Goal: Task Accomplishment & Management: Manage account settings

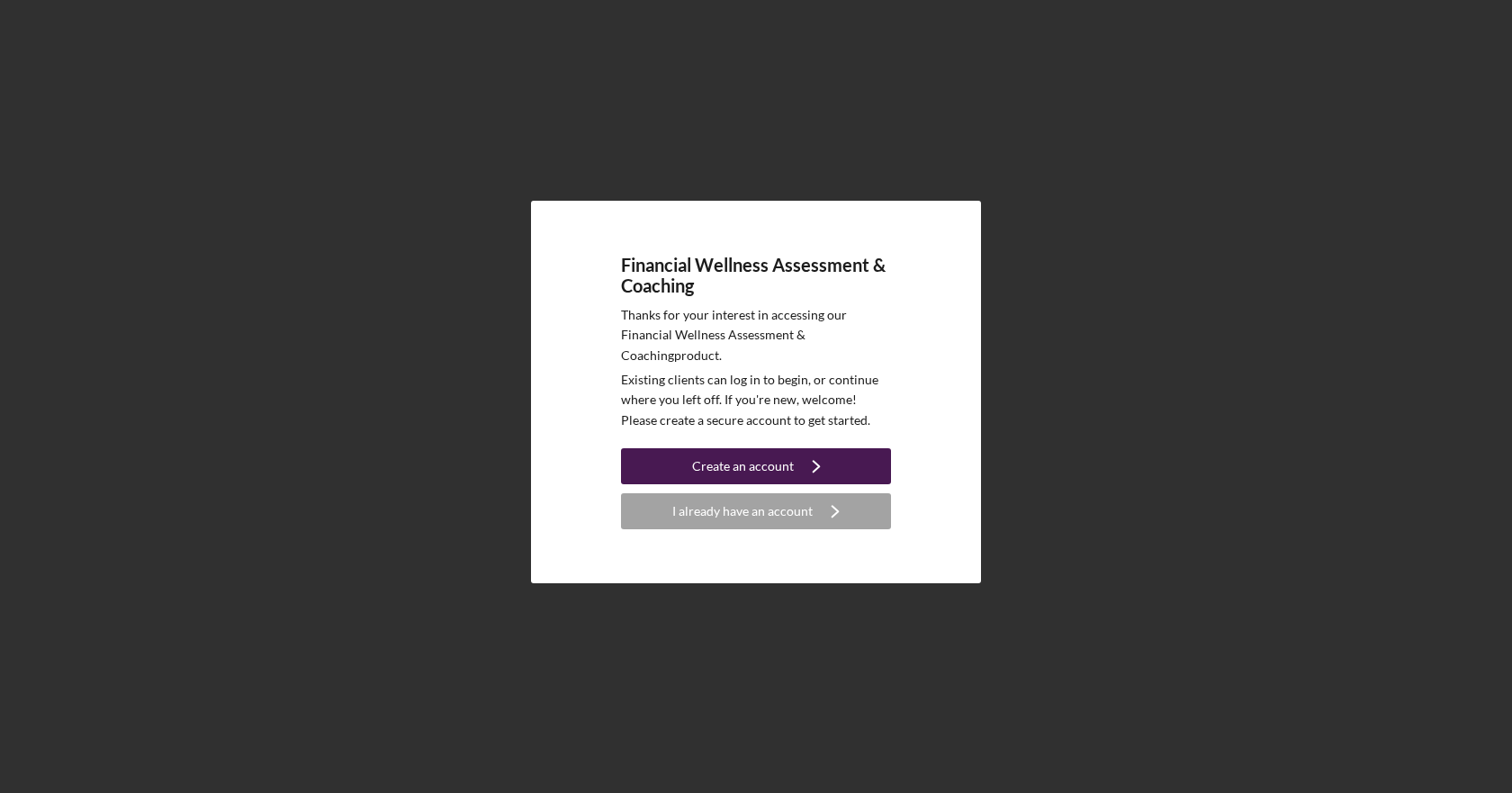
click at [830, 473] on icon "Icon/Navigate" at bounding box center [816, 466] width 45 height 45
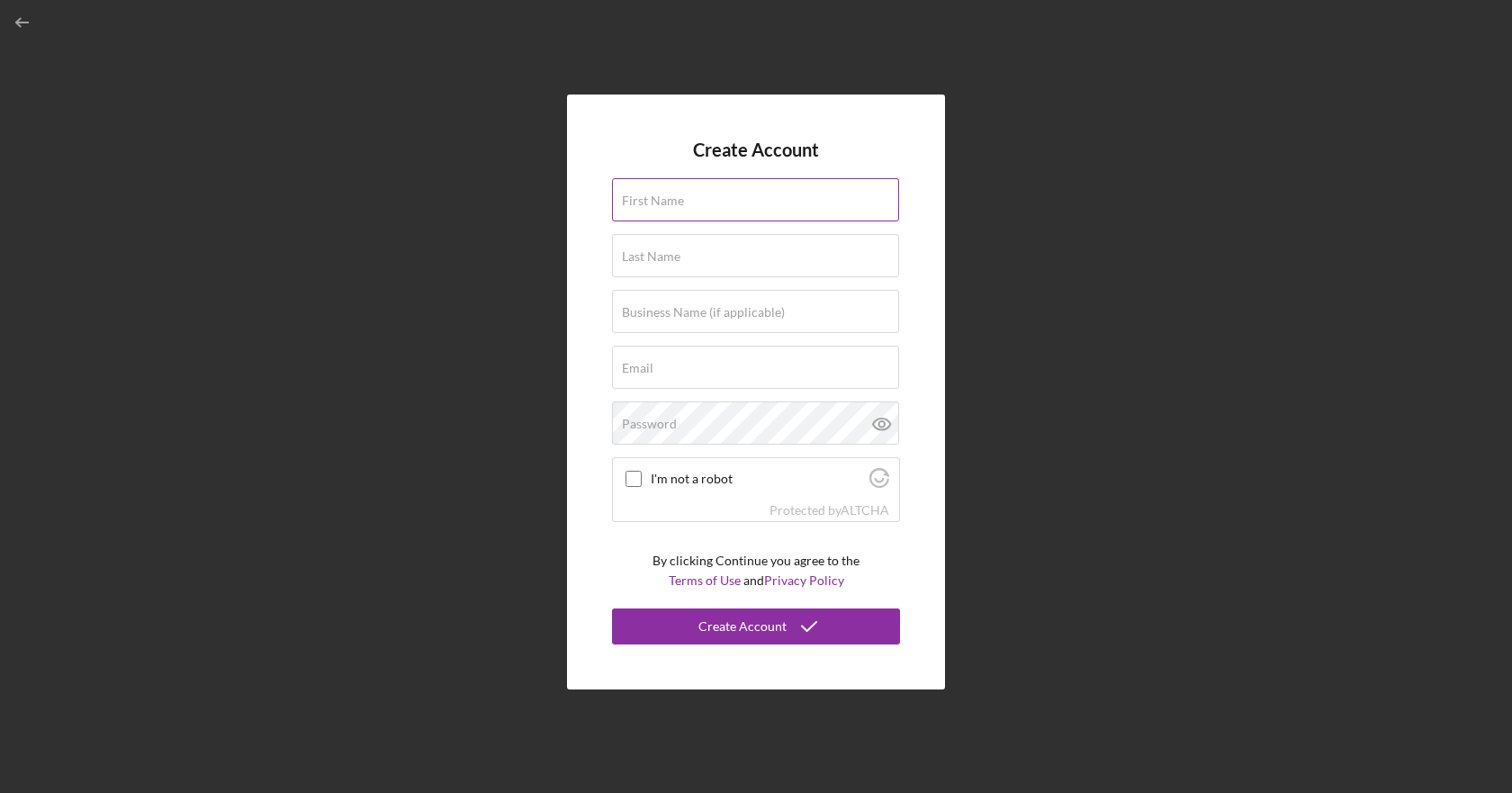
click at [741, 188] on div "First Name" at bounding box center [756, 200] width 288 height 45
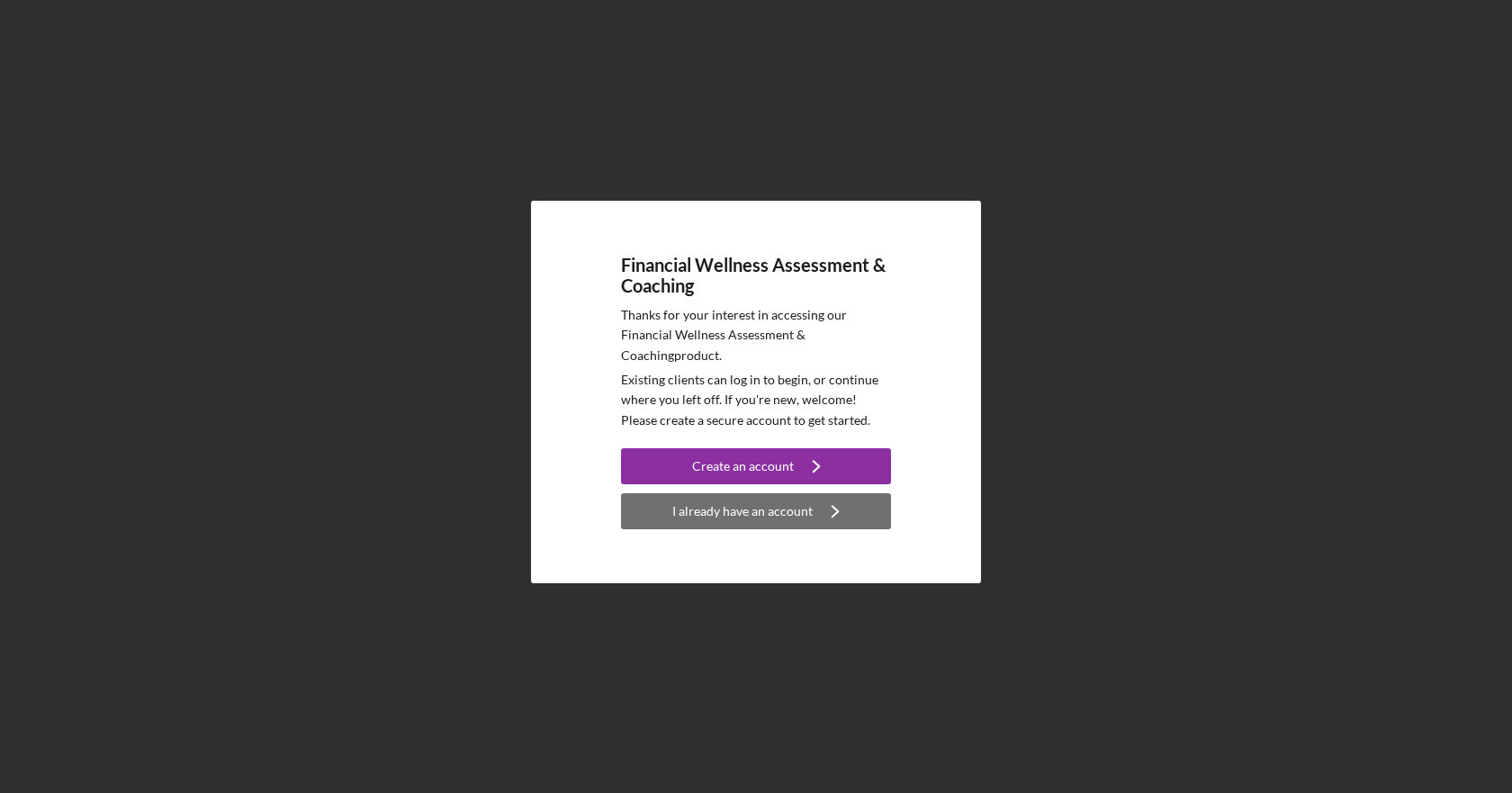
click at [769, 511] on div "I already have an account" at bounding box center [743, 512] width 140 height 36
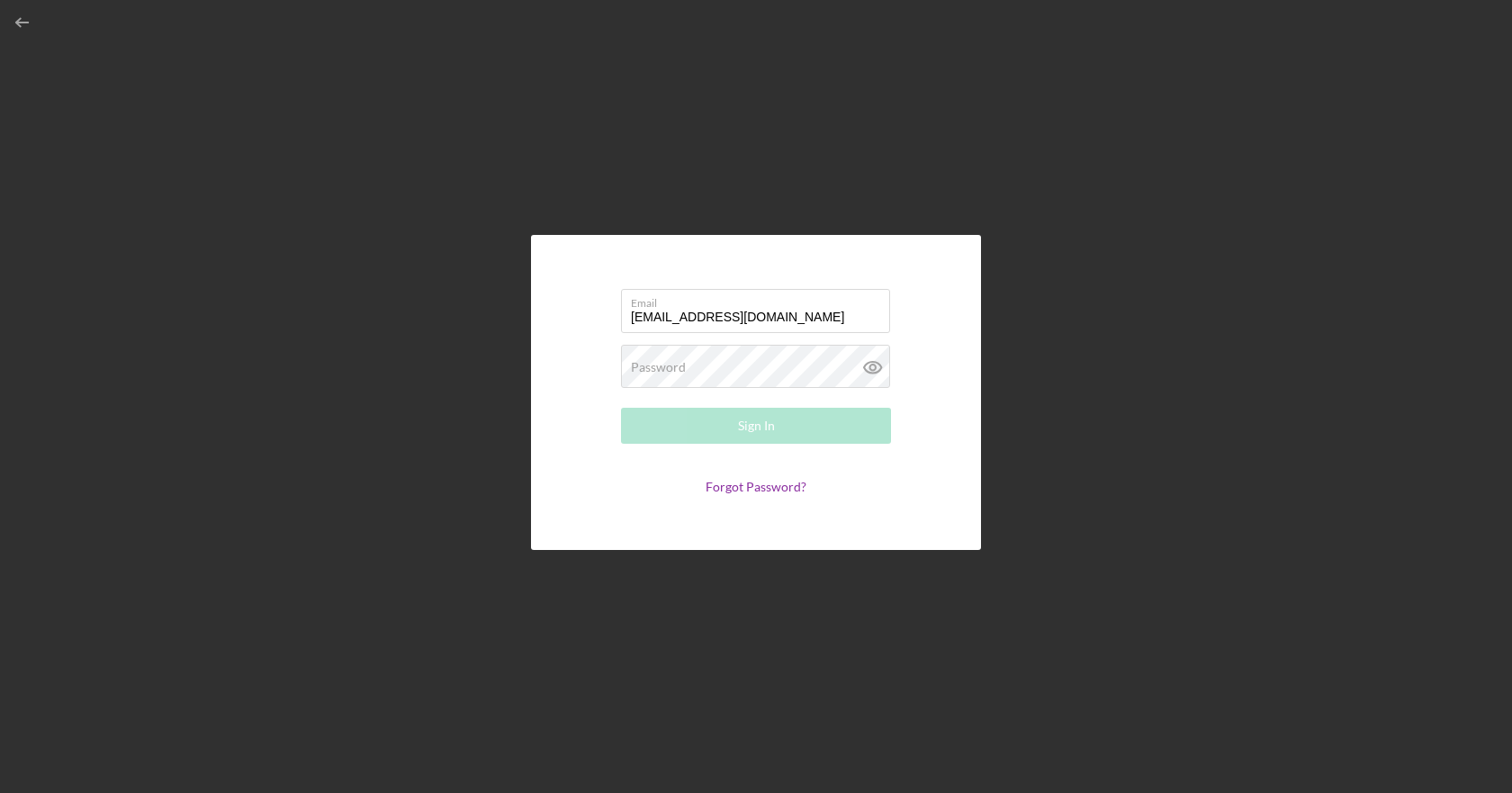
type input "[EMAIL_ADDRESS][DOMAIN_NAME]"
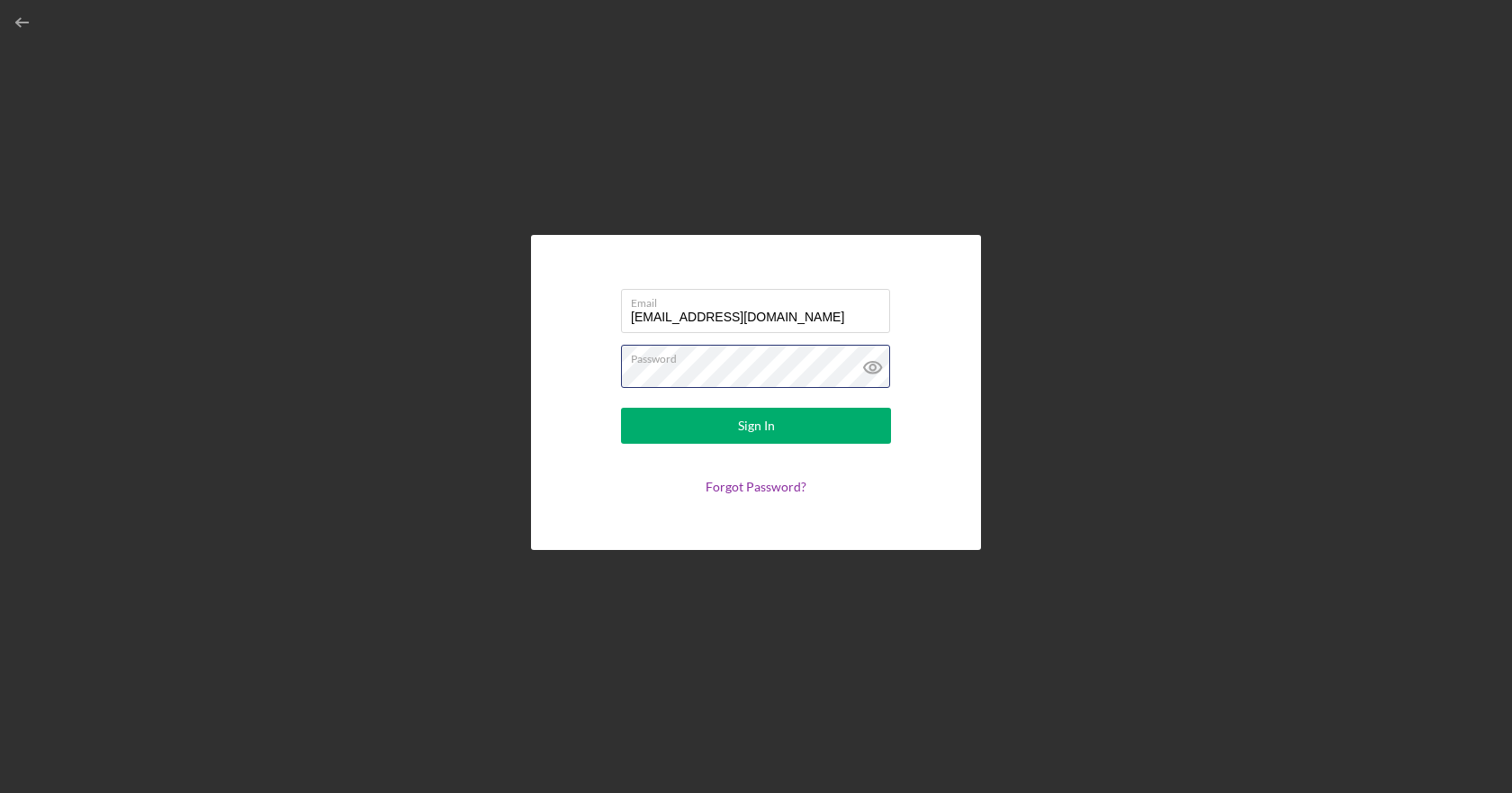
click at [621, 408] on button "Sign In" at bounding box center [756, 426] width 270 height 36
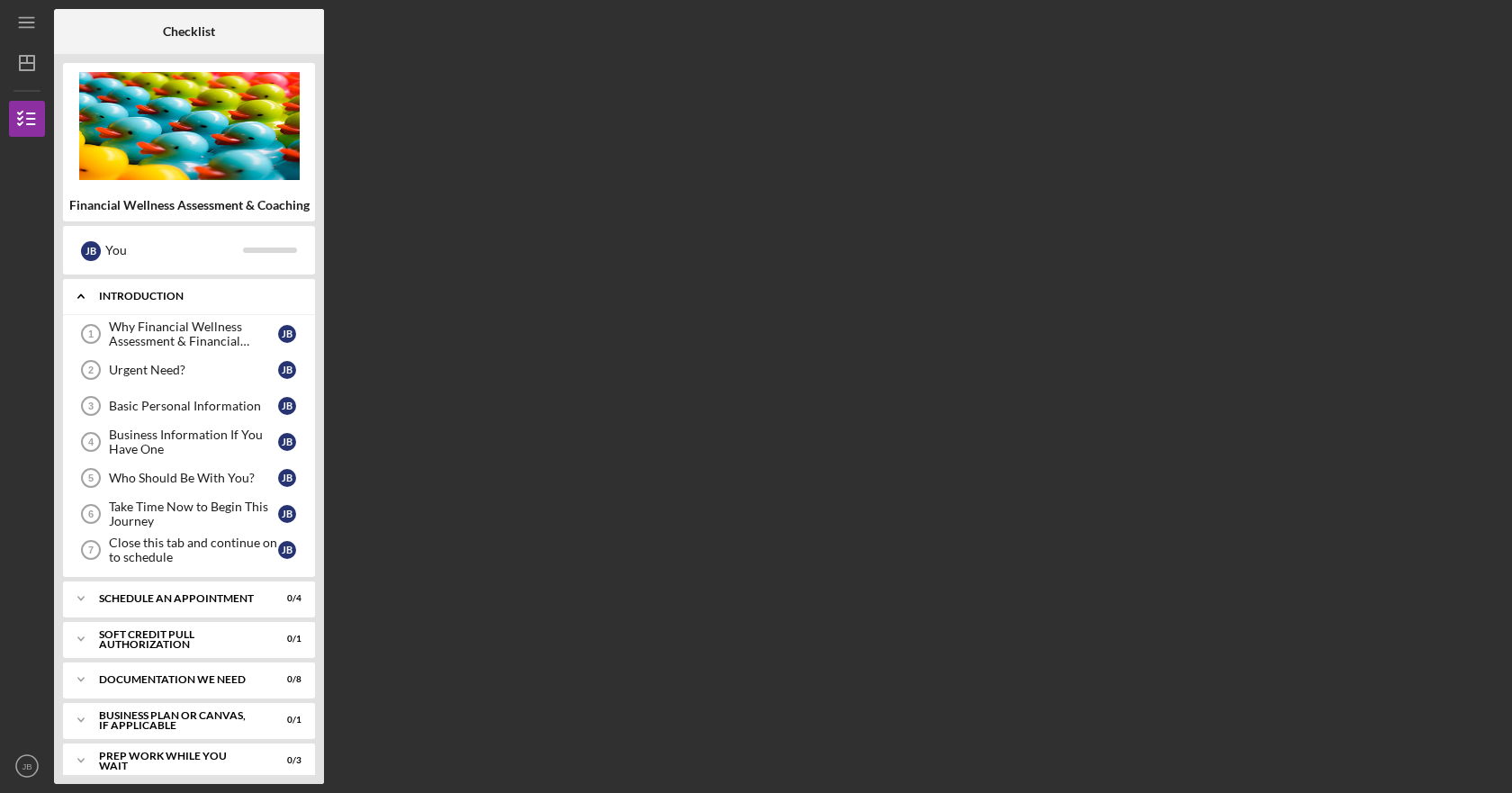
click at [153, 296] on div "Introduction" at bounding box center [196, 296] width 194 height 11
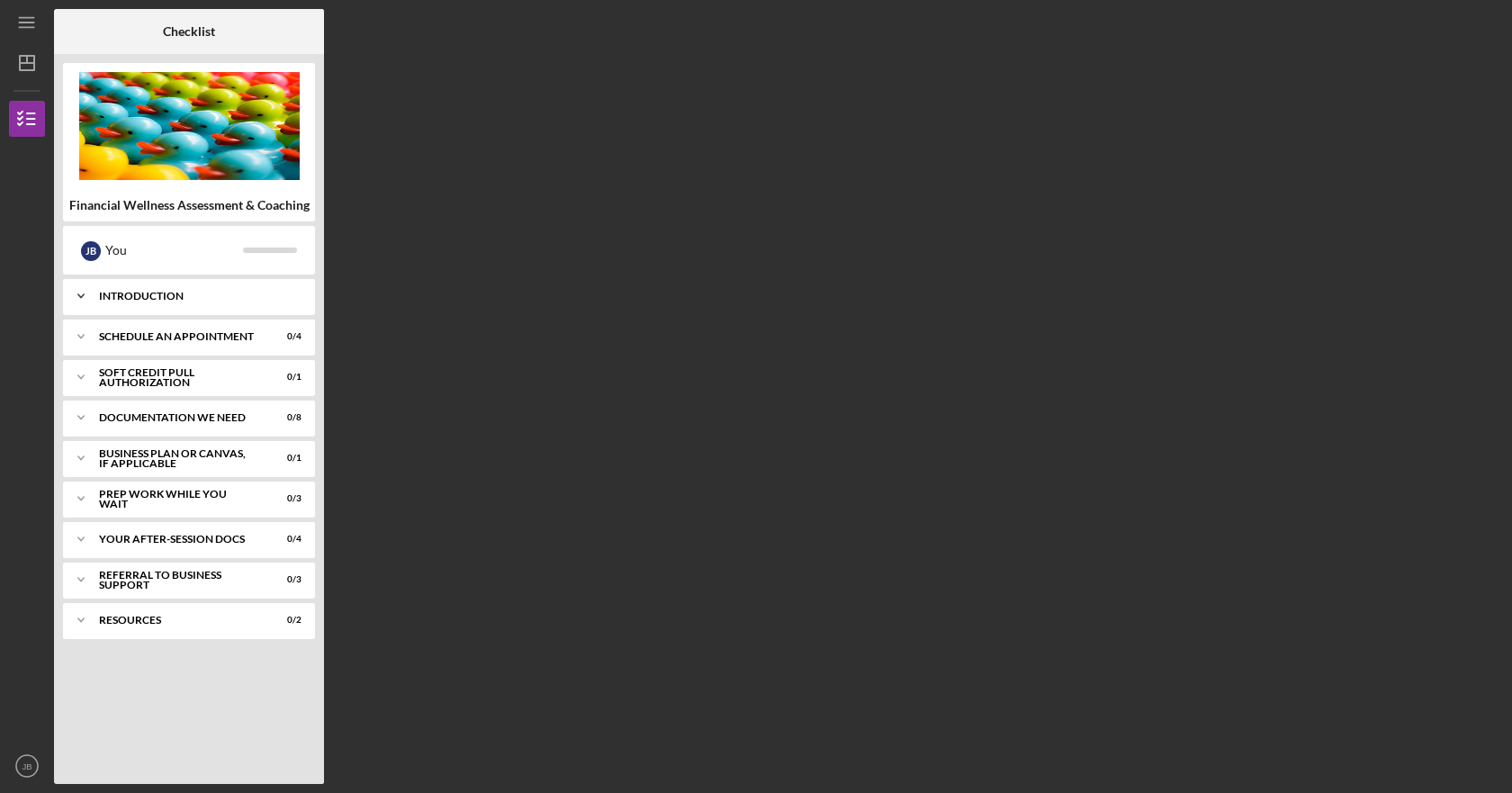
click at [152, 295] on div "Introduction" at bounding box center [196, 296] width 194 height 11
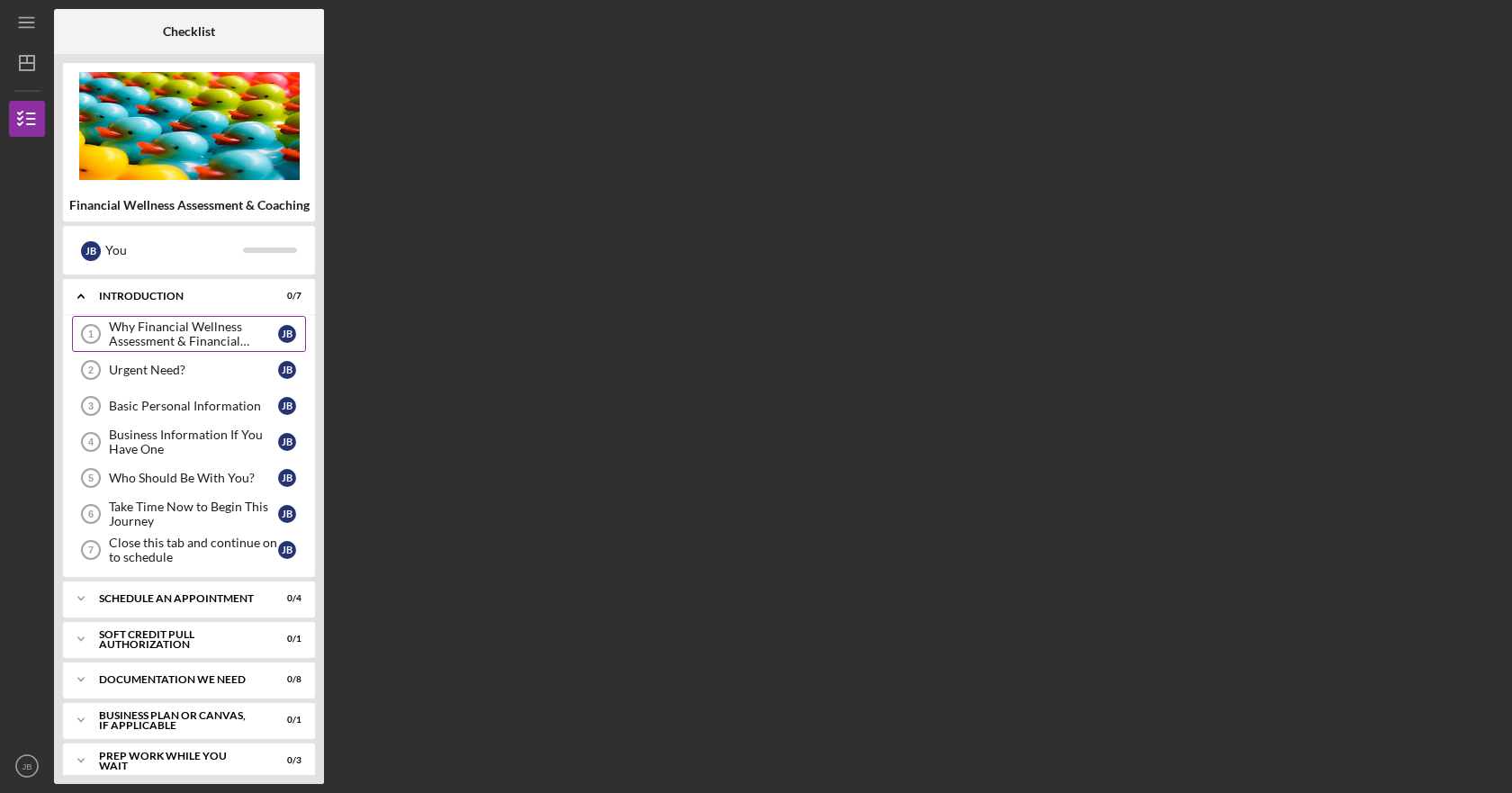
click at [149, 329] on div "Why Financial Wellness Assessment & Financial Coaching?" at bounding box center [194, 334] width 169 height 29
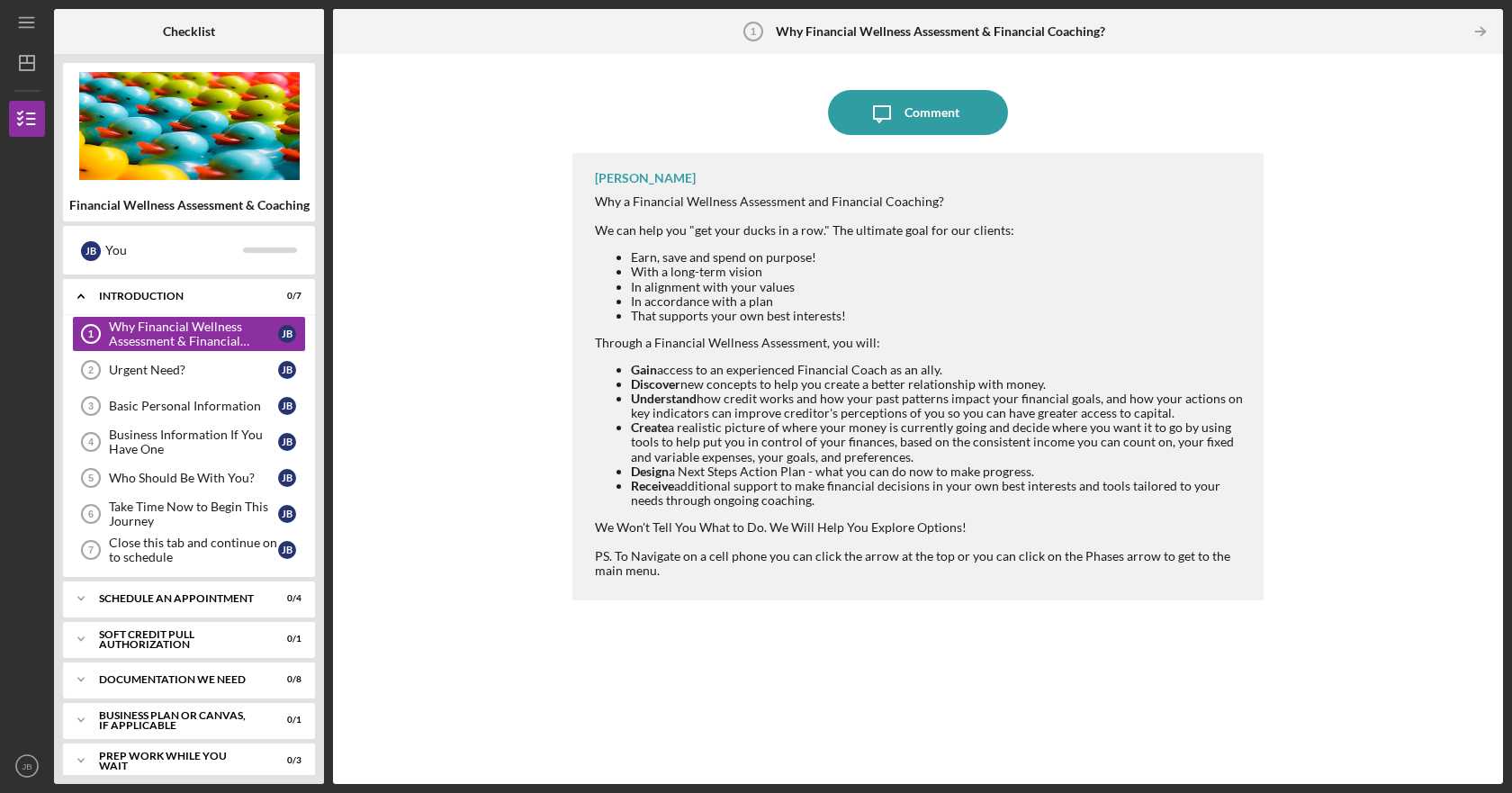
click at [932, 205] on div "Why a Financial Wellness Assessment and Financial Coaching? We can help you "ge…" at bounding box center [920, 259] width 651 height 128
click at [939, 203] on div "Why a Financial Wellness Assessment and Financial Coaching? We can help you "ge…" at bounding box center [920, 259] width 651 height 128
click at [194, 372] on div "Urgent Need?" at bounding box center [194, 371] width 169 height 15
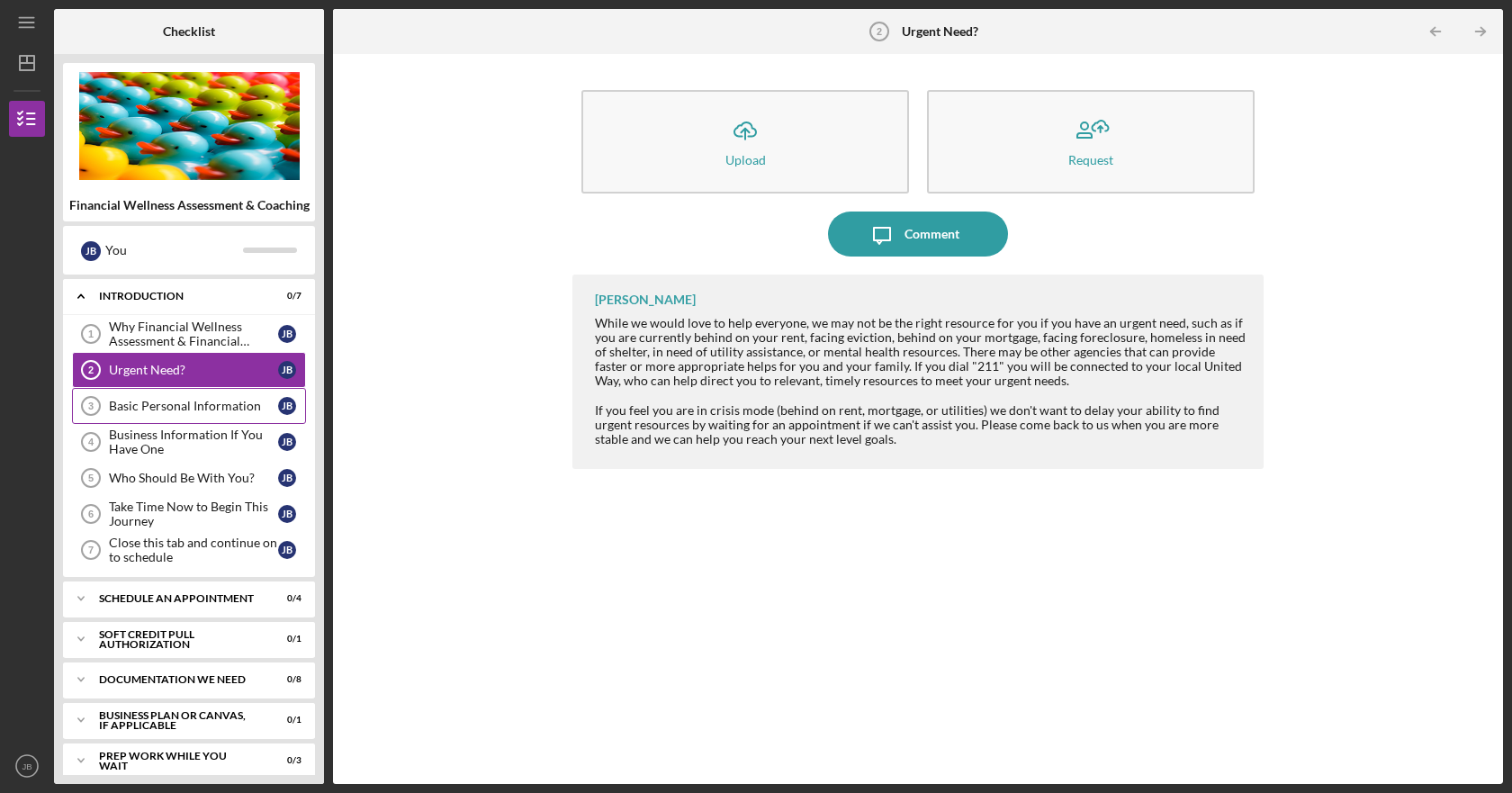
click at [236, 408] on div "Basic Personal Information" at bounding box center [194, 406] width 169 height 15
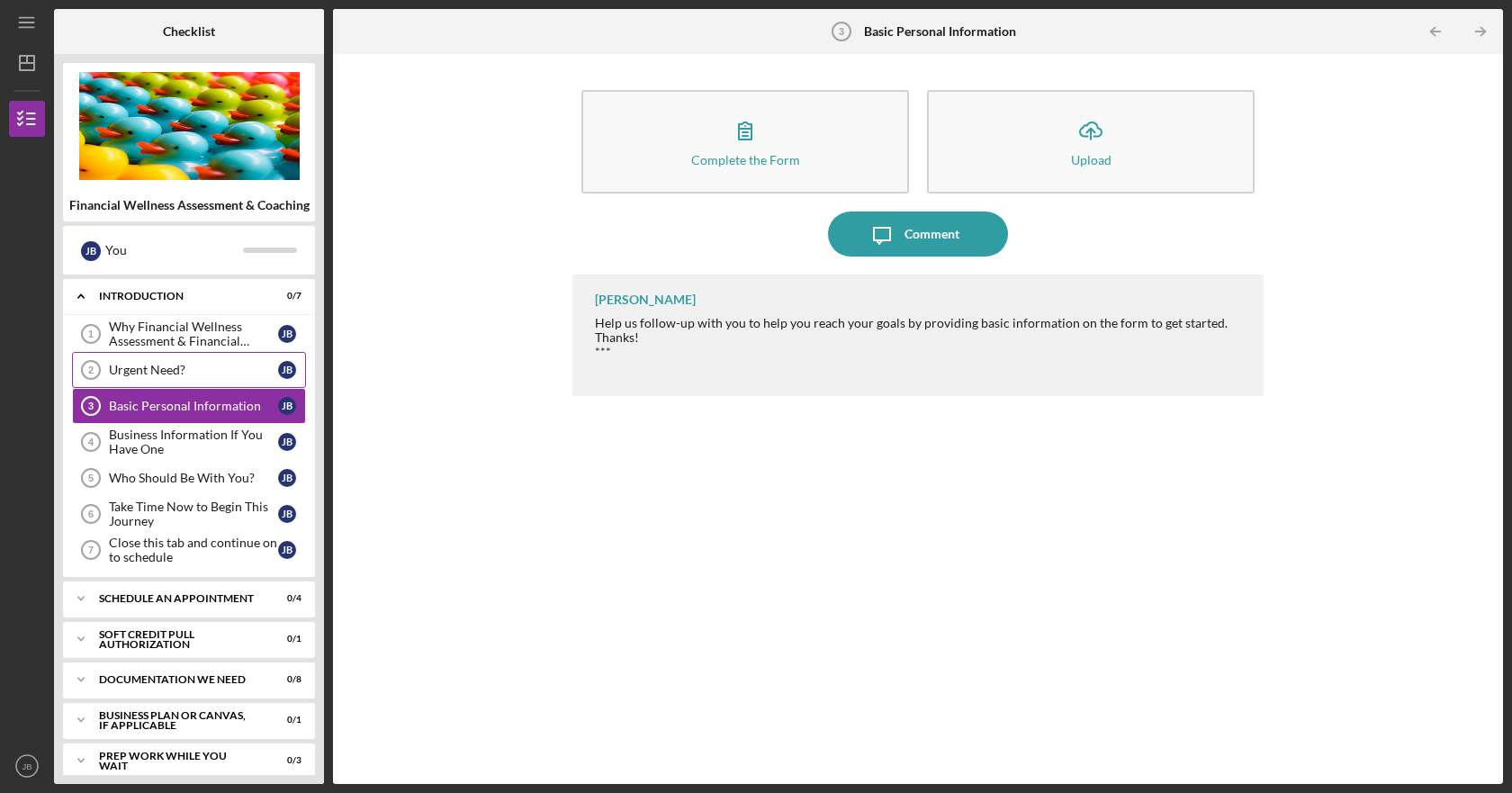
click at [165, 365] on div "Urgent Need?" at bounding box center [194, 371] width 169 height 15
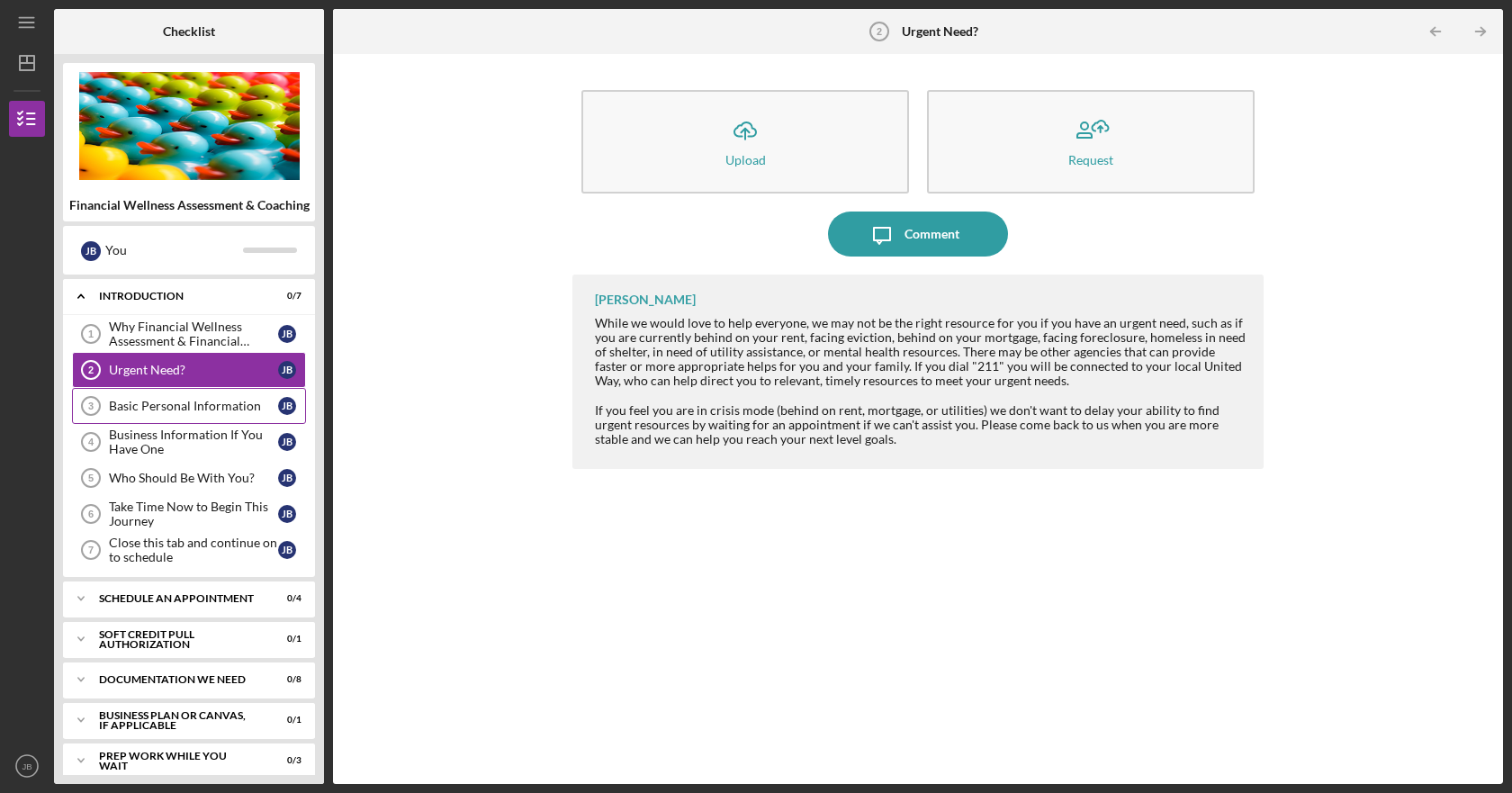
click at [164, 402] on div "Basic Personal Information" at bounding box center [194, 406] width 169 height 15
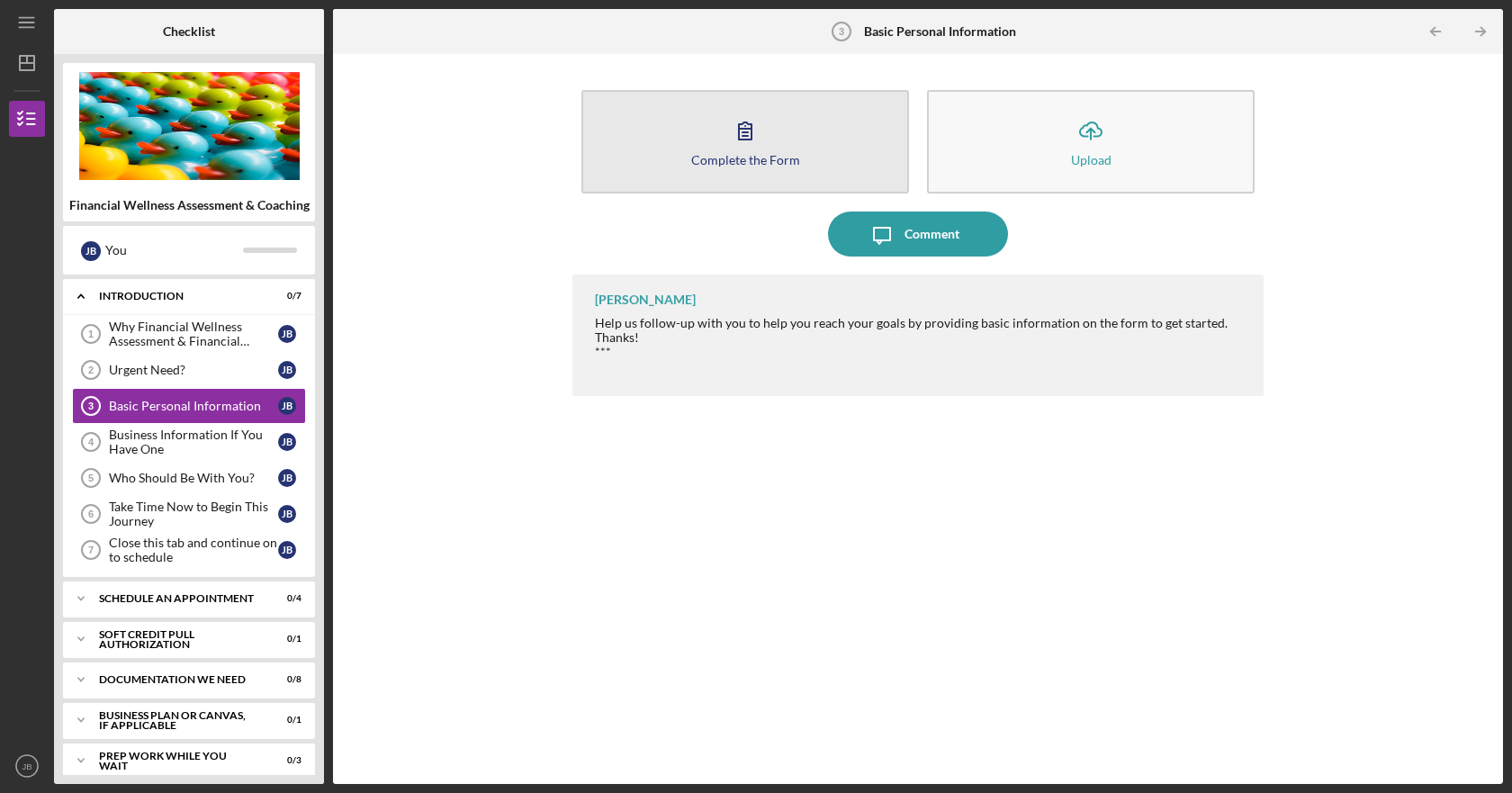
click at [713, 145] on button "Complete the Form Form" at bounding box center [746, 142] width 328 height 104
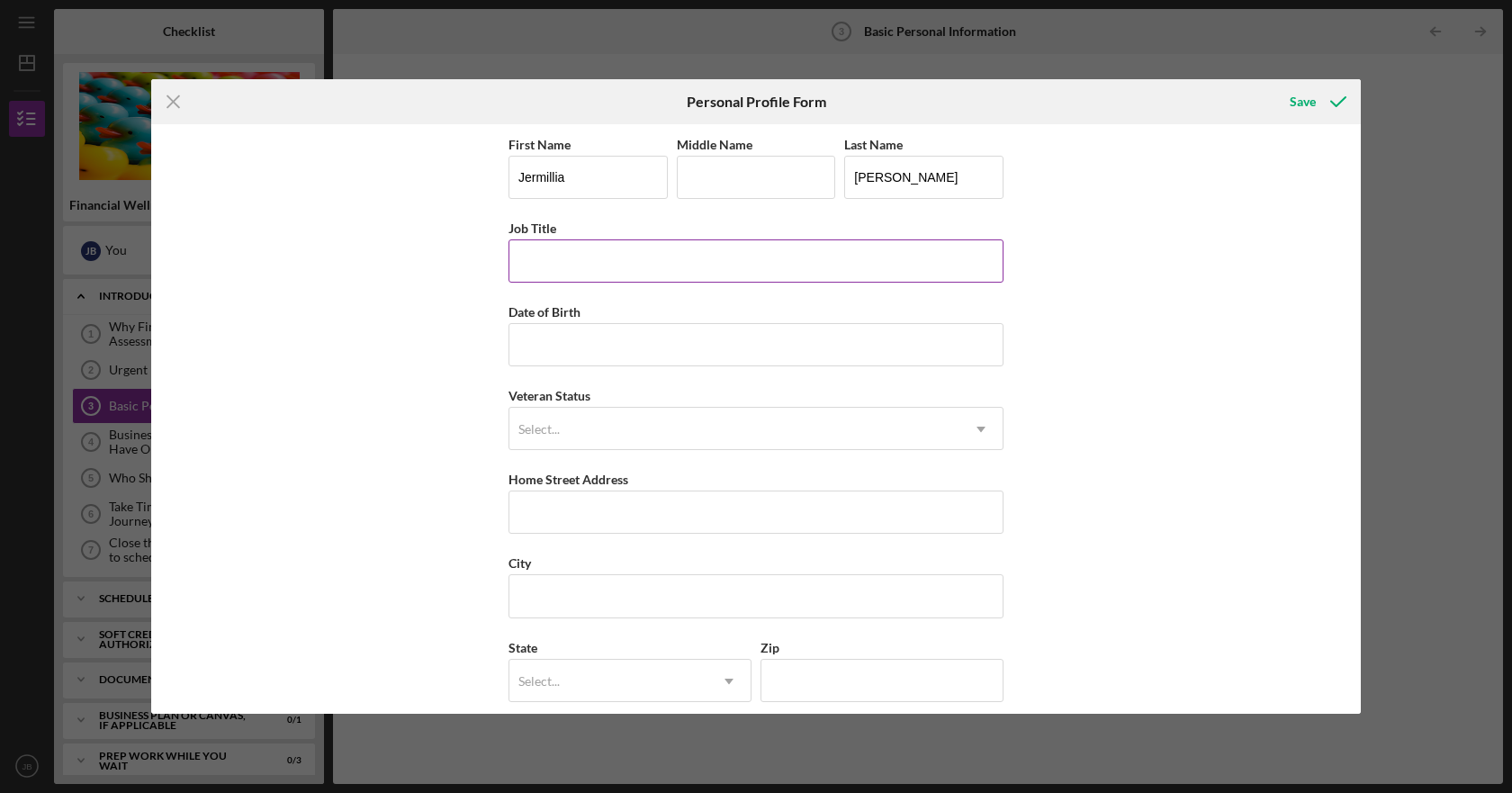
click at [584, 266] on input "Job Title" at bounding box center [756, 260] width 495 height 43
type input "Tenant Service Coordinator"
type input "[DATE]"
click at [616, 428] on div "Select..." at bounding box center [735, 429] width 450 height 41
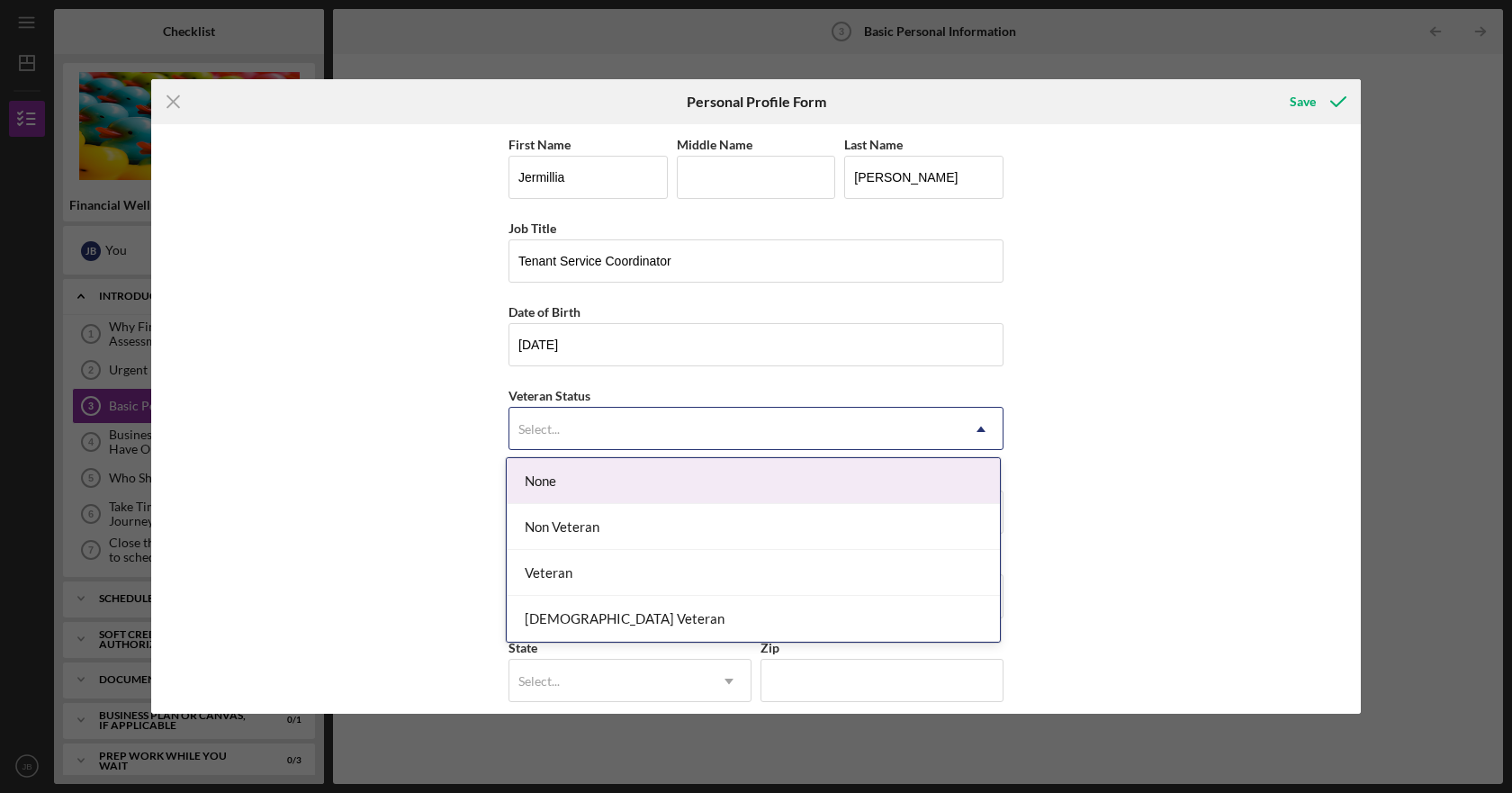
click at [588, 484] on div "None" at bounding box center [754, 481] width 493 height 46
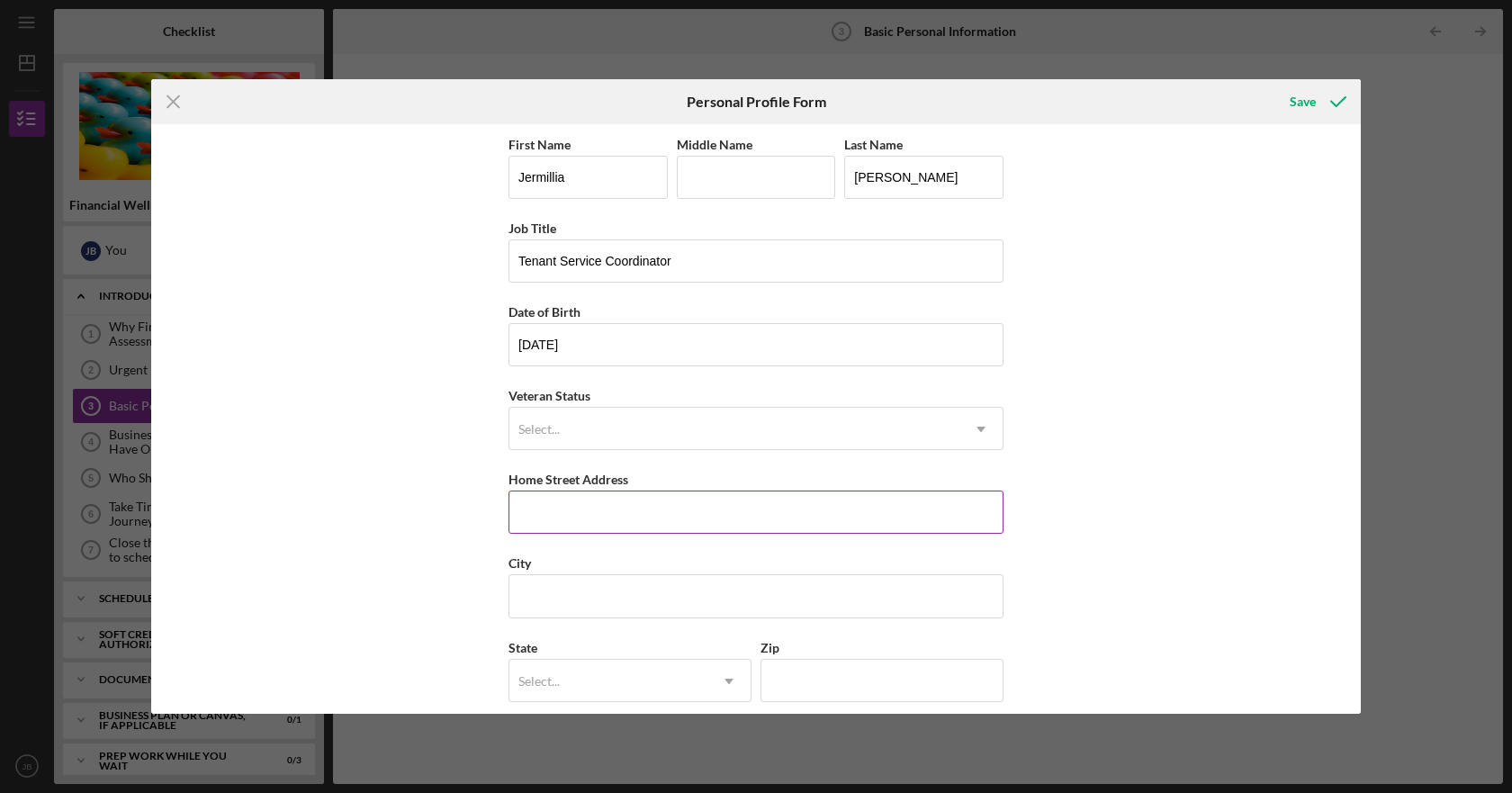
click at [572, 512] on input "Home Street Address" at bounding box center [756, 512] width 495 height 43
type input "[STREET_ADDRESS] Apt 536"
type input "[PERSON_NAME]"
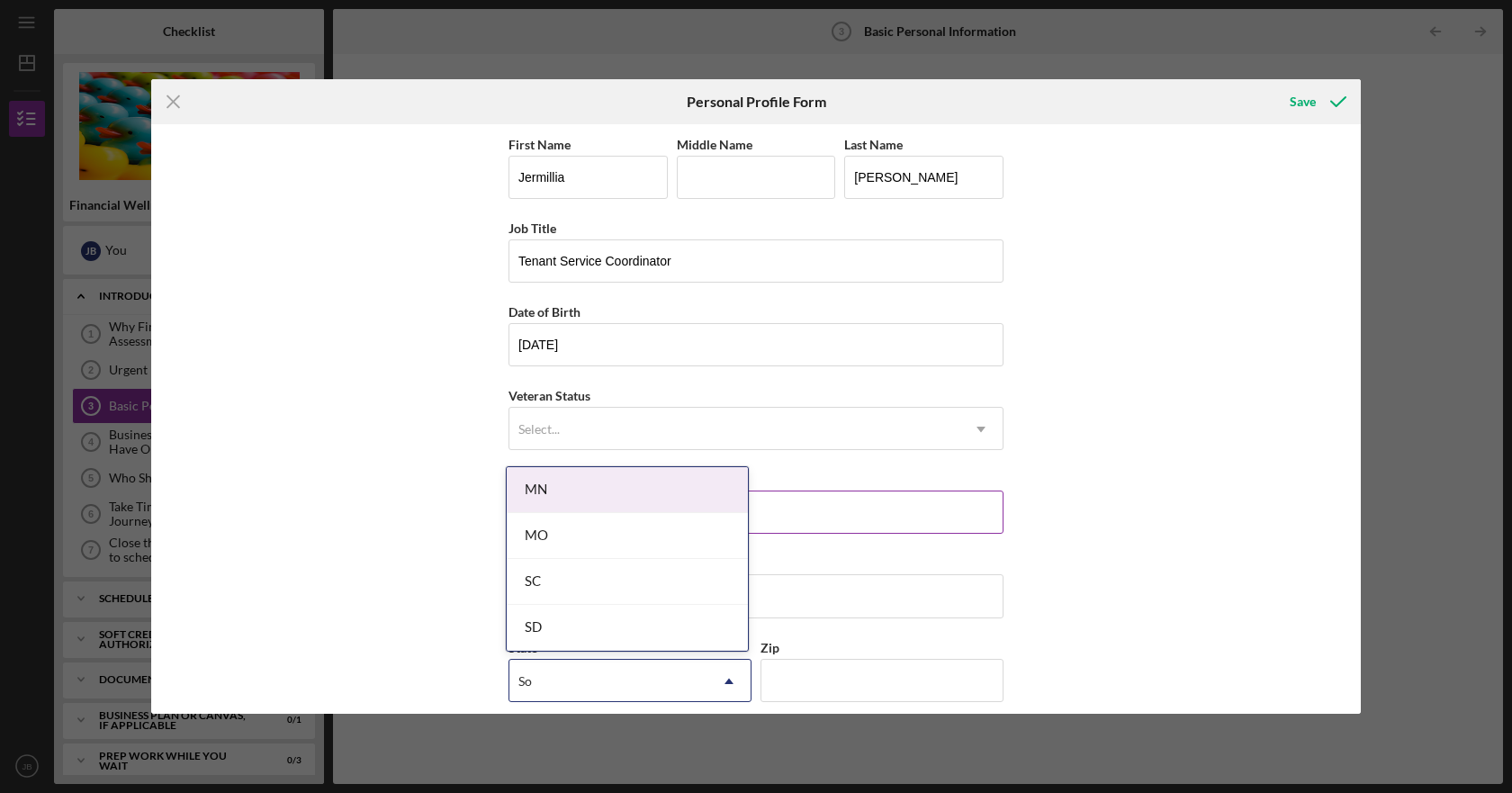
type input "Sou"
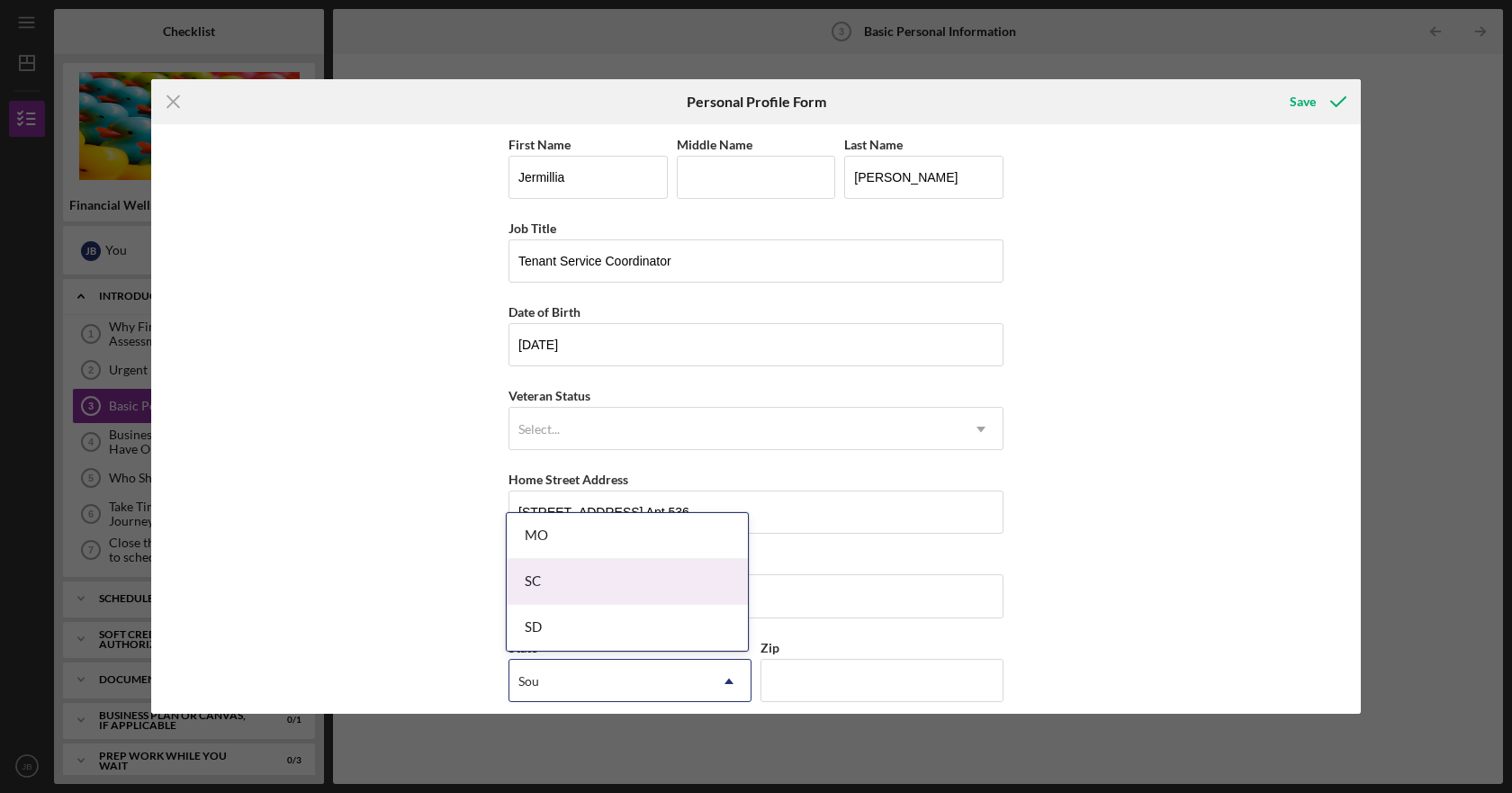
click at [543, 579] on div "SC" at bounding box center [627, 582] width 241 height 46
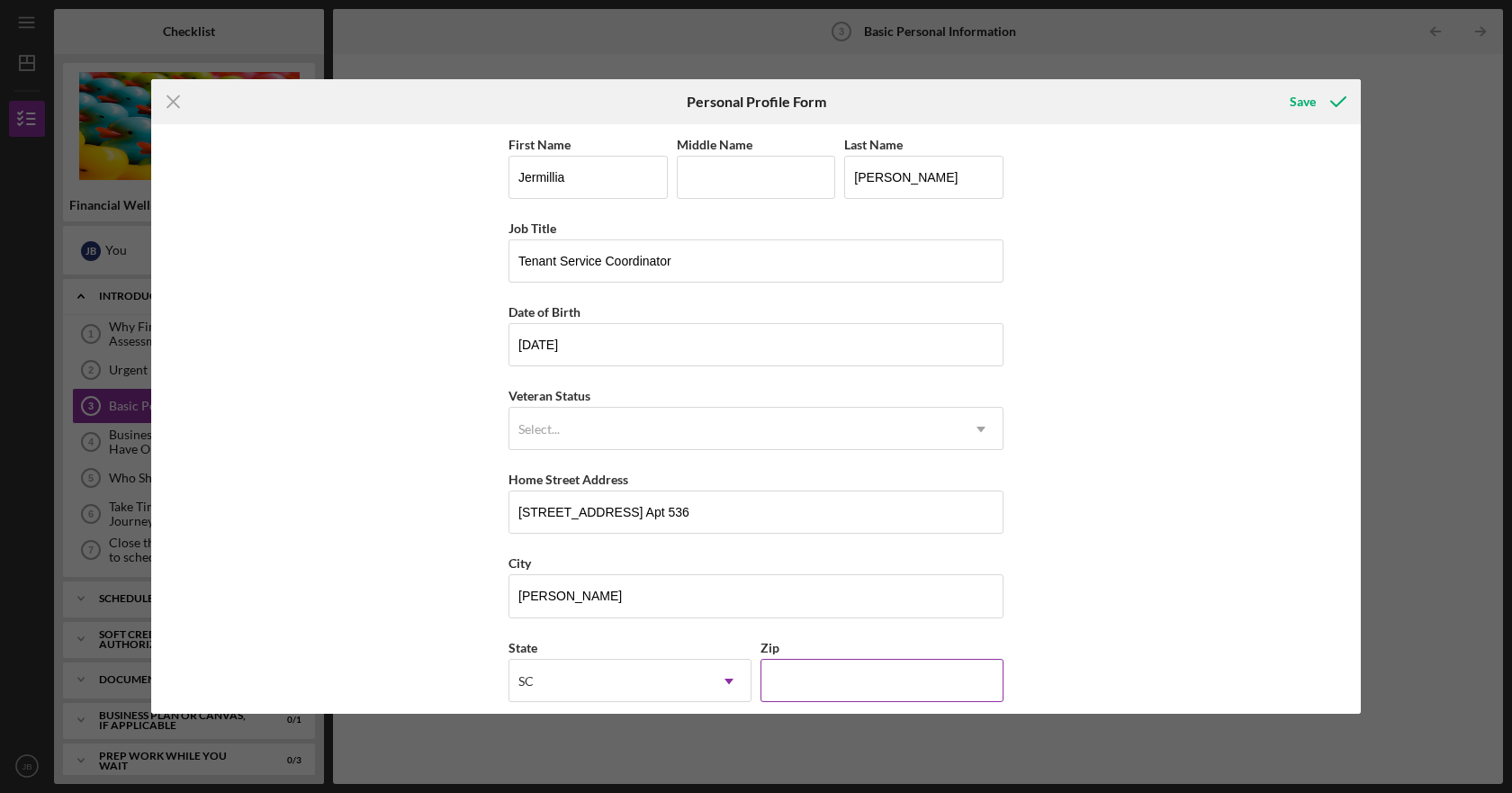
click at [815, 683] on input "Zip" at bounding box center [882, 680] width 243 height 43
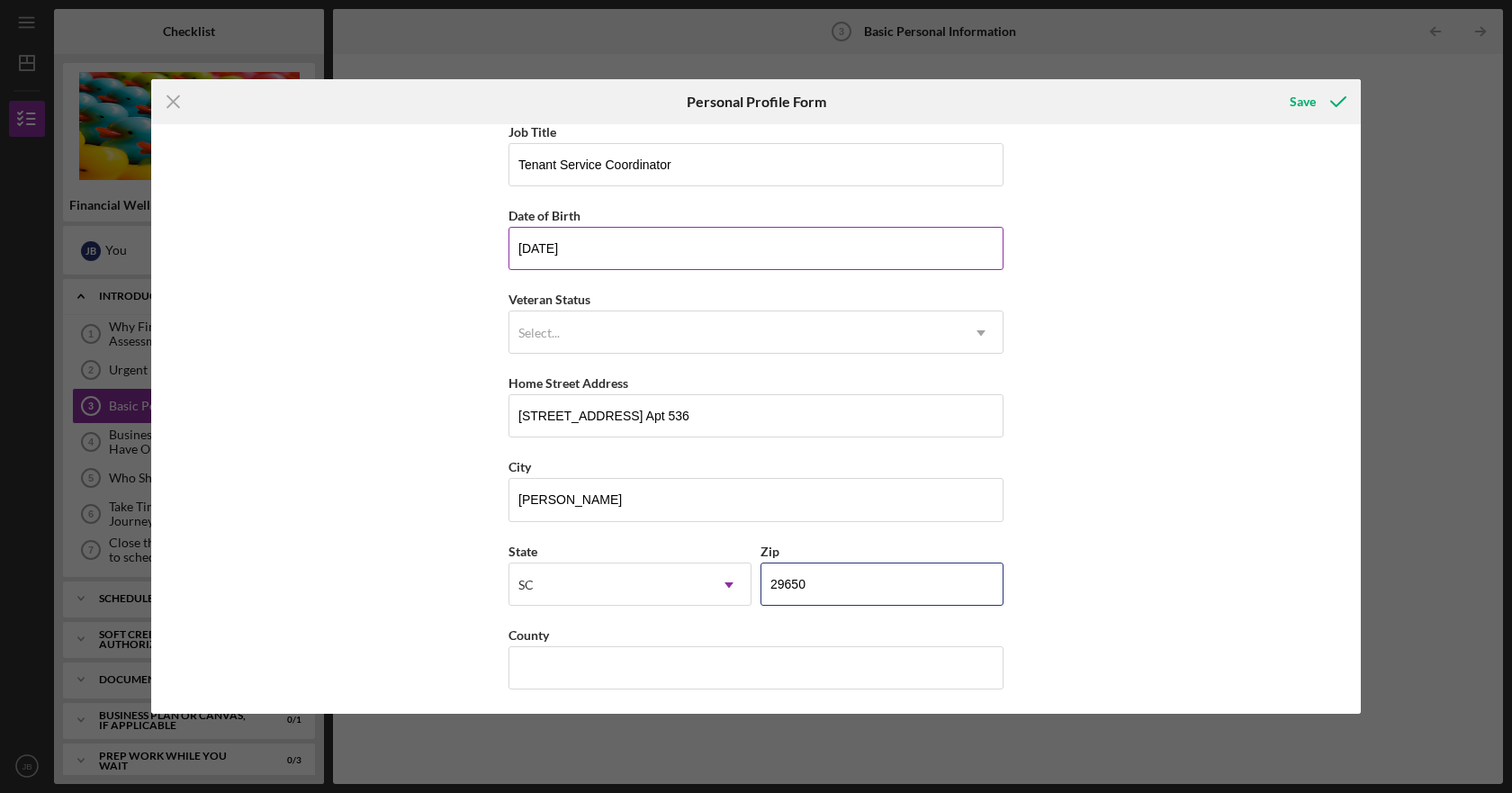
scroll to position [99, 0]
type input "29650"
click at [526, 673] on input "County" at bounding box center [756, 665] width 495 height 43
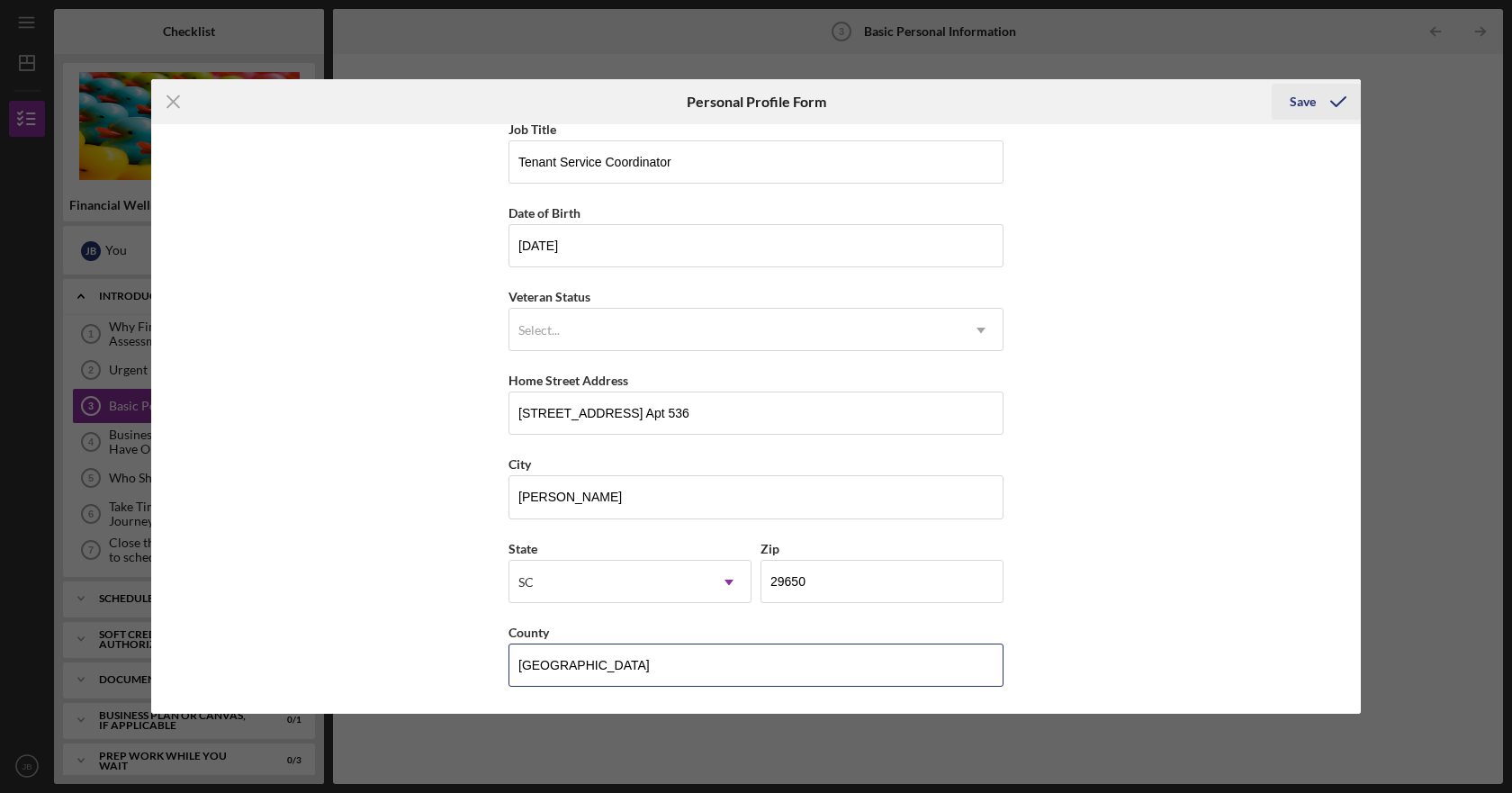
type input "[GEOGRAPHIC_DATA]"
click at [1319, 102] on icon "submit" at bounding box center [1338, 101] width 45 height 45
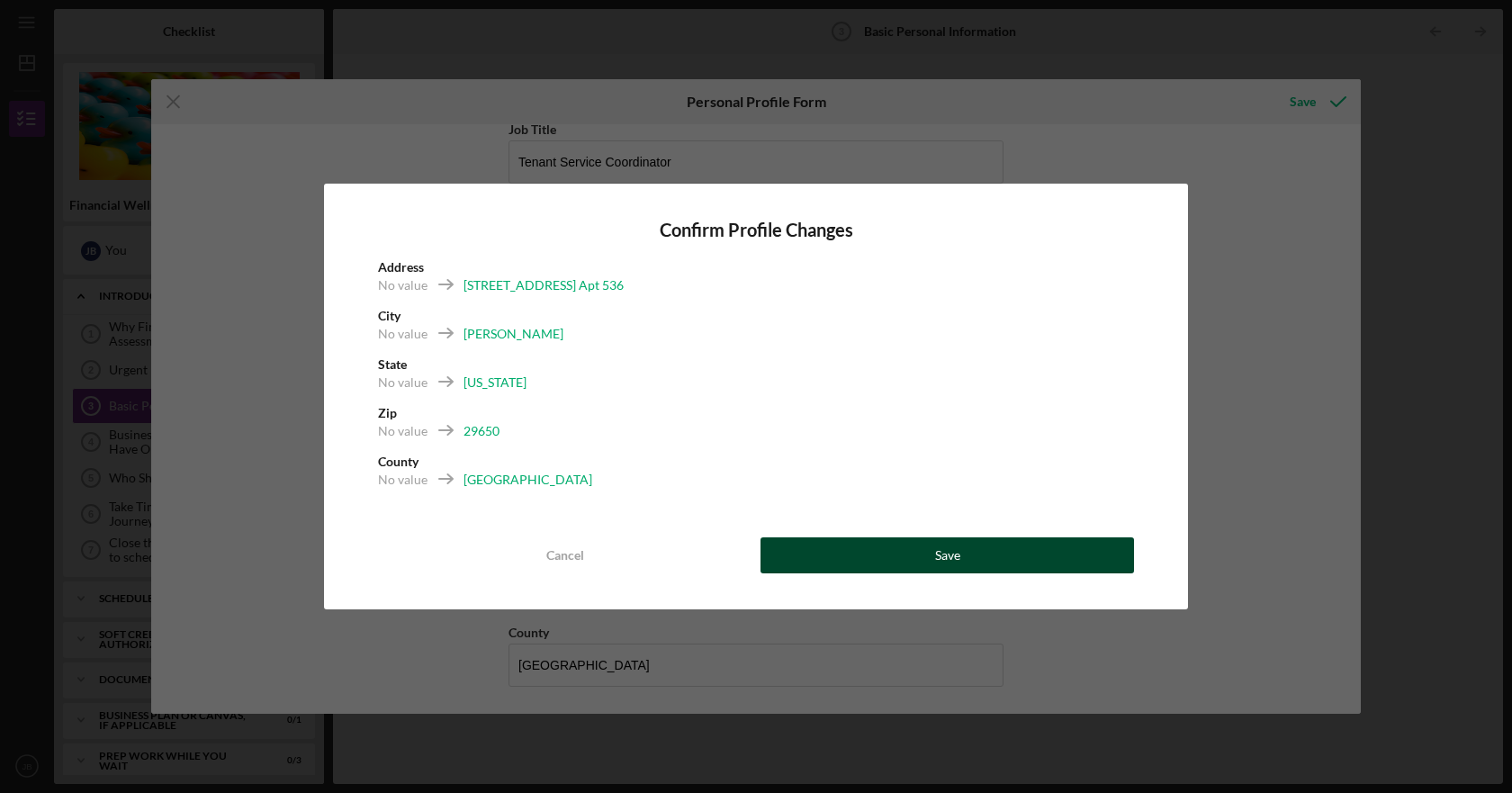
click at [893, 547] on button "Save" at bounding box center [948, 555] width 373 height 36
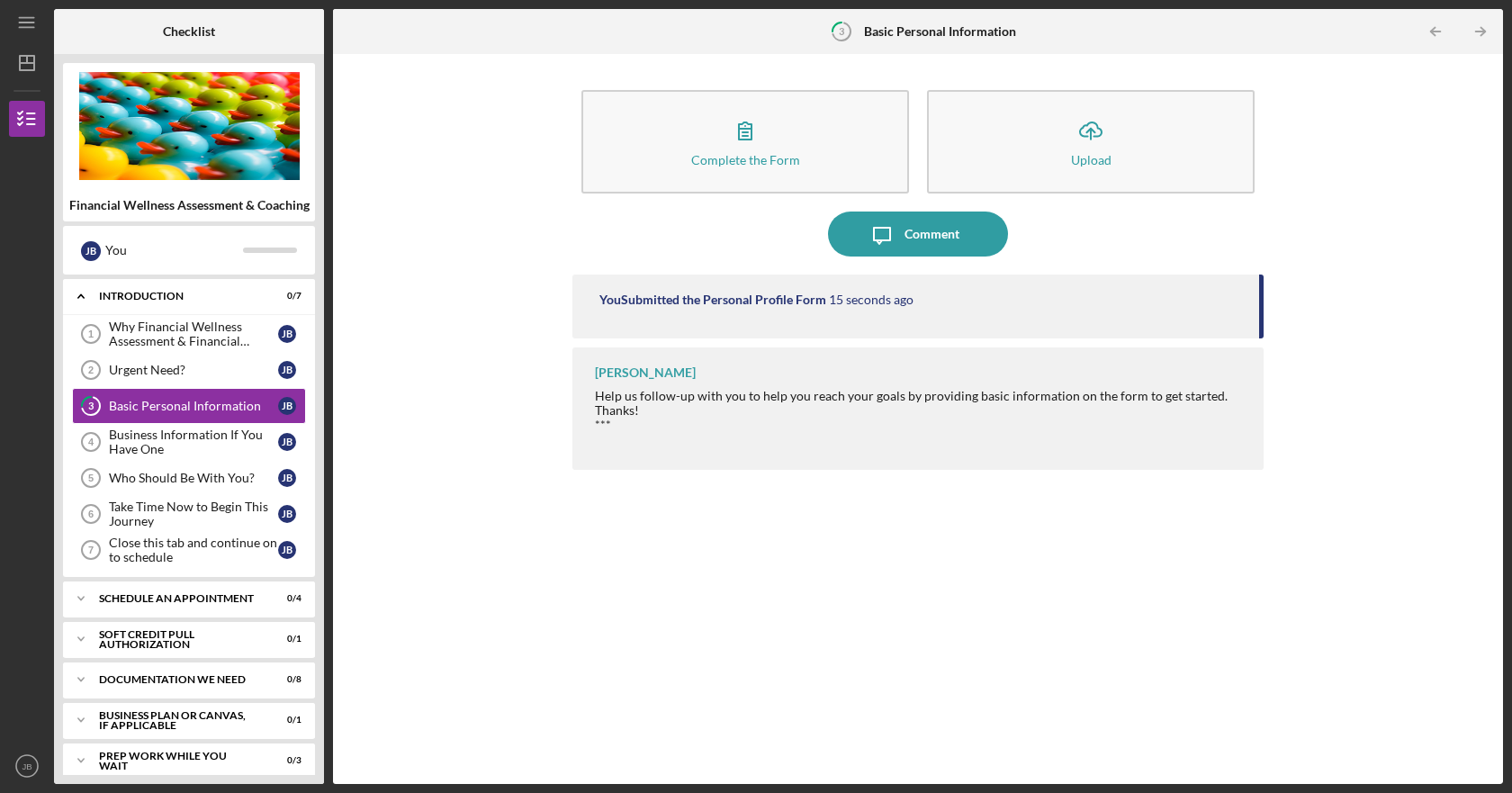
click at [714, 297] on div "You Submitted the Personal Profile Form" at bounding box center [713, 300] width 227 height 15
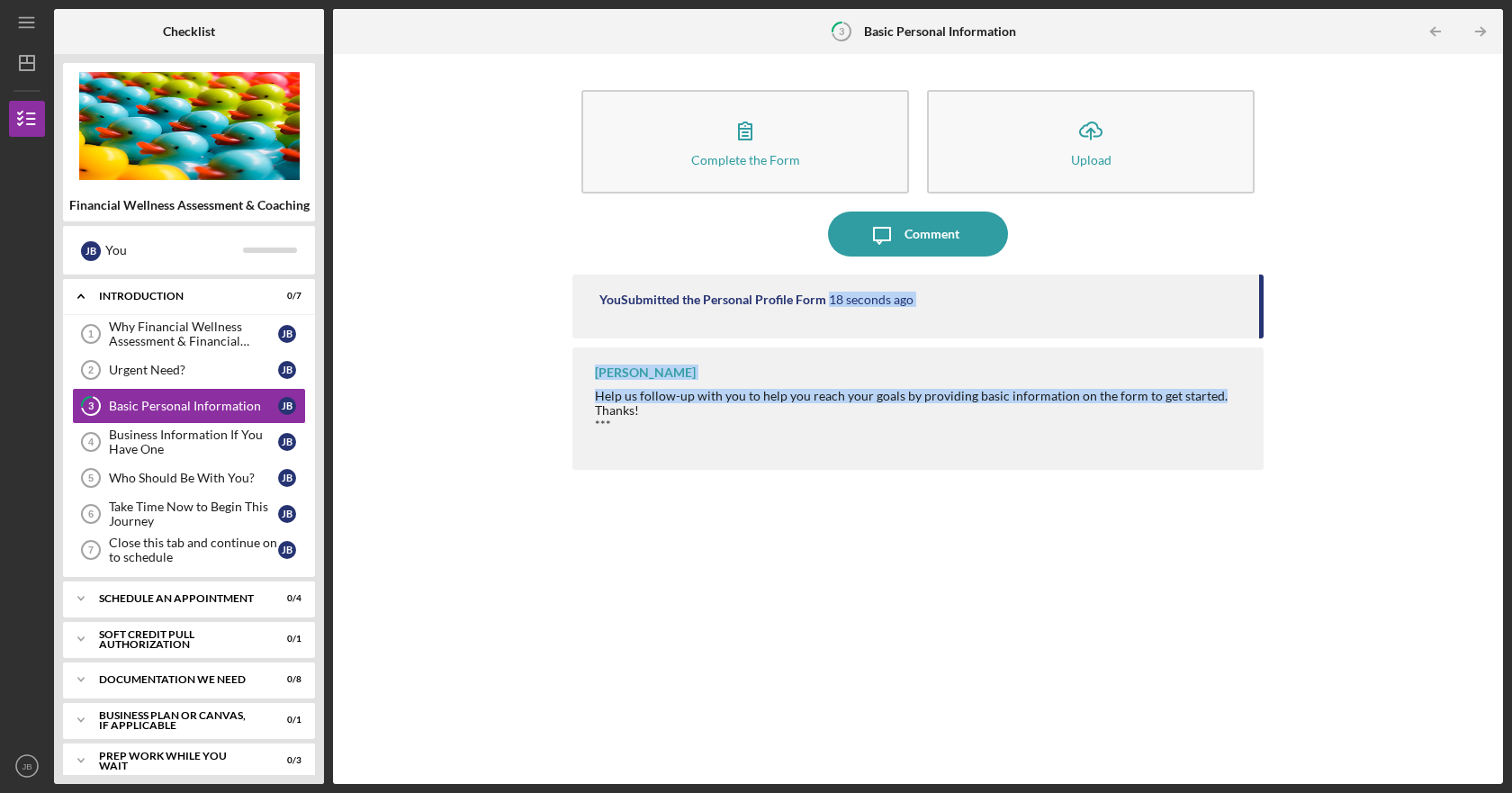
drag, startPoint x: 1262, startPoint y: 306, endPoint x: 1265, endPoint y: 358, distance: 52.1
click at [1265, 358] on div "Complete the Form Form Icon/Upload Upload Icon/Message Comment You Submitted th…" at bounding box center [918, 419] width 1152 height 712
click at [175, 402] on div "Basic Personal Information" at bounding box center [194, 406] width 169 height 15
click at [182, 432] on div "Business Information If You Have One" at bounding box center [194, 442] width 169 height 29
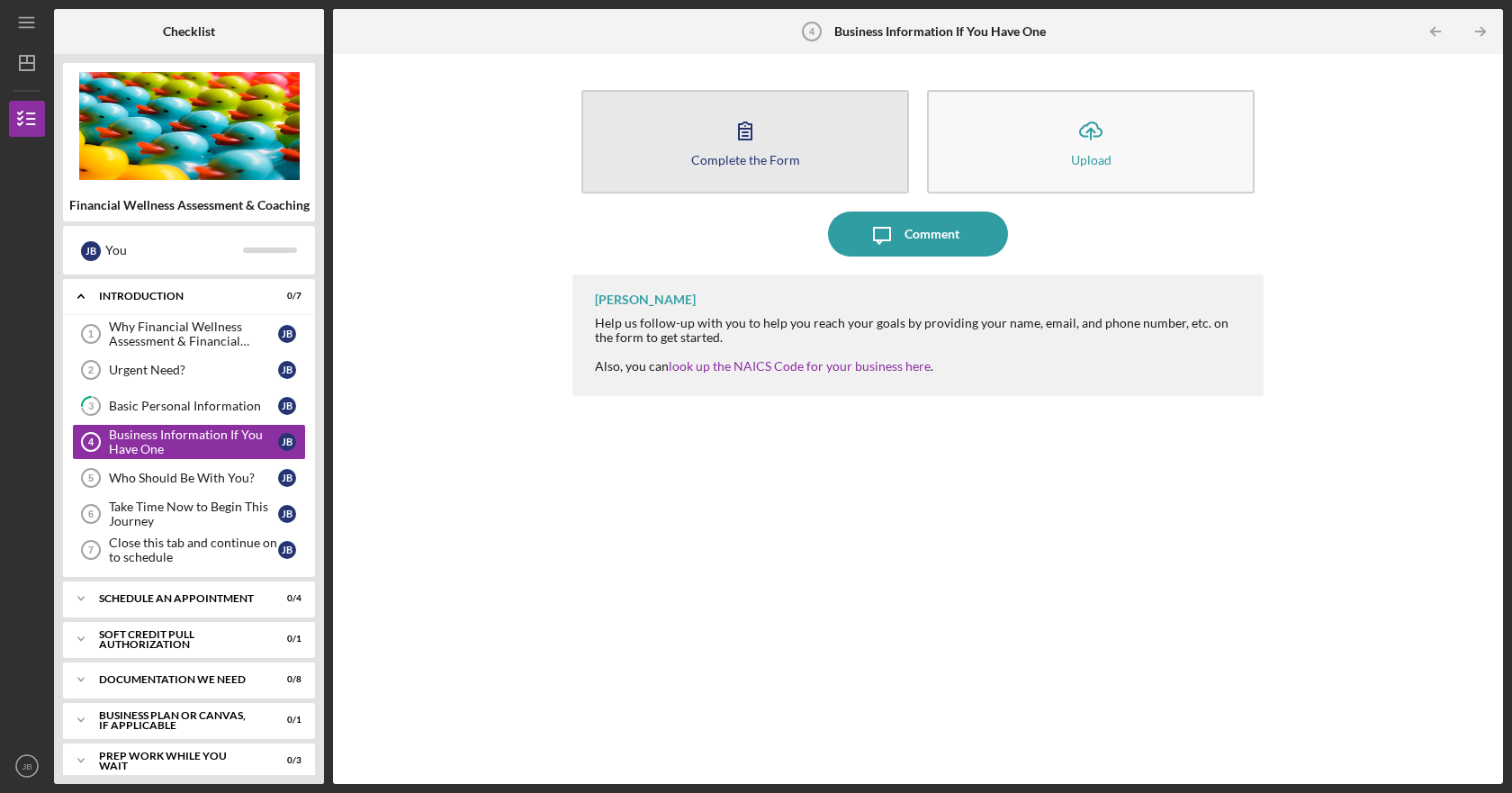
click at [746, 151] on button "Complete the Form Form" at bounding box center [746, 142] width 328 height 104
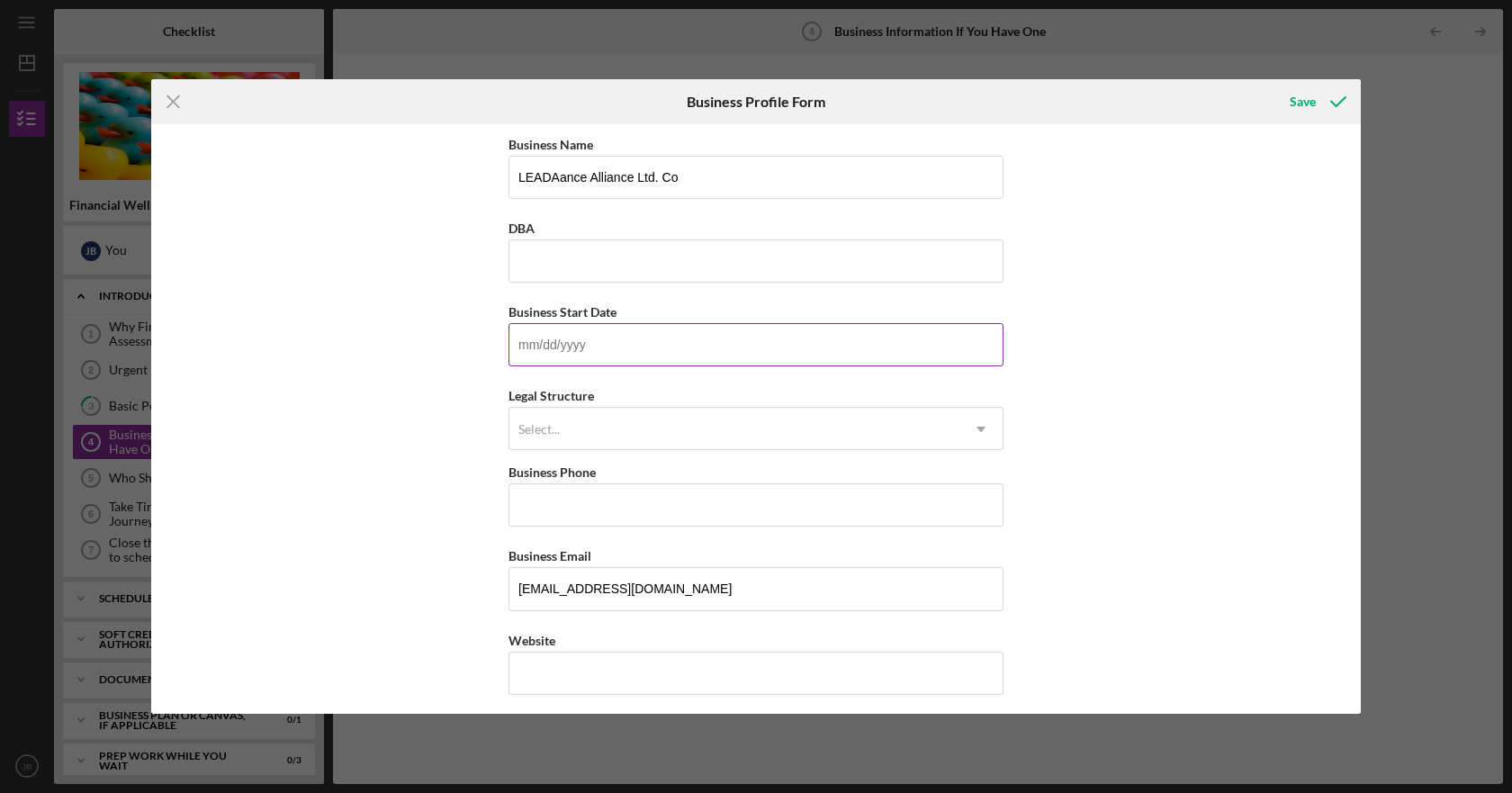
click at [558, 349] on input "Business Start Date" at bounding box center [756, 344] width 495 height 43
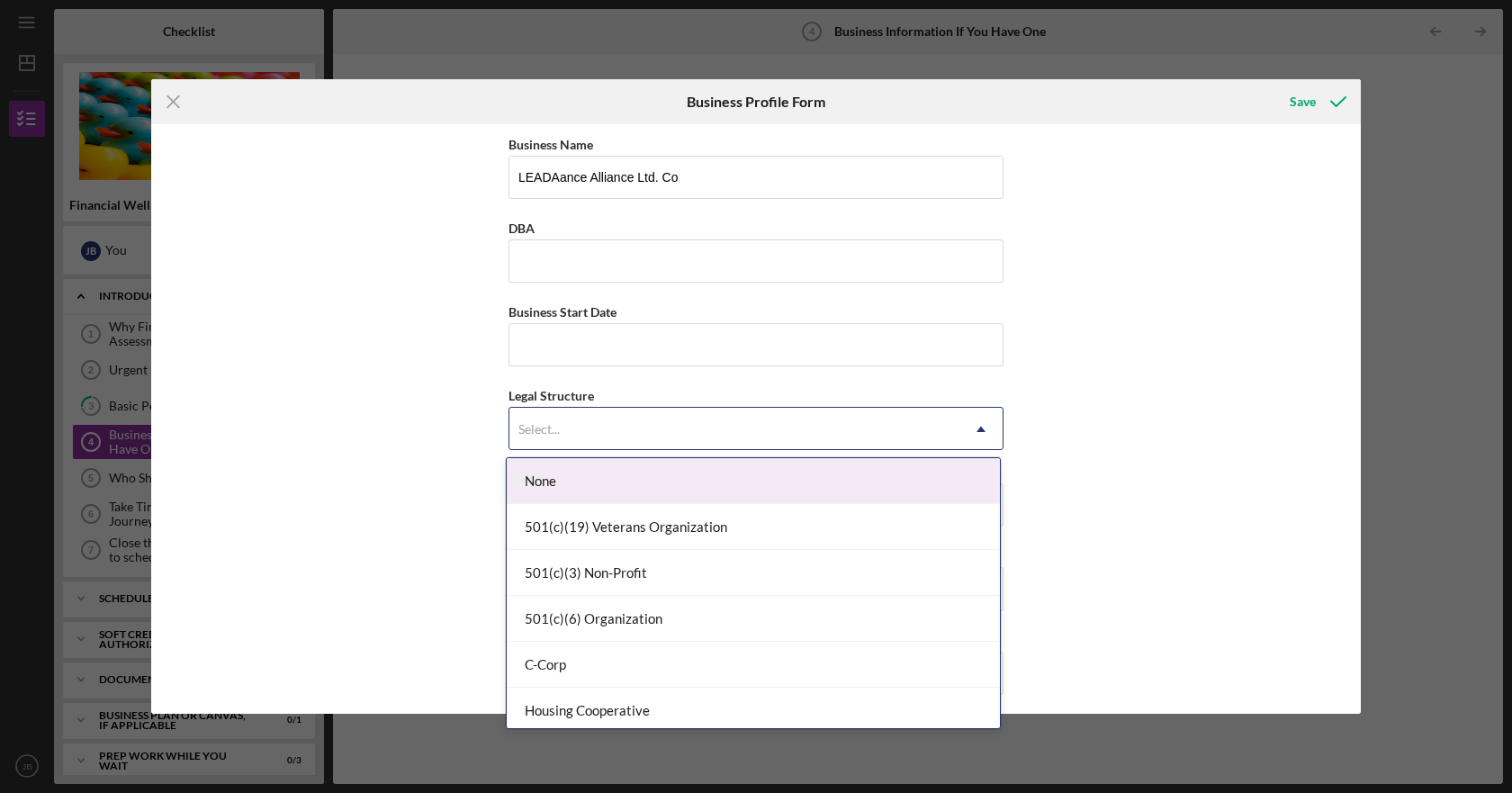
click at [967, 425] on icon "Icon/Dropdown Arrow" at bounding box center [980, 429] width 43 height 43
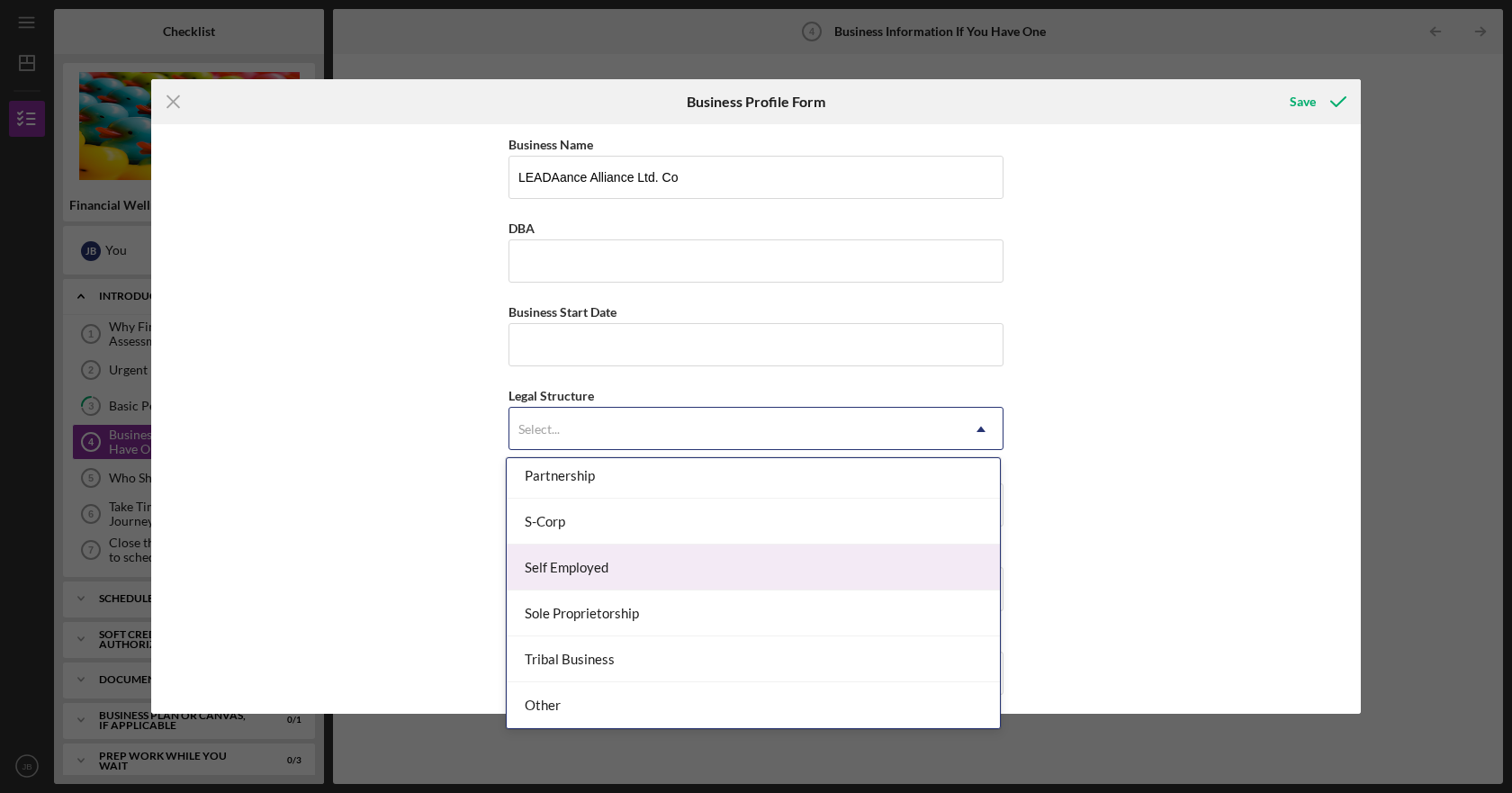
scroll to position [329, 0]
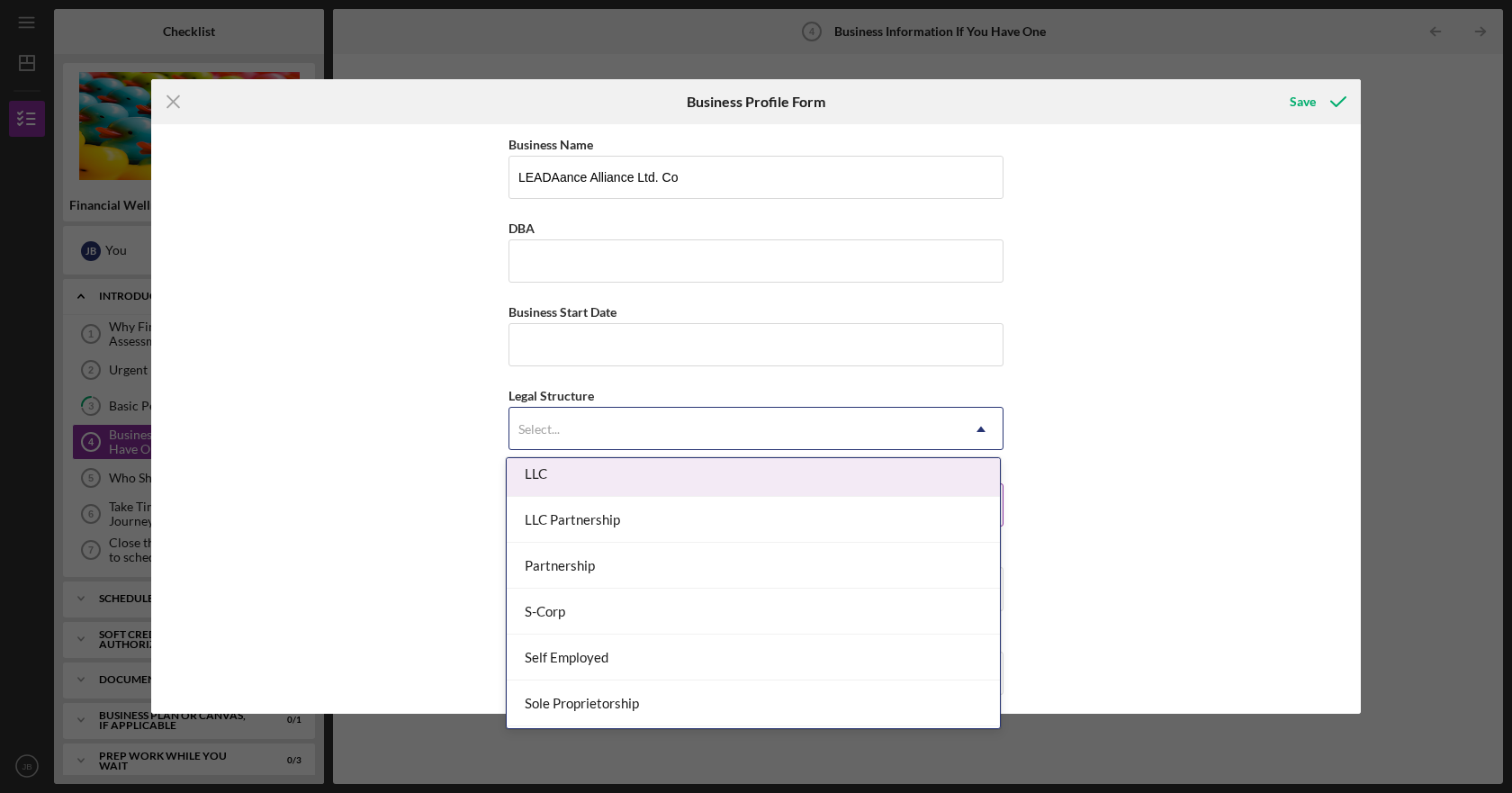
click at [556, 474] on div "LLC" at bounding box center [754, 473] width 493 height 46
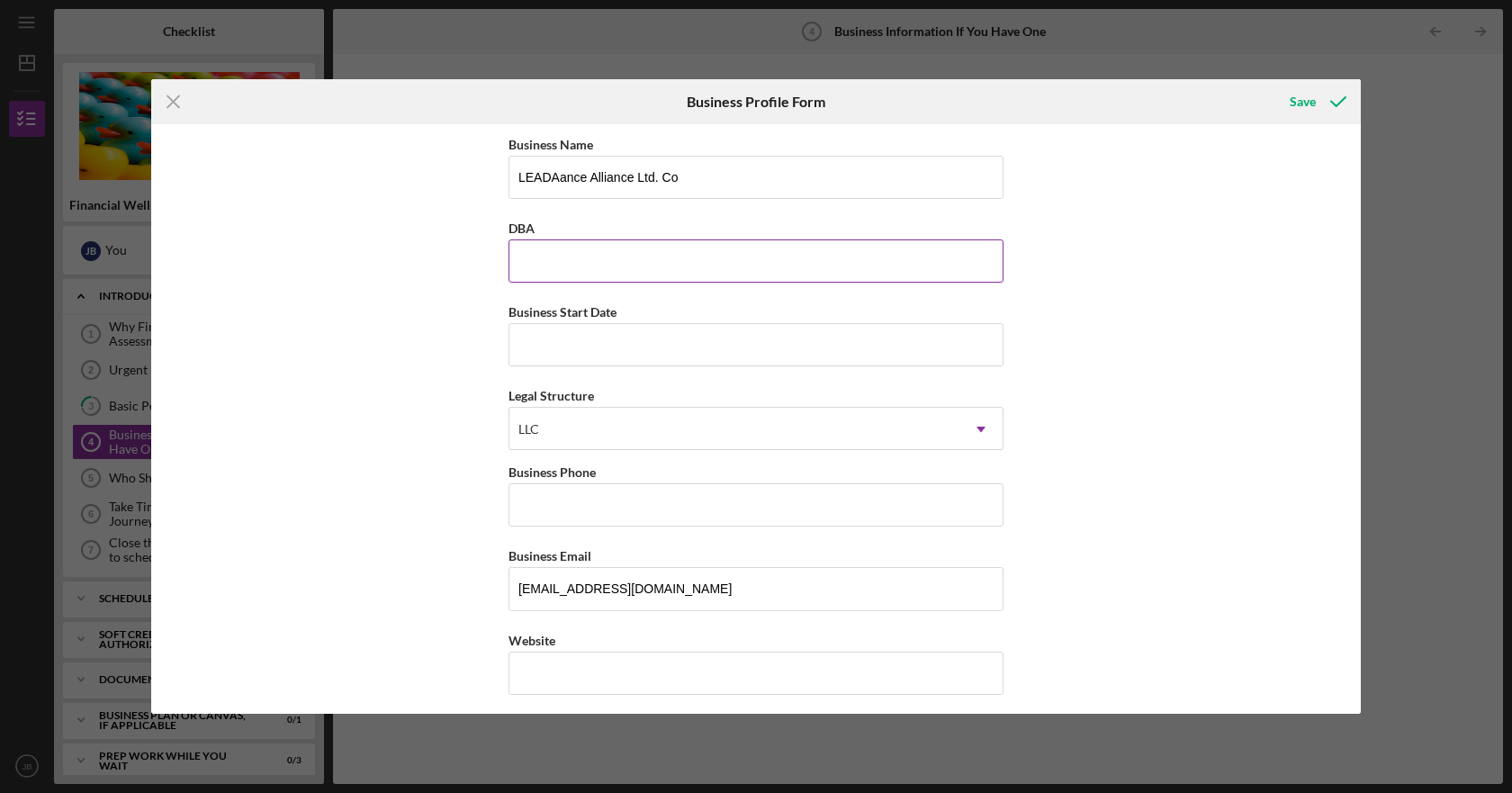
click at [616, 259] on input "DBA" at bounding box center [756, 260] width 495 height 43
drag, startPoint x: 691, startPoint y: 173, endPoint x: 636, endPoint y: 178, distance: 55.2
click at [636, 178] on input "LEADAance Alliance Ltd. Co" at bounding box center [756, 177] width 495 height 43
click at [556, 176] on input "LEADAance Alliance" at bounding box center [756, 177] width 495 height 43
type input "LEADance Alliance"
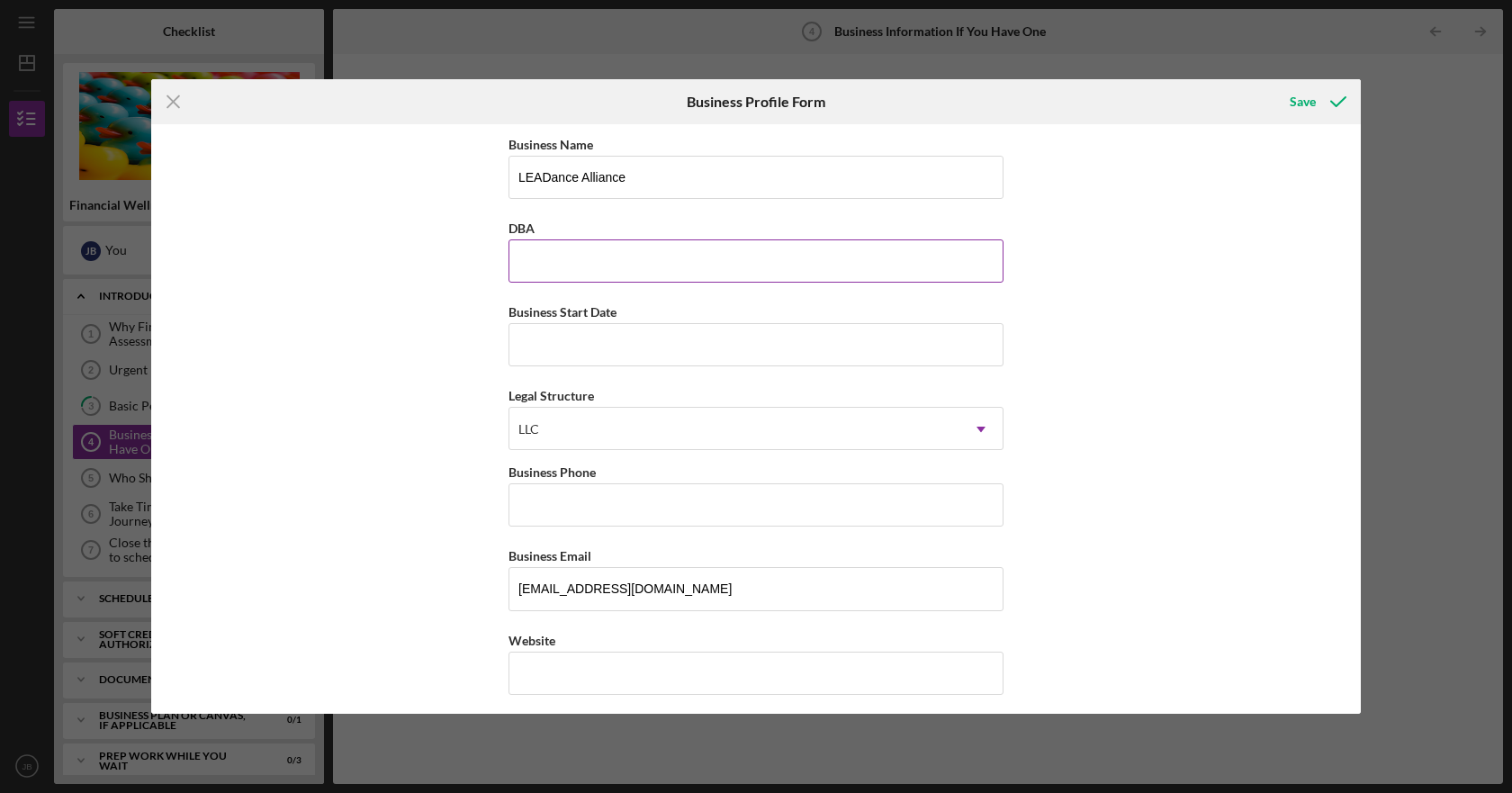
click at [567, 267] on input "DBA" at bounding box center [756, 260] width 495 height 43
type input "L"
click at [613, 343] on input "Business Start Date" at bounding box center [756, 344] width 495 height 43
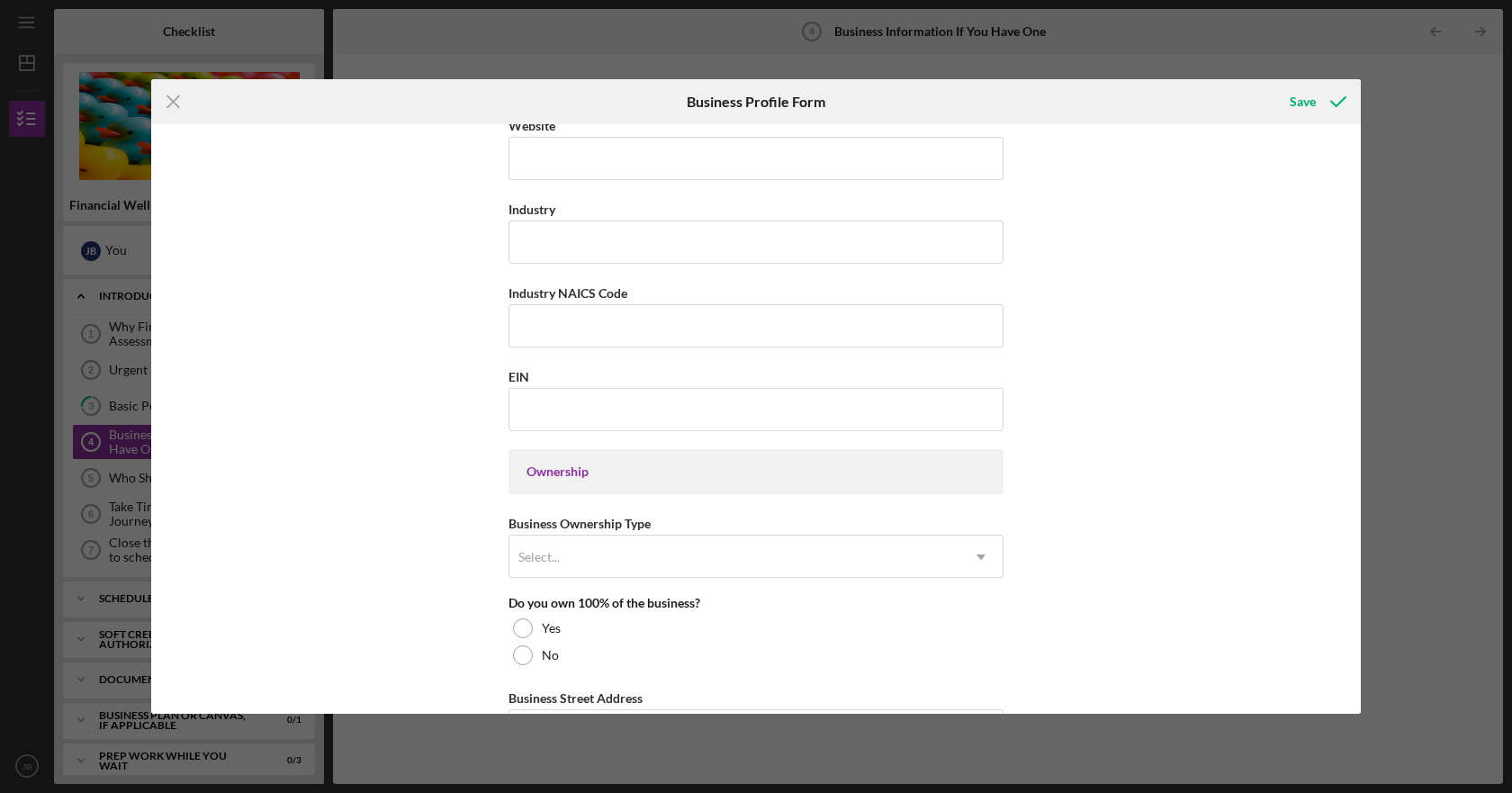
scroll to position [540, 0]
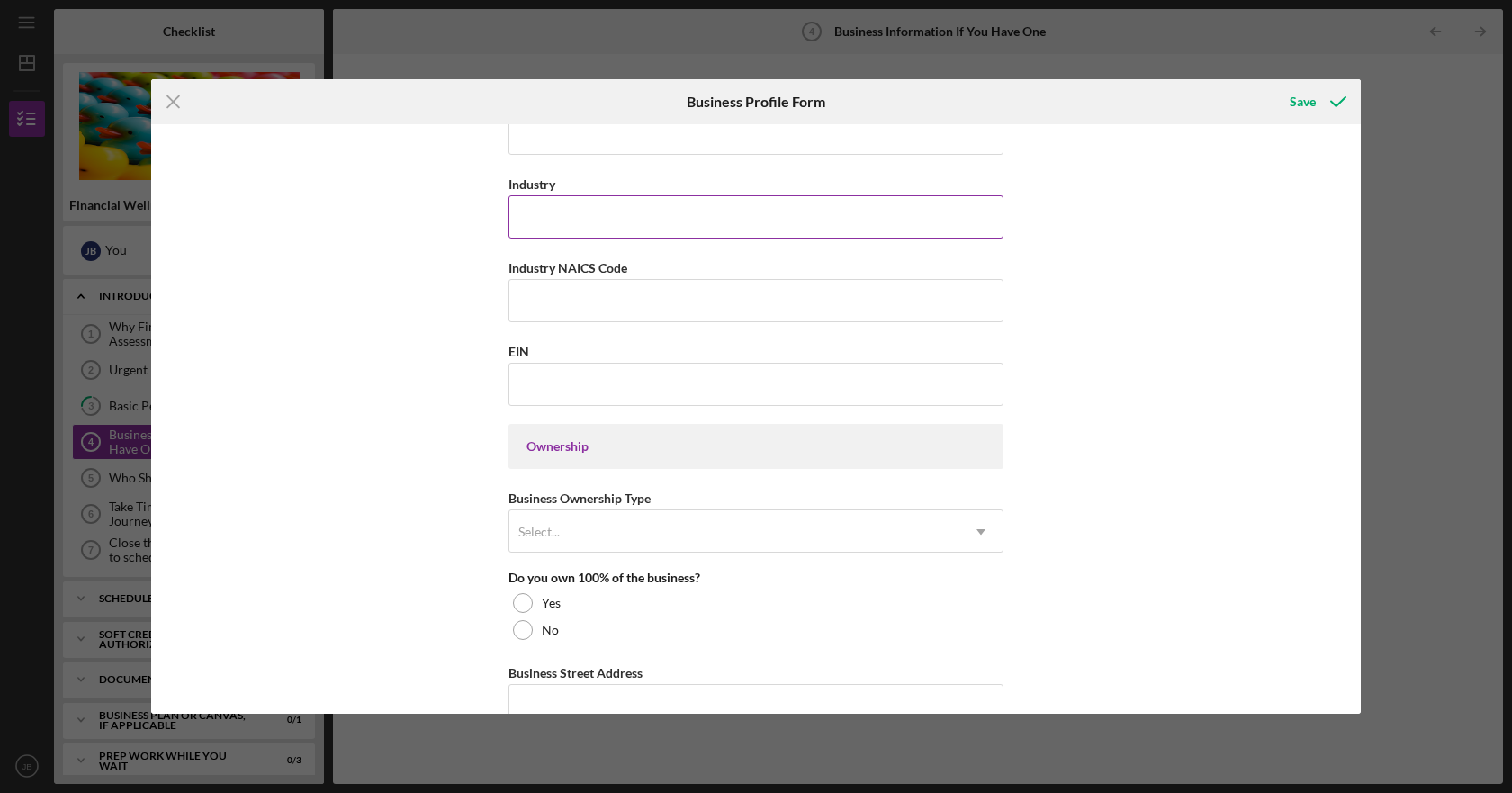
type input "[DATE]"
click at [577, 229] on input "Industry" at bounding box center [756, 217] width 495 height 43
type input "D"
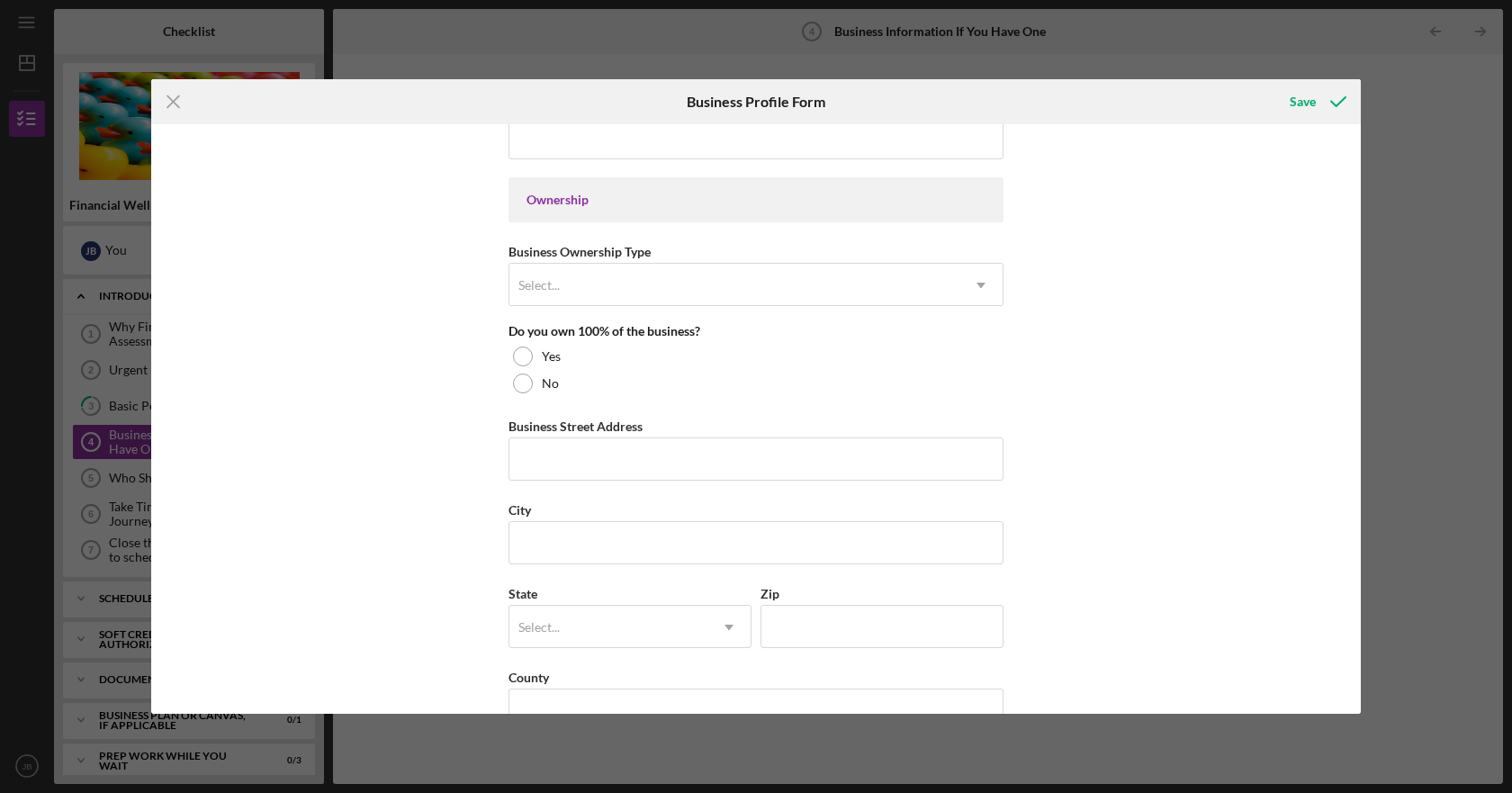
scroll to position [810, 0]
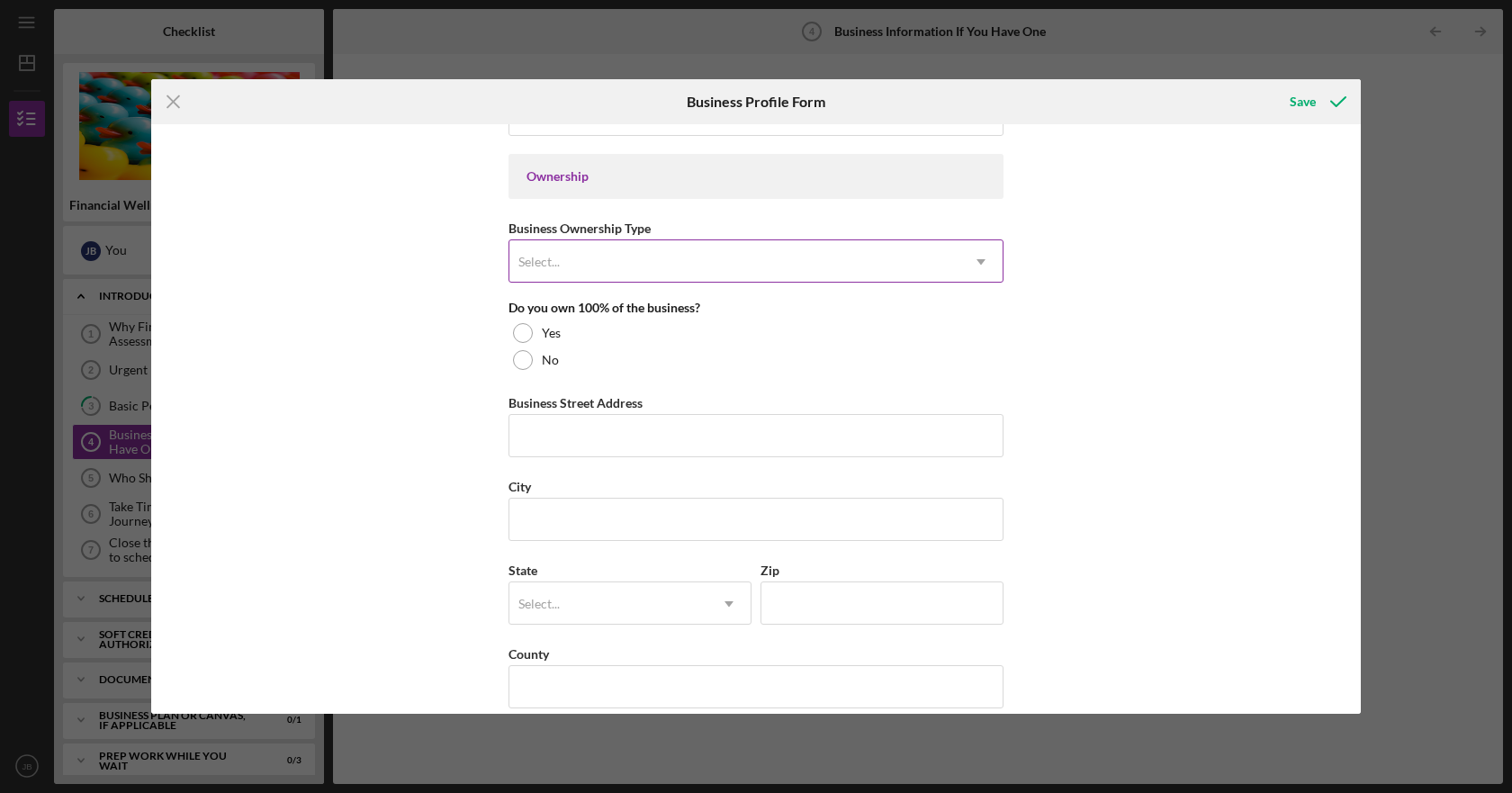
type input "School"
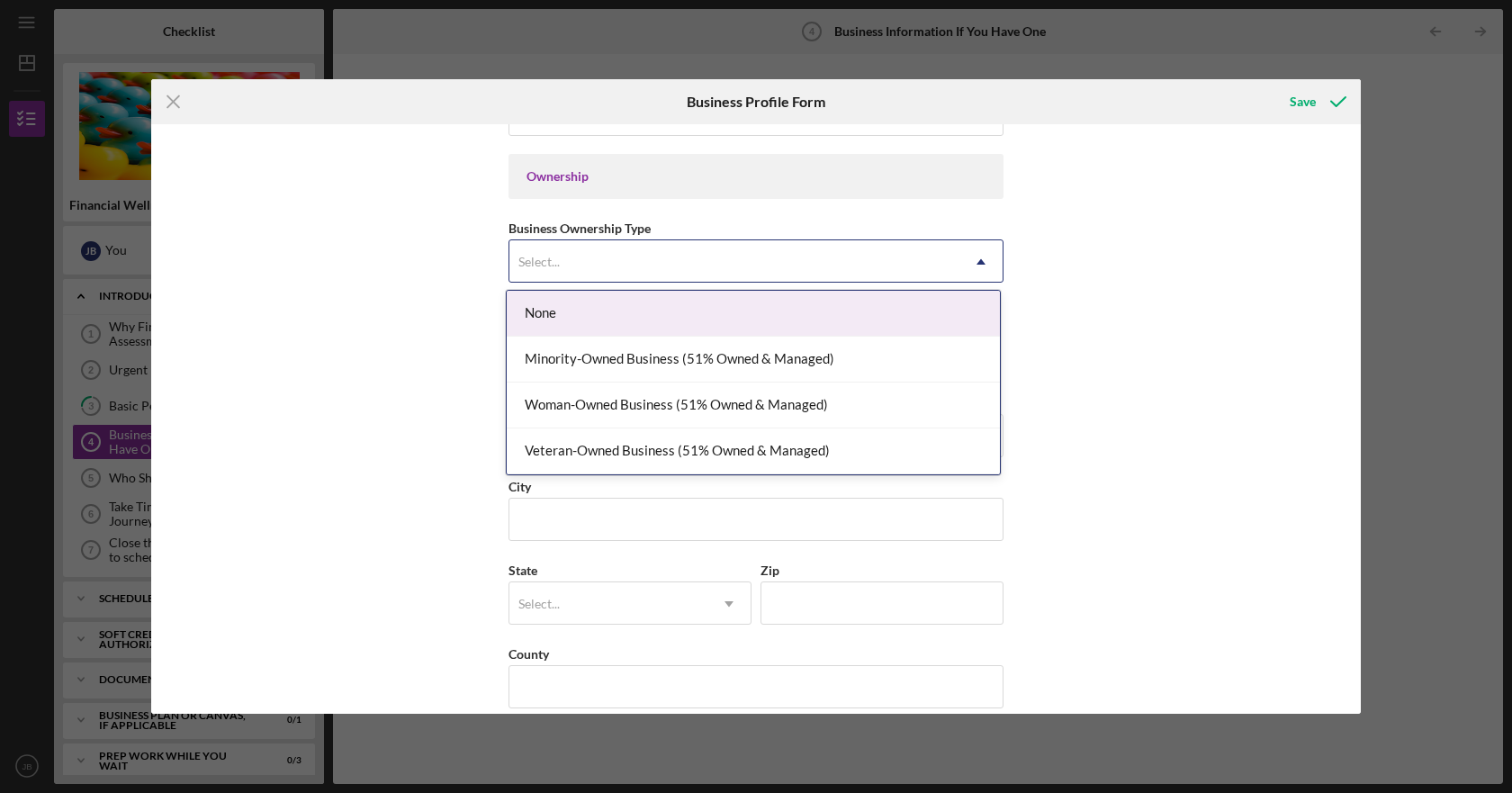
click at [918, 273] on div "Select..." at bounding box center [735, 261] width 450 height 41
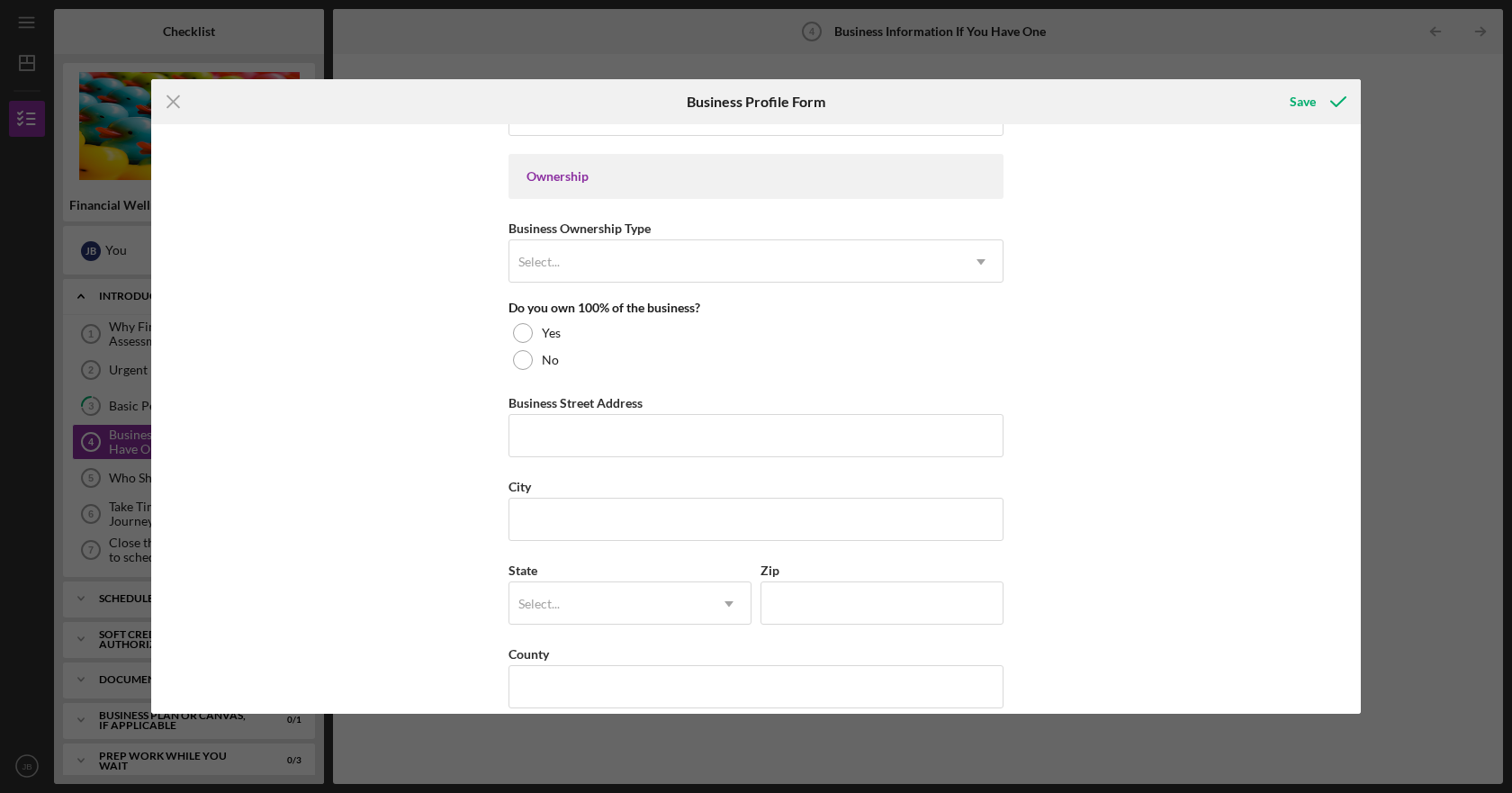
click at [1073, 221] on div "Business Name LEADance Alliance DBA Business Start Date [DATE] Legal Structure …" at bounding box center [756, 419] width 1210 height 590
click at [519, 334] on div at bounding box center [523, 333] width 20 height 20
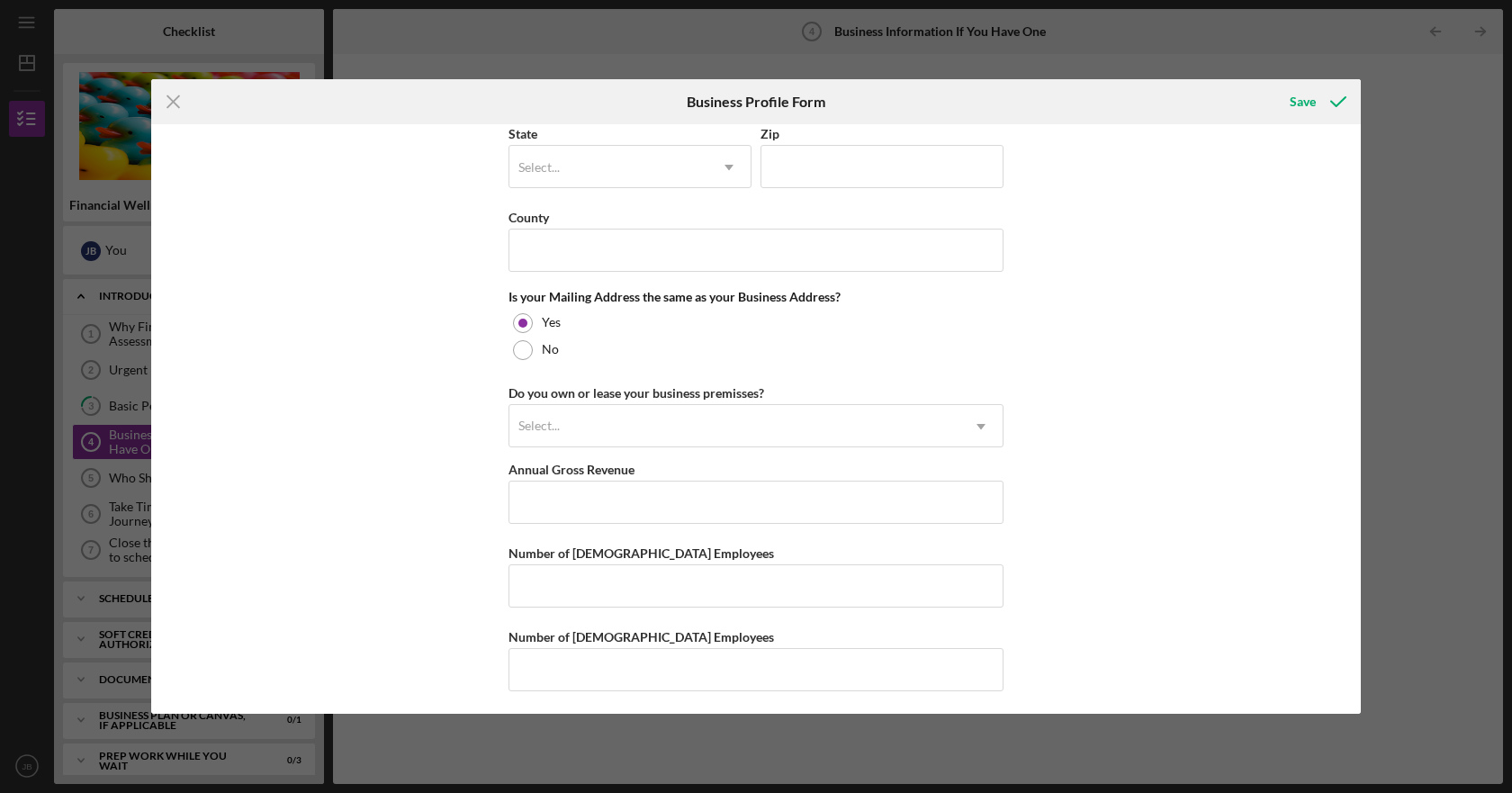
scroll to position [1252, 0]
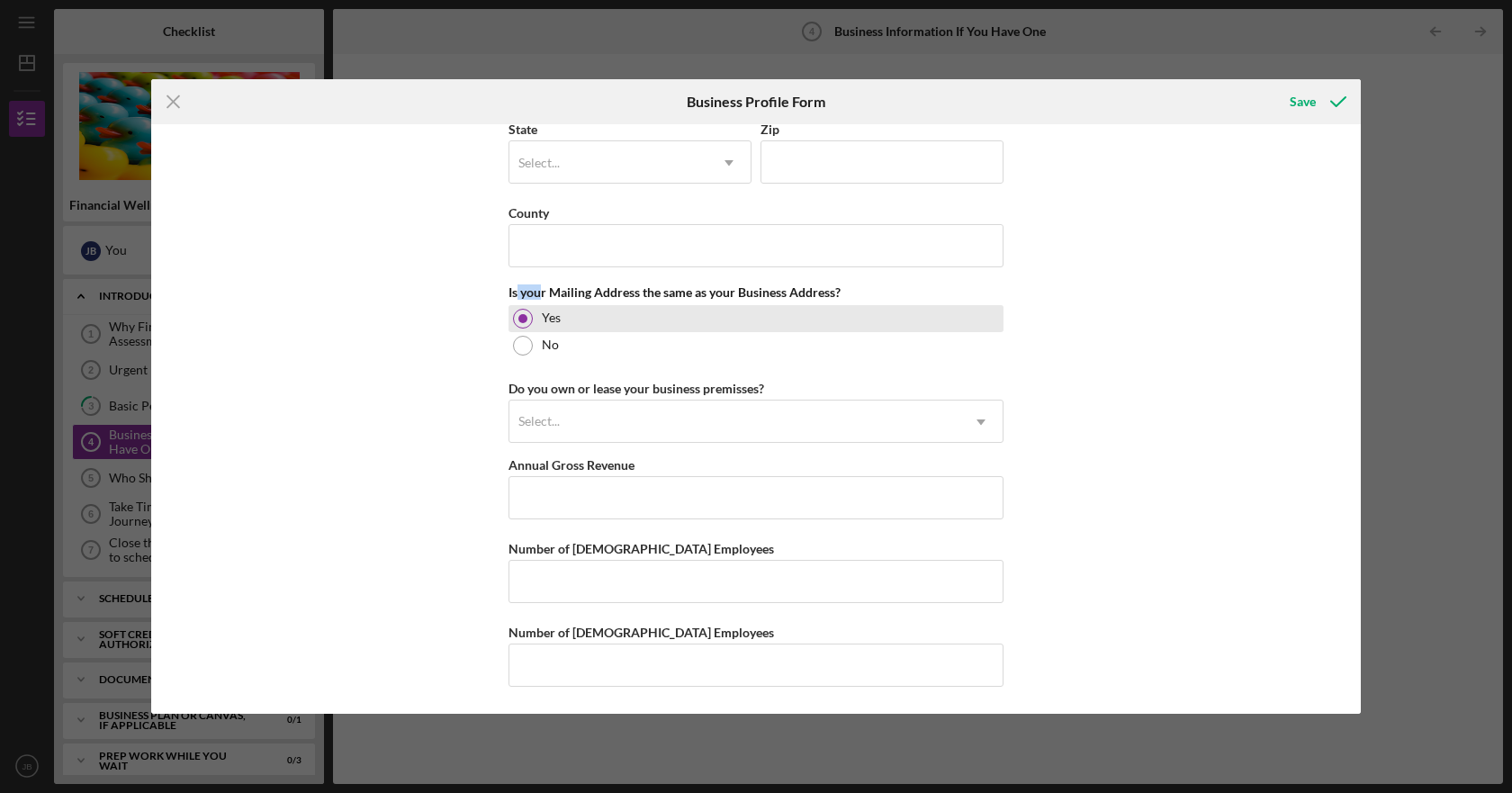
drag, startPoint x: 517, startPoint y: 269, endPoint x: 537, endPoint y: 318, distance: 52.9
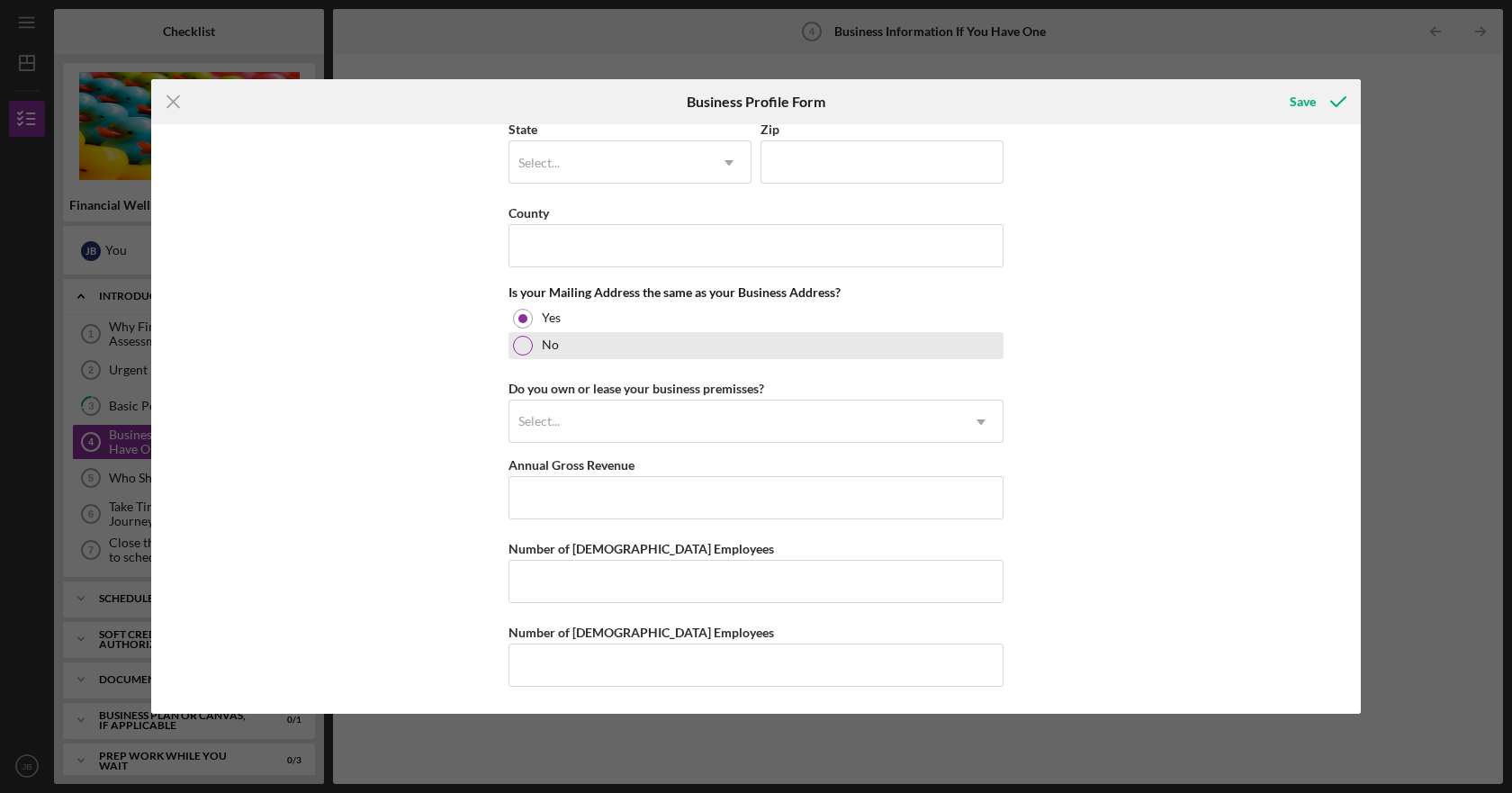
click at [519, 339] on div at bounding box center [523, 346] width 20 height 20
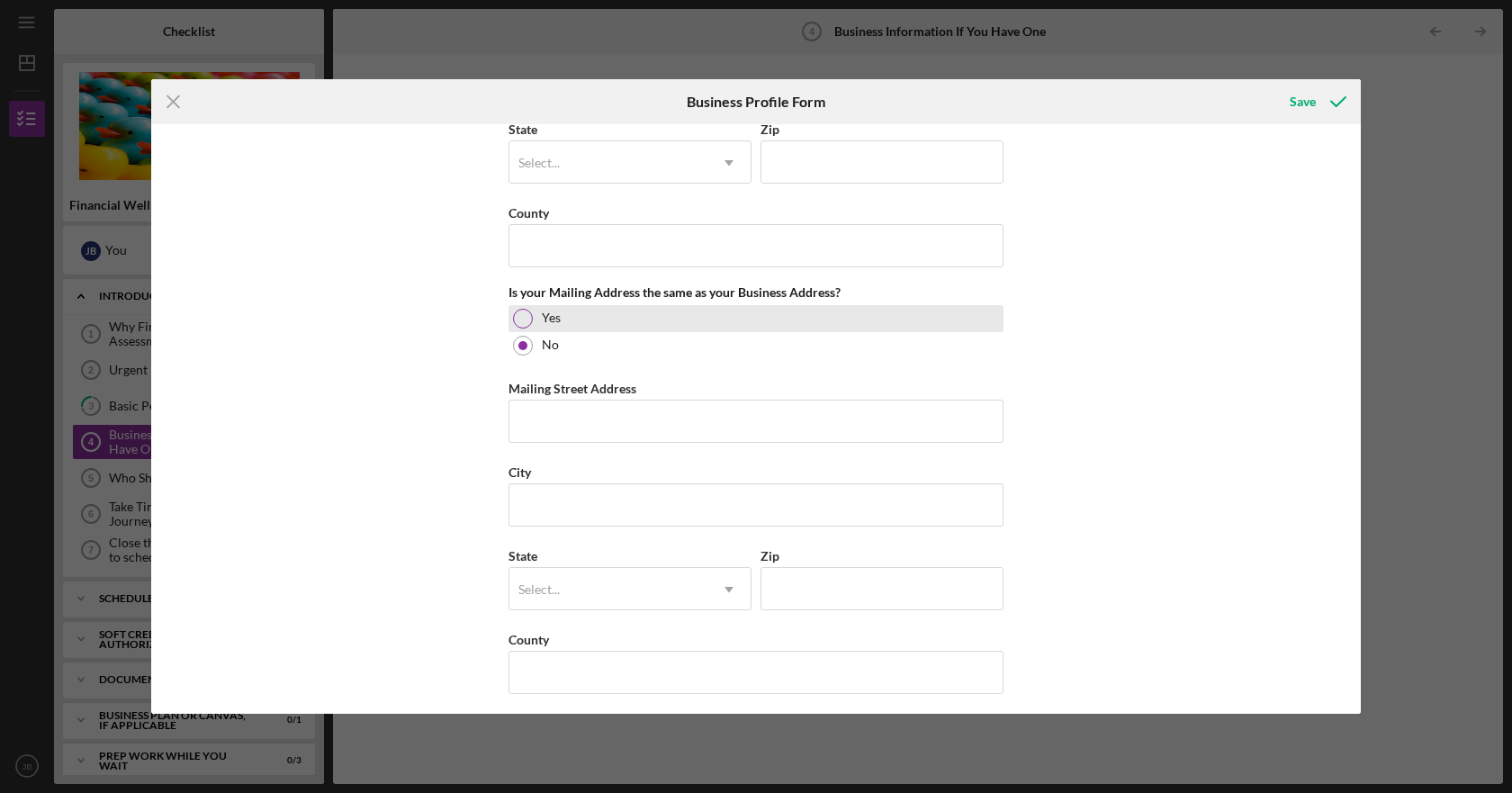
click at [522, 321] on div at bounding box center [523, 319] width 20 height 20
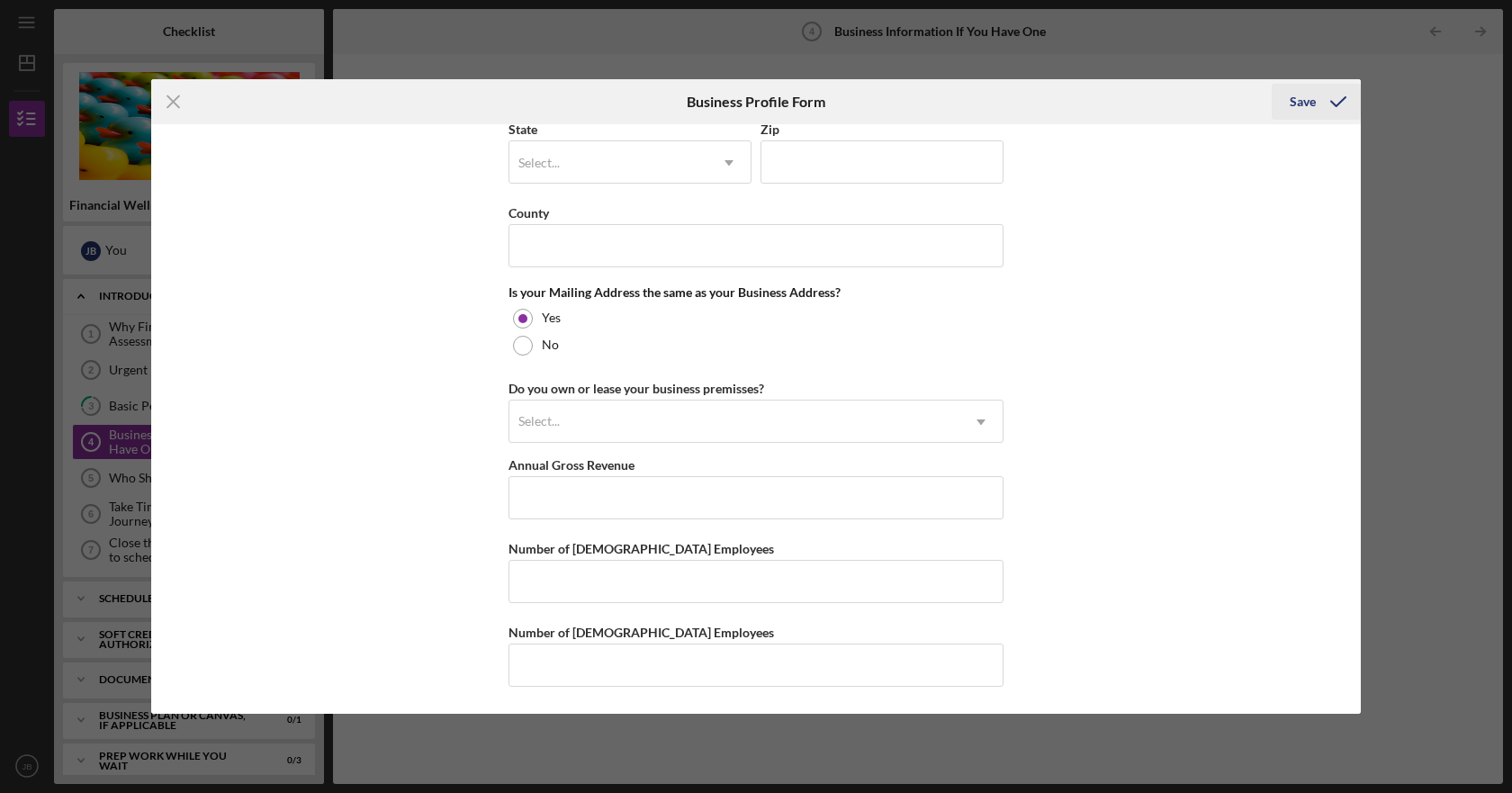
click at [1316, 97] on icon "submit" at bounding box center [1338, 101] width 45 height 45
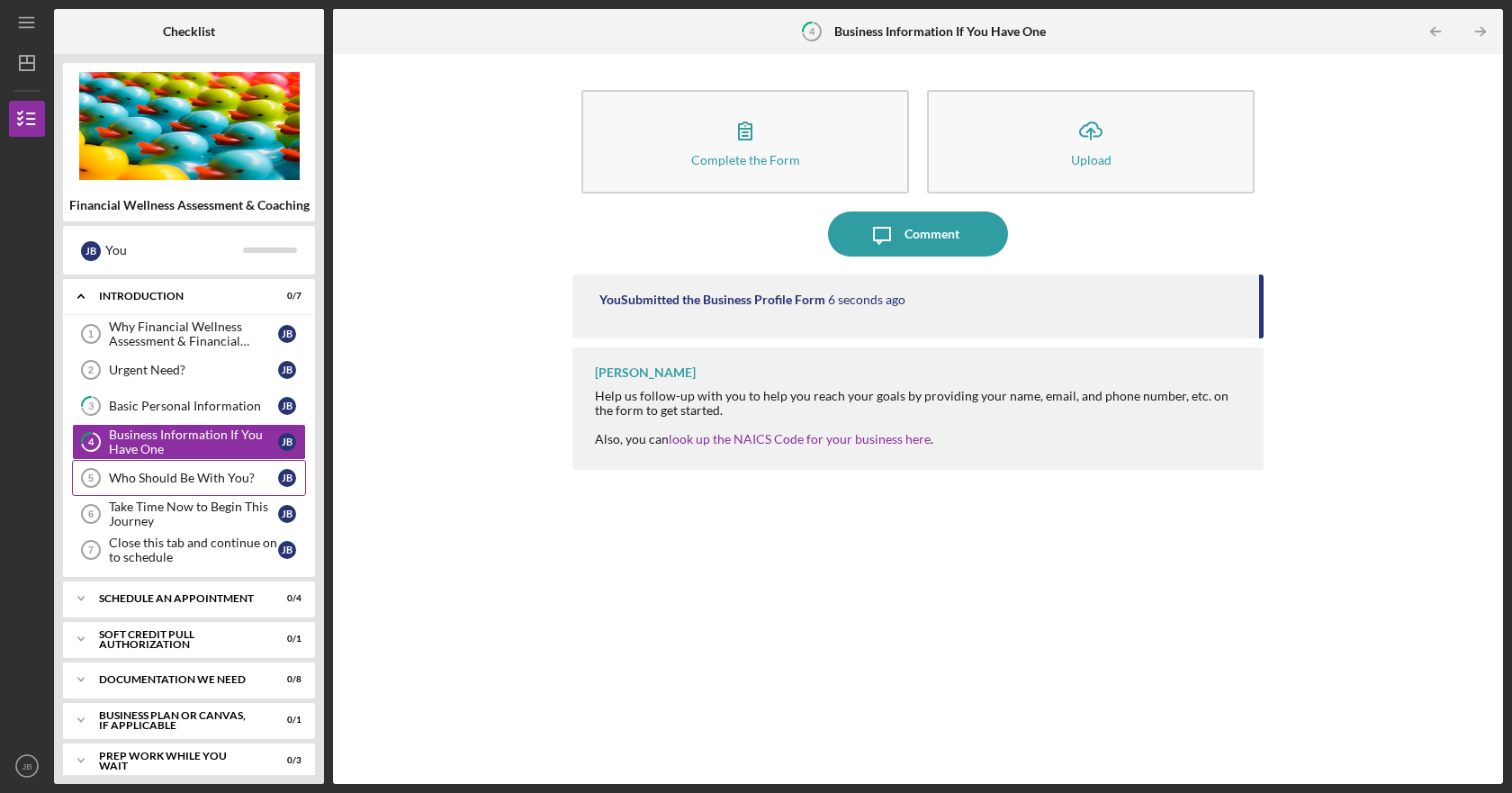
click at [172, 478] on div "Who Should Be With You?" at bounding box center [194, 478] width 169 height 15
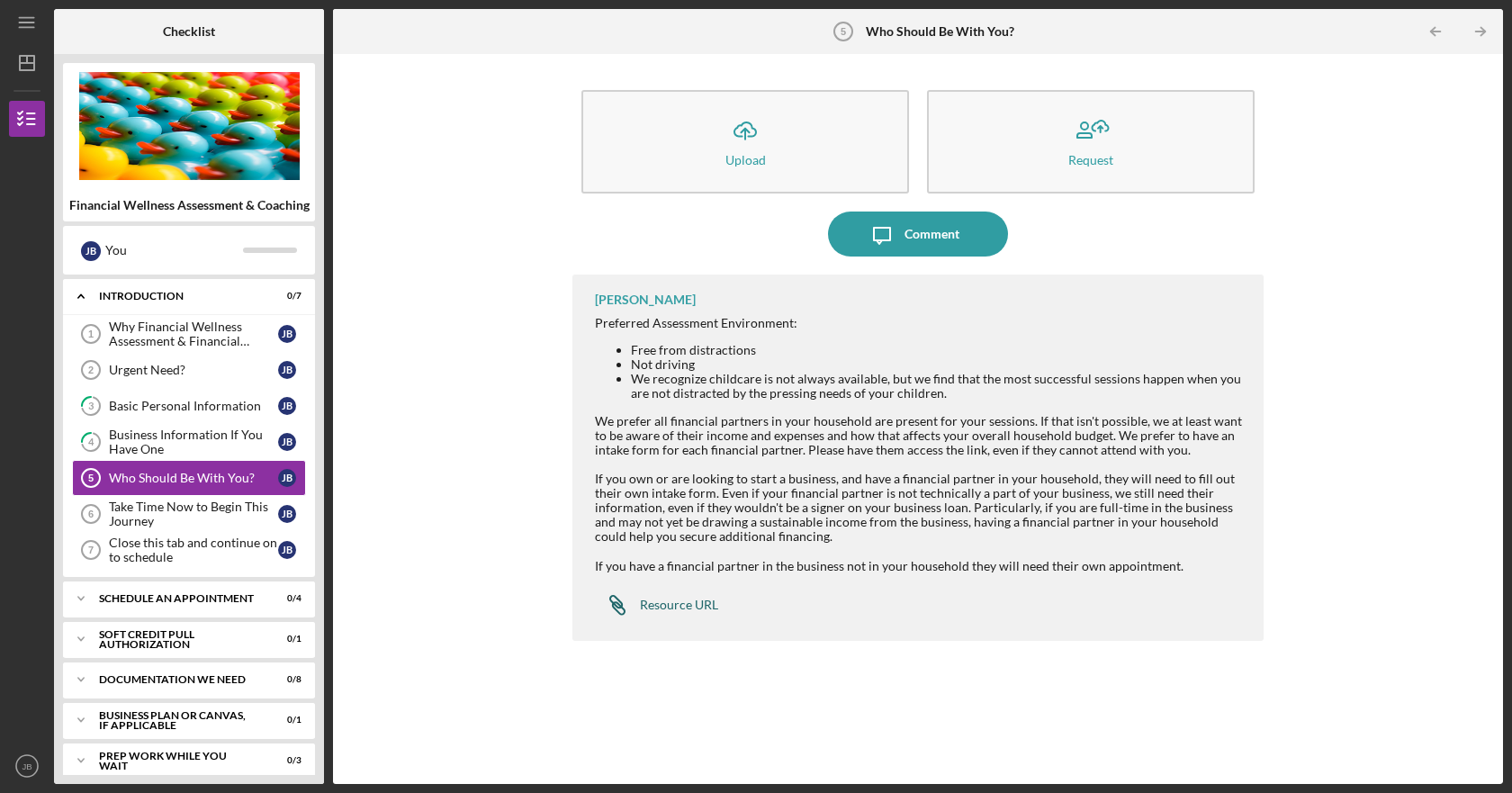
click at [675, 607] on div "Resource URL" at bounding box center [679, 605] width 78 height 15
click at [187, 506] on div "Take Time Now to Begin This Journey" at bounding box center [194, 514] width 169 height 29
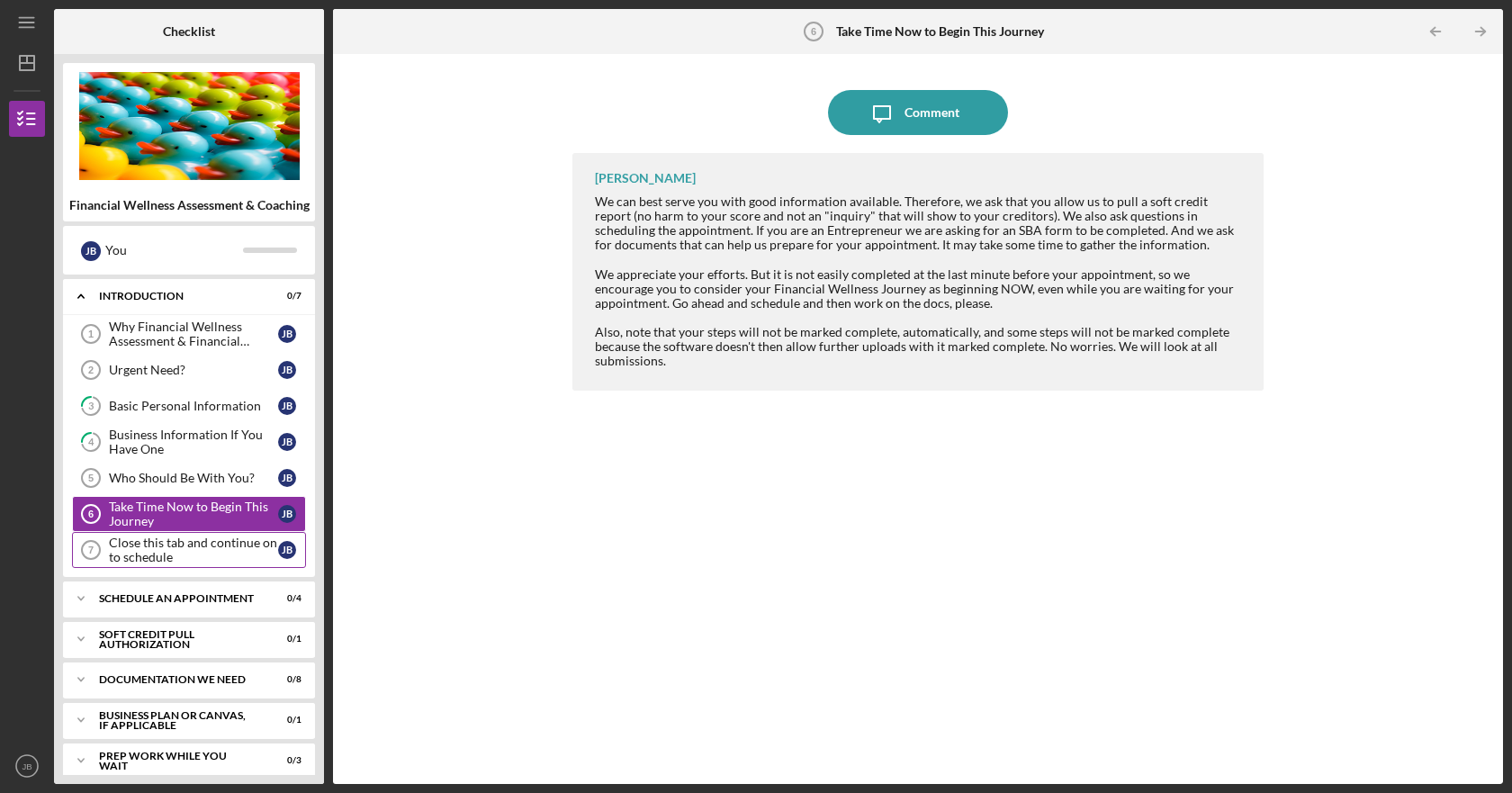
click at [168, 556] on div "Close this tab and continue on to schedule" at bounding box center [194, 550] width 169 height 29
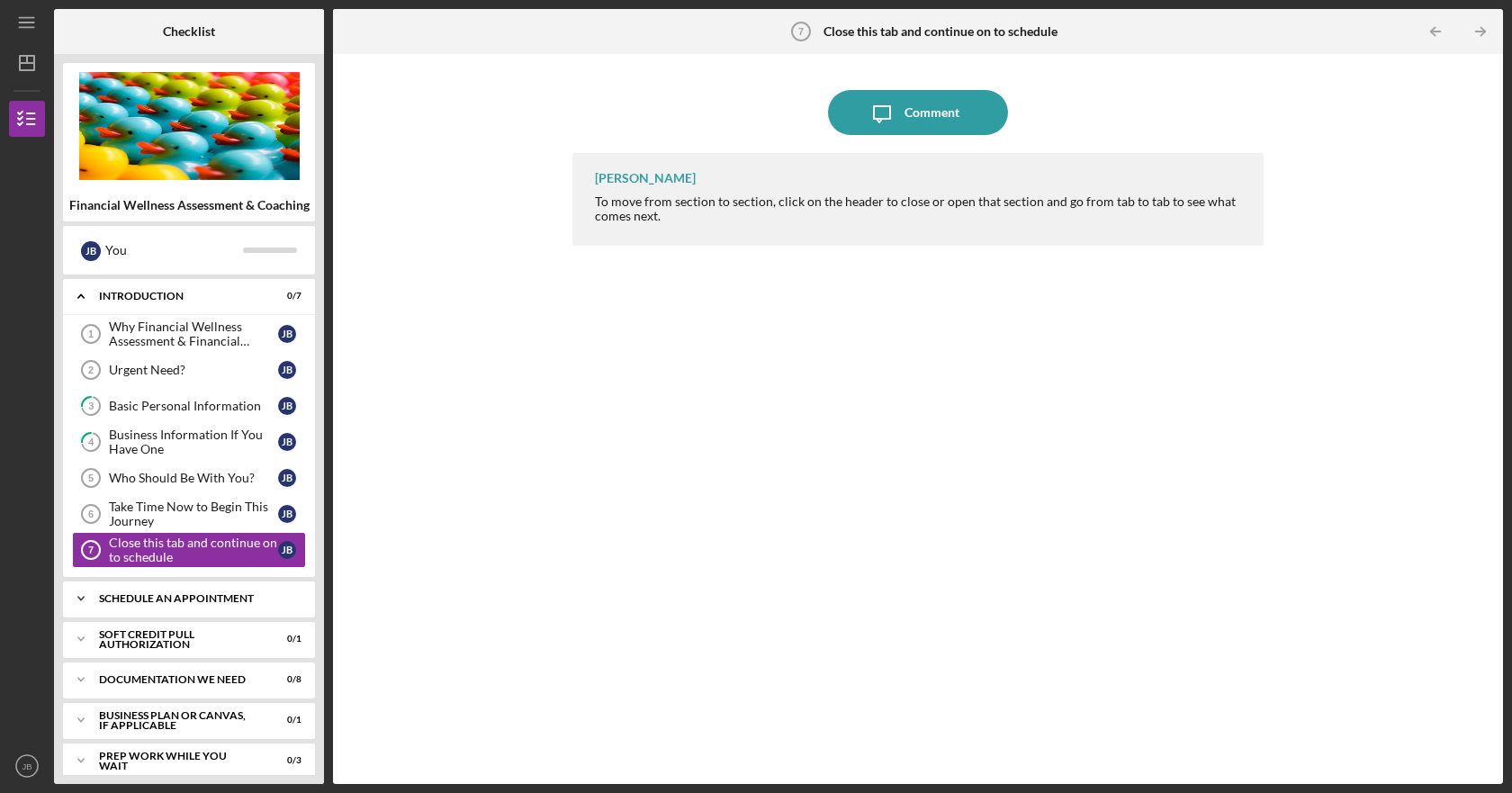
click at [175, 597] on div "Schedule An Appointment" at bounding box center [196, 599] width 194 height 11
click at [901, 31] on b "Close this tab and continue on to schedule" at bounding box center [940, 32] width 234 height 15
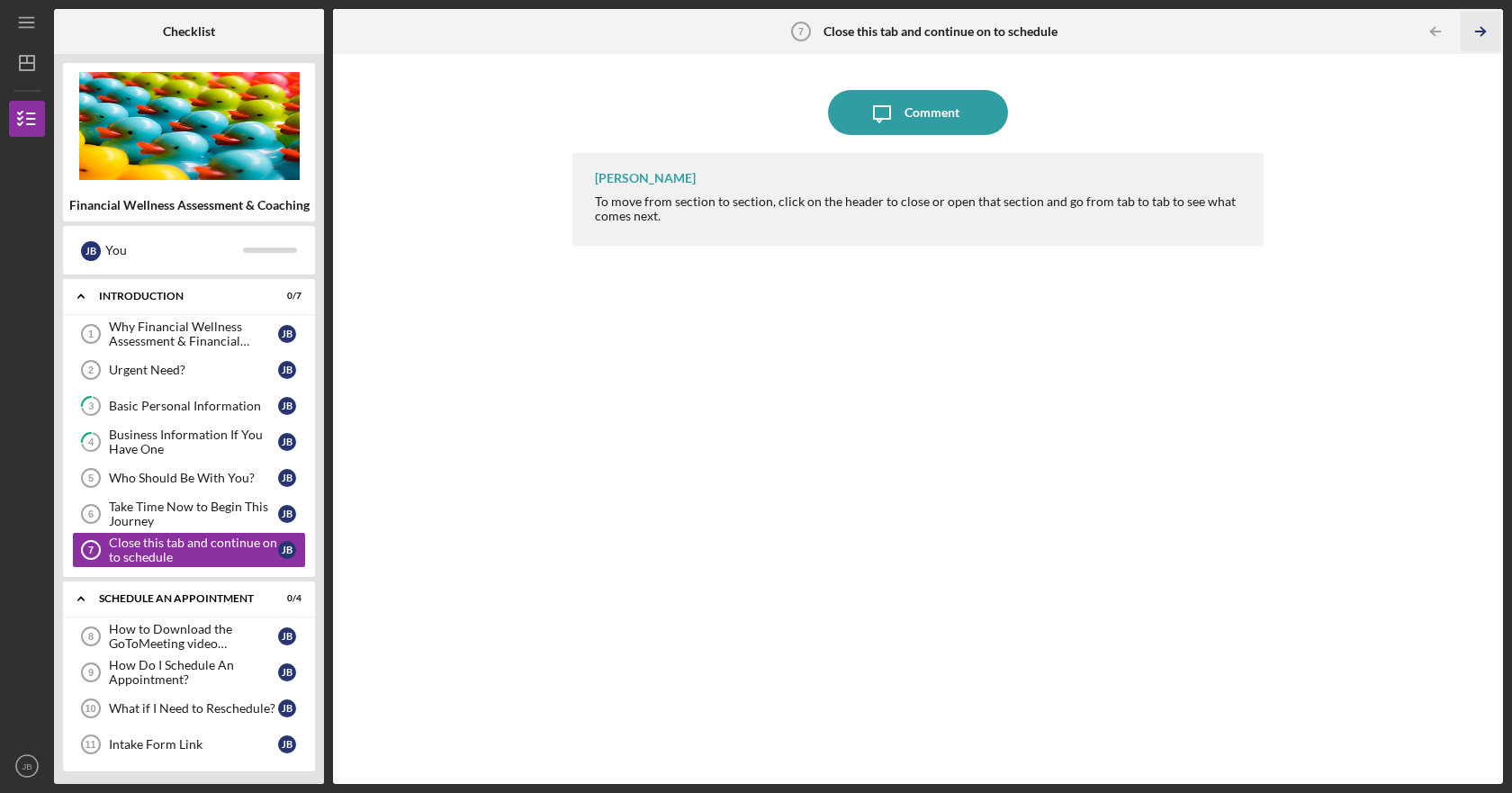
click at [1486, 33] on polyline "button" at bounding box center [1483, 32] width 5 height 8
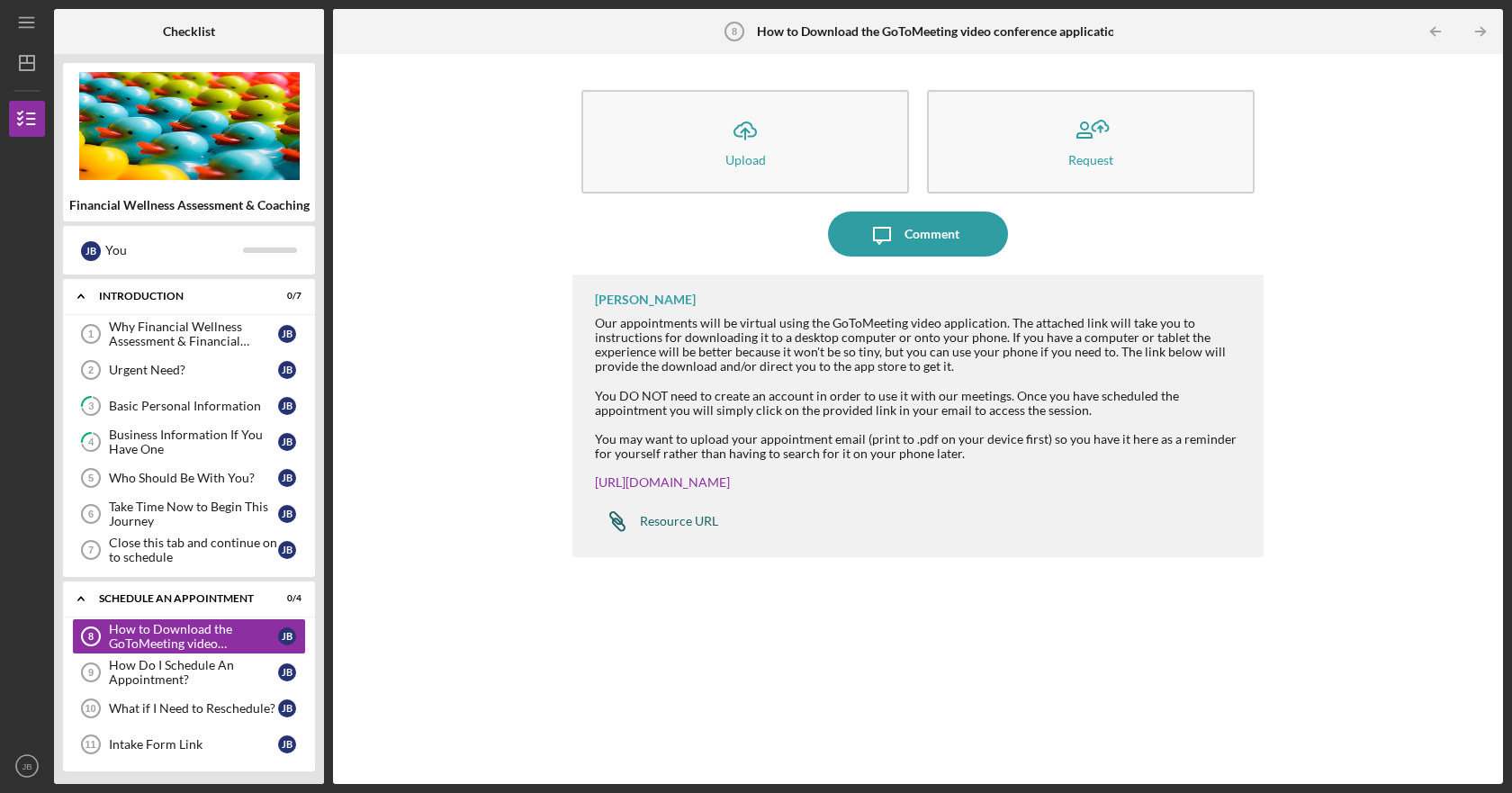
click at [696, 521] on div "Resource URL" at bounding box center [679, 522] width 78 height 15
click at [173, 675] on div "How Do I Schedule An Appointment?" at bounding box center [194, 673] width 169 height 29
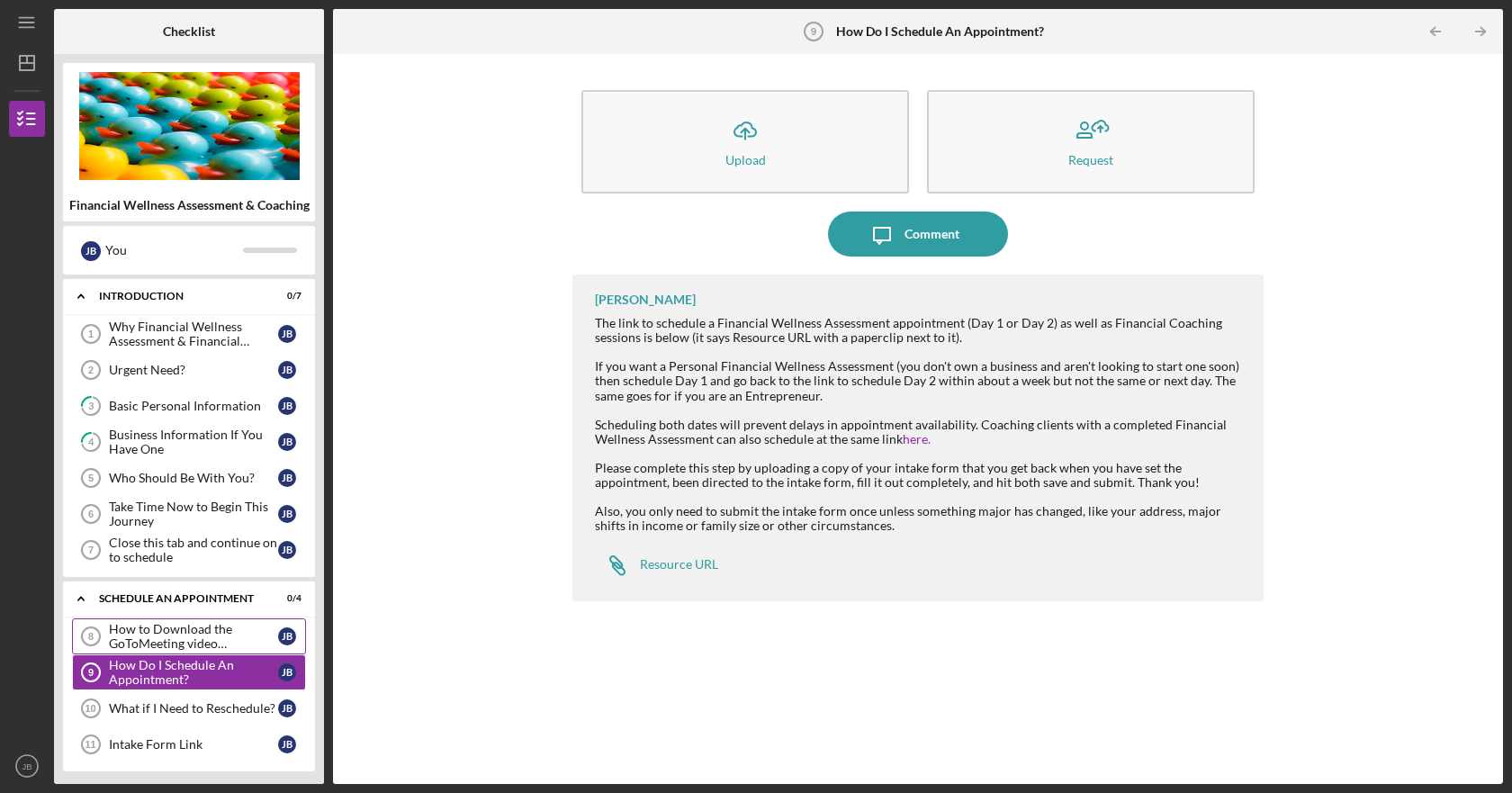
click at [166, 641] on div "How to Download the GoToMeeting video conference application." at bounding box center [194, 636] width 169 height 29
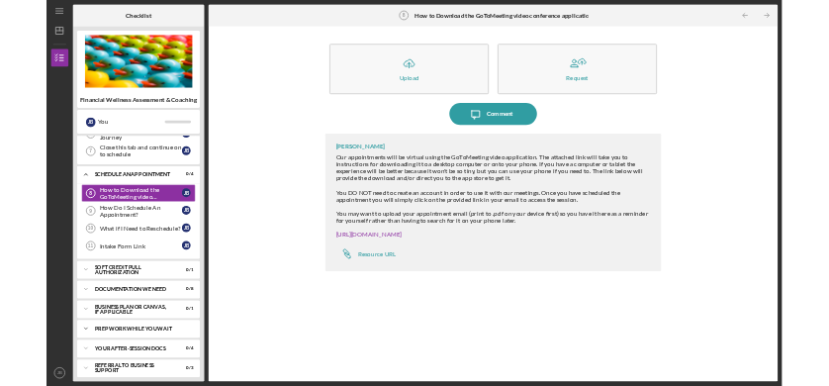
scroll to position [297, 0]
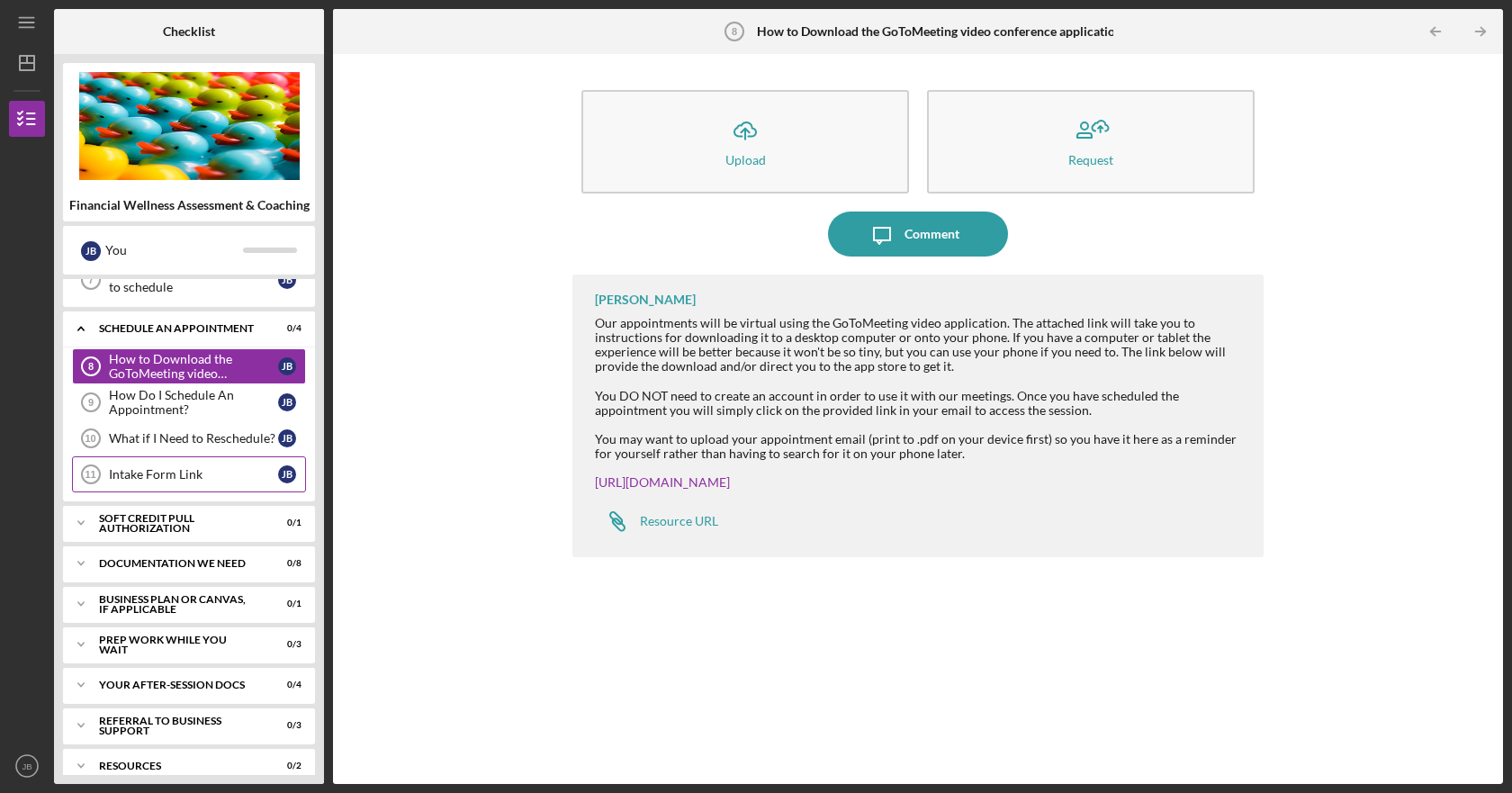
click at [205, 468] on div "Intake Form Link" at bounding box center [194, 474] width 169 height 15
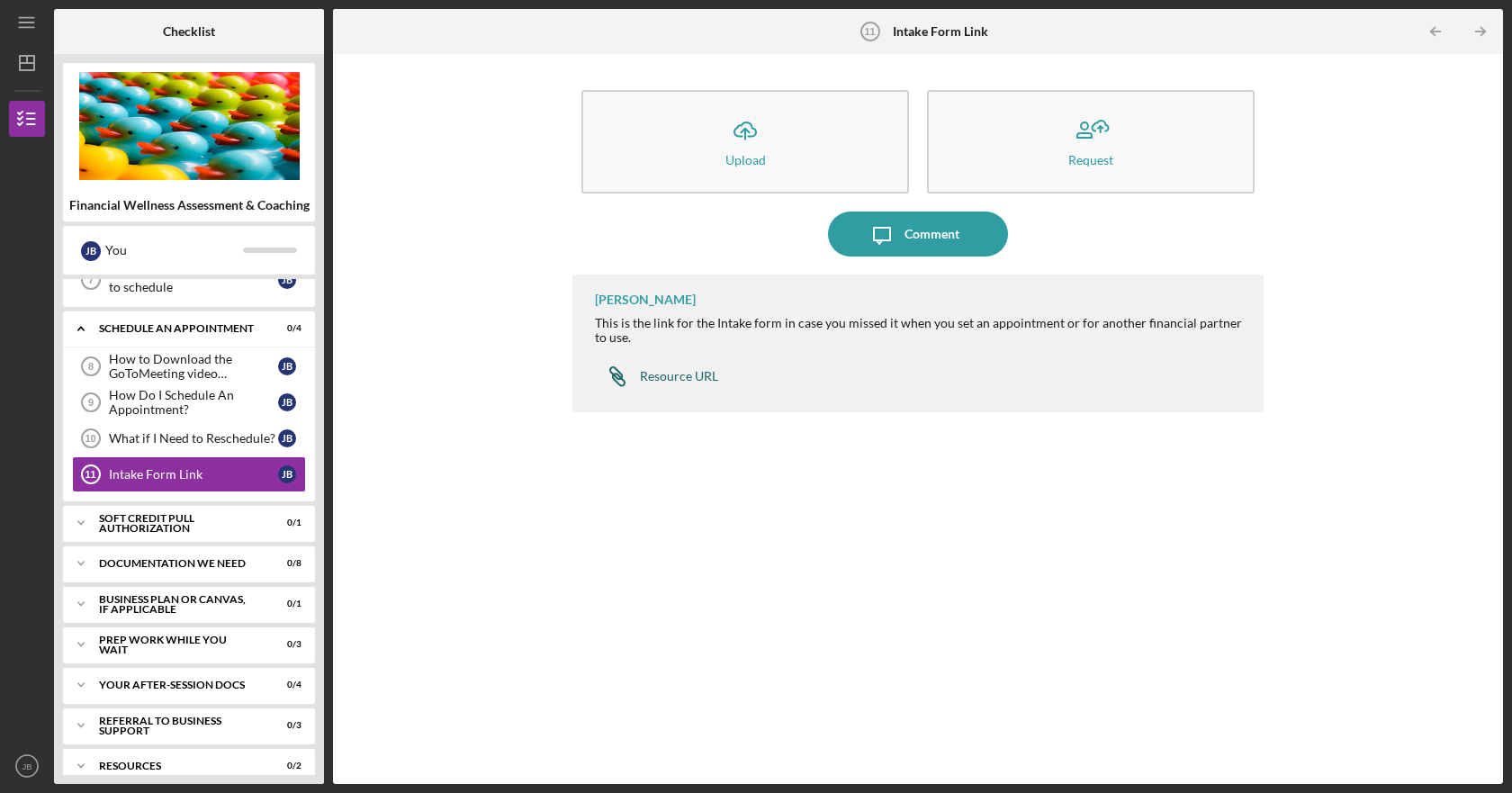
click at [684, 380] on div "Resource URL" at bounding box center [679, 376] width 78 height 15
click at [160, 537] on div "Icon/Expander Soft Credit Pull Authorization 0 / 1" at bounding box center [188, 524] width 252 height 36
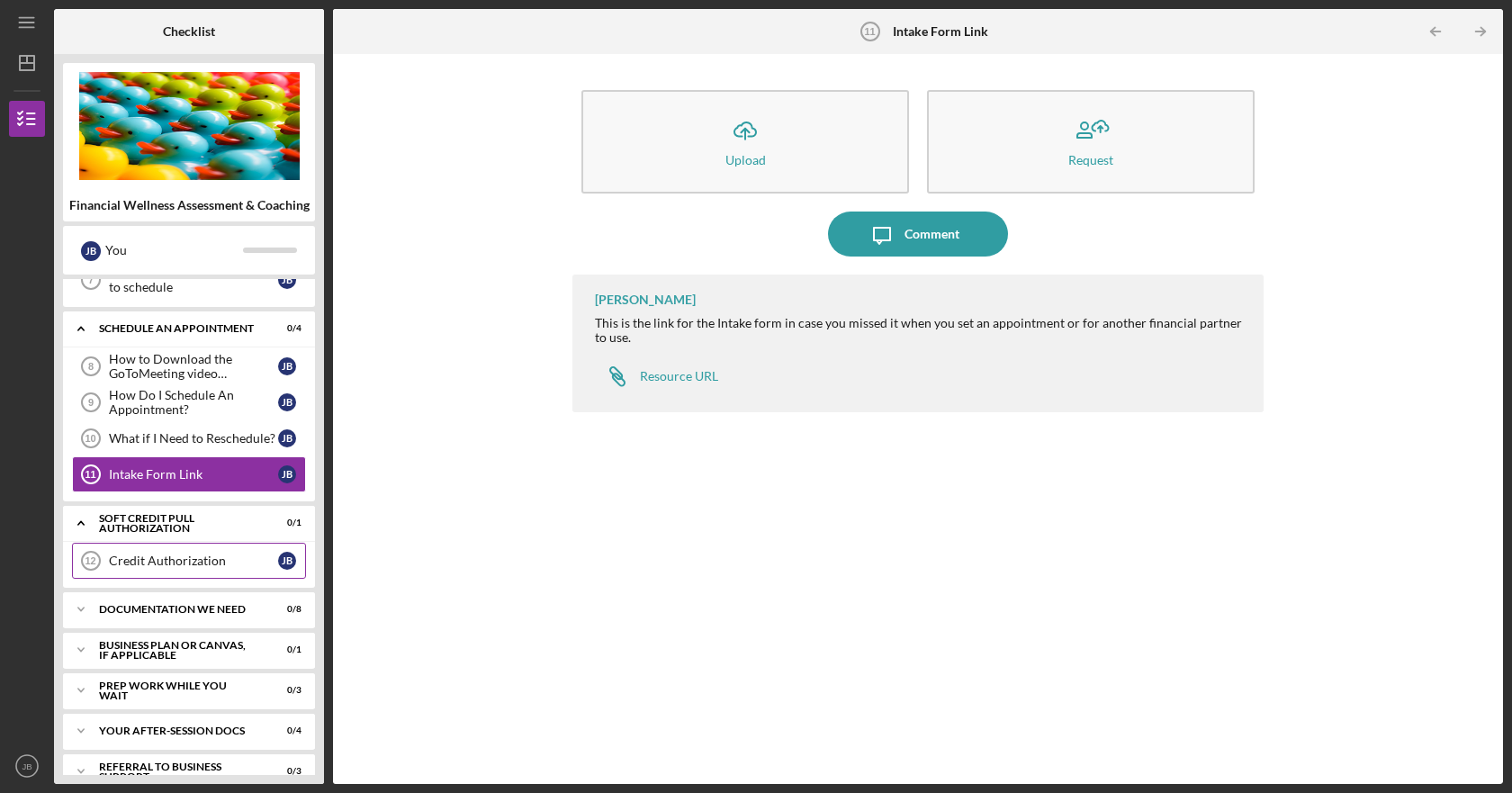
click at [164, 564] on div "Credit Authorization" at bounding box center [194, 561] width 169 height 15
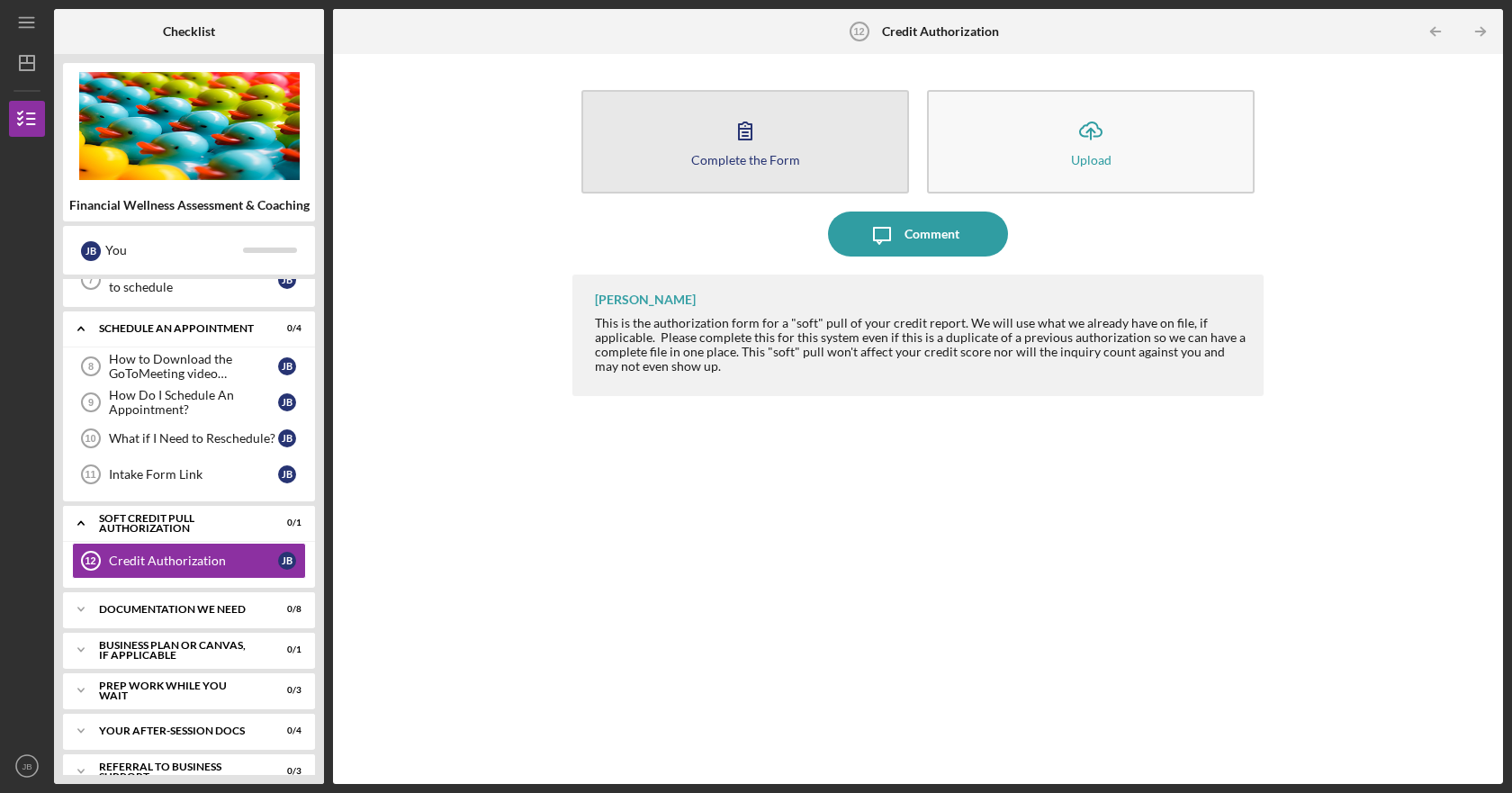
click at [732, 168] on button "Complete the Form Form" at bounding box center [746, 142] width 328 height 104
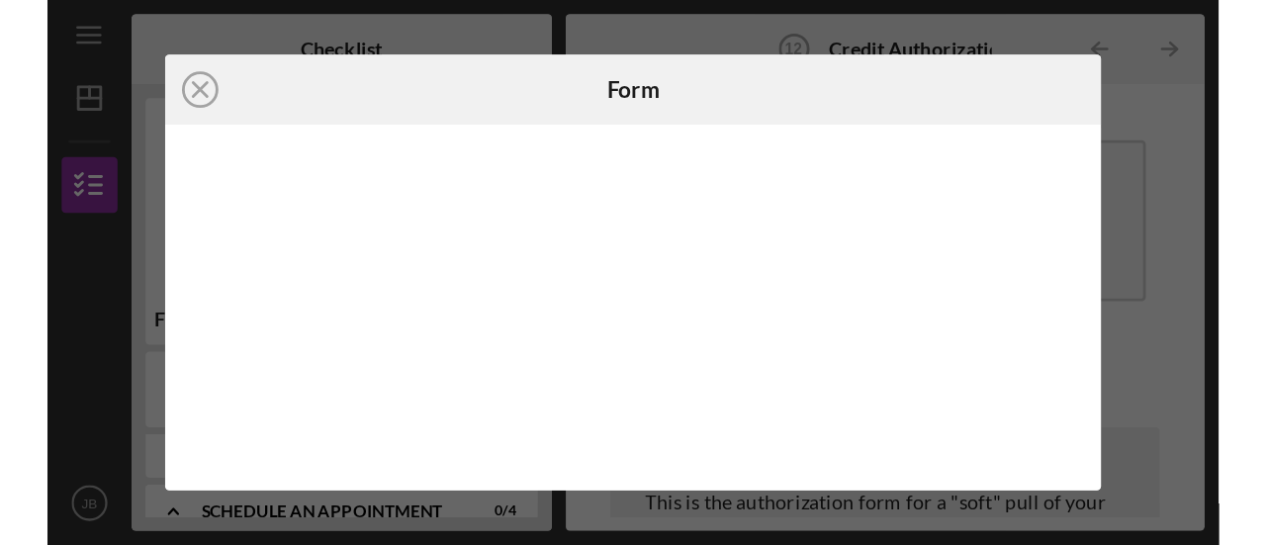
scroll to position [297, 0]
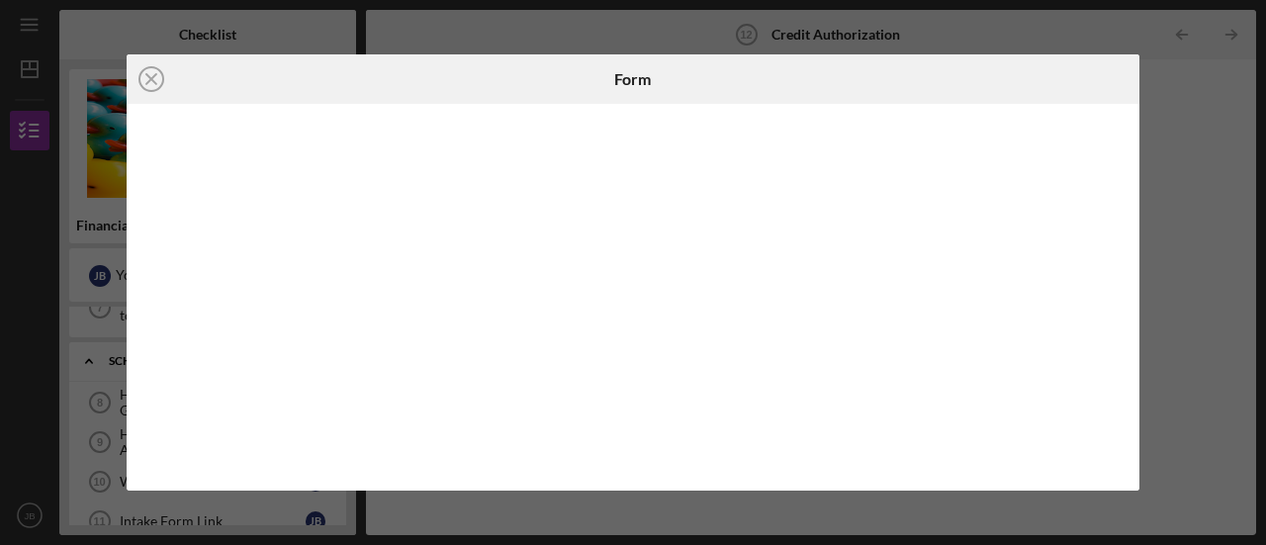
click at [11, 366] on div "Icon/Close Form" at bounding box center [633, 272] width 1266 height 545
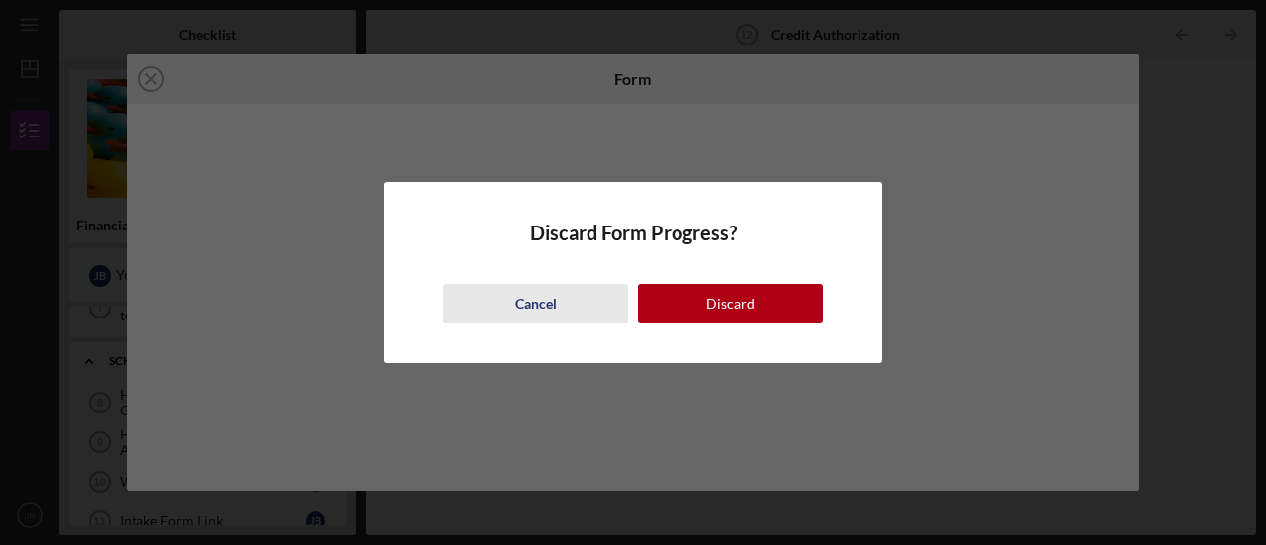
click at [534, 312] on div "Cancel" at bounding box center [536, 304] width 42 height 40
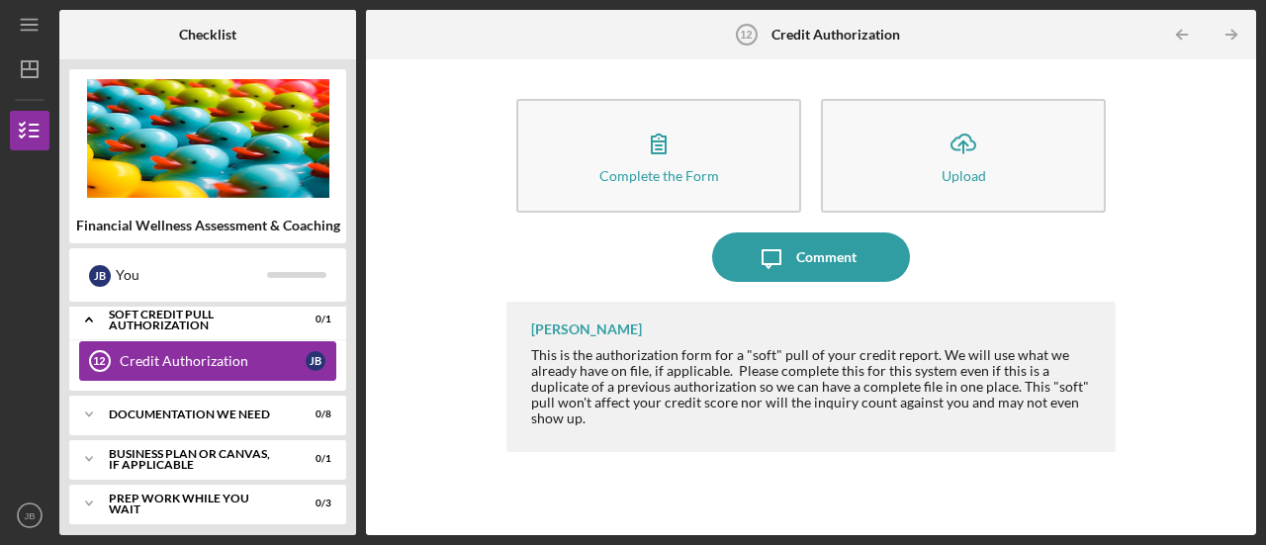
scroll to position [593, 0]
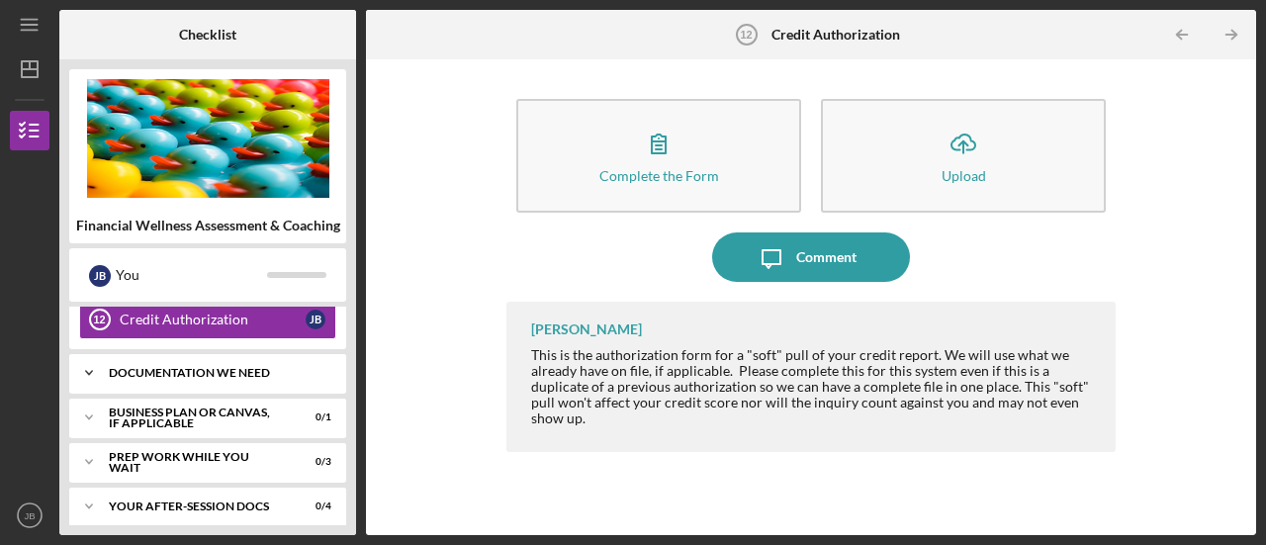
click at [216, 367] on div "Documentation We Need" at bounding box center [215, 373] width 213 height 12
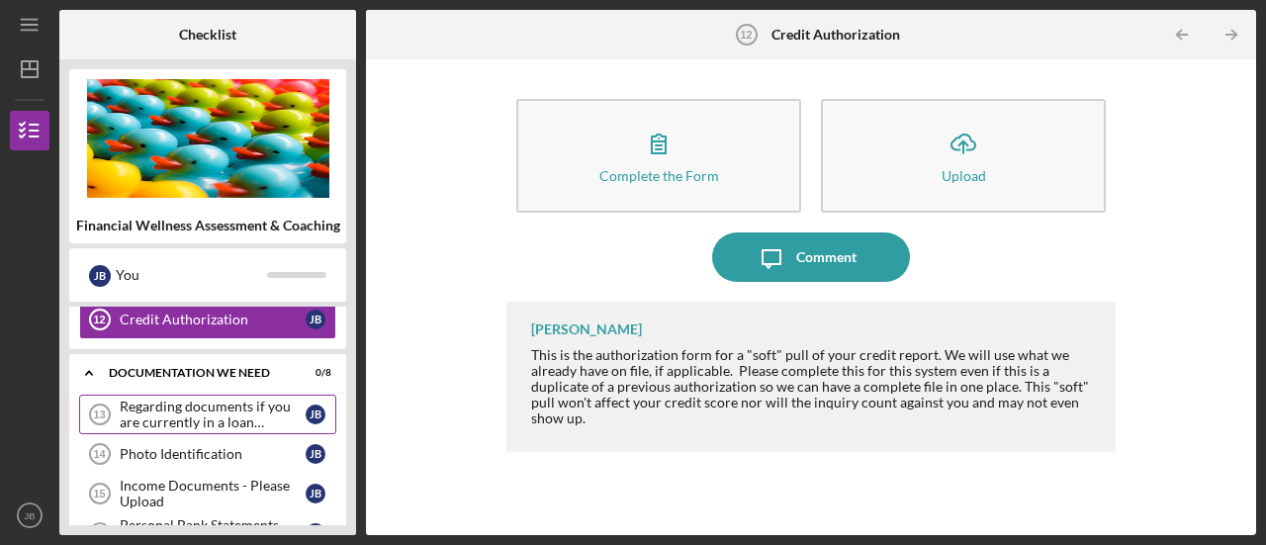
click at [243, 404] on div "Regarding documents if you are currently in a loan application" at bounding box center [213, 415] width 186 height 32
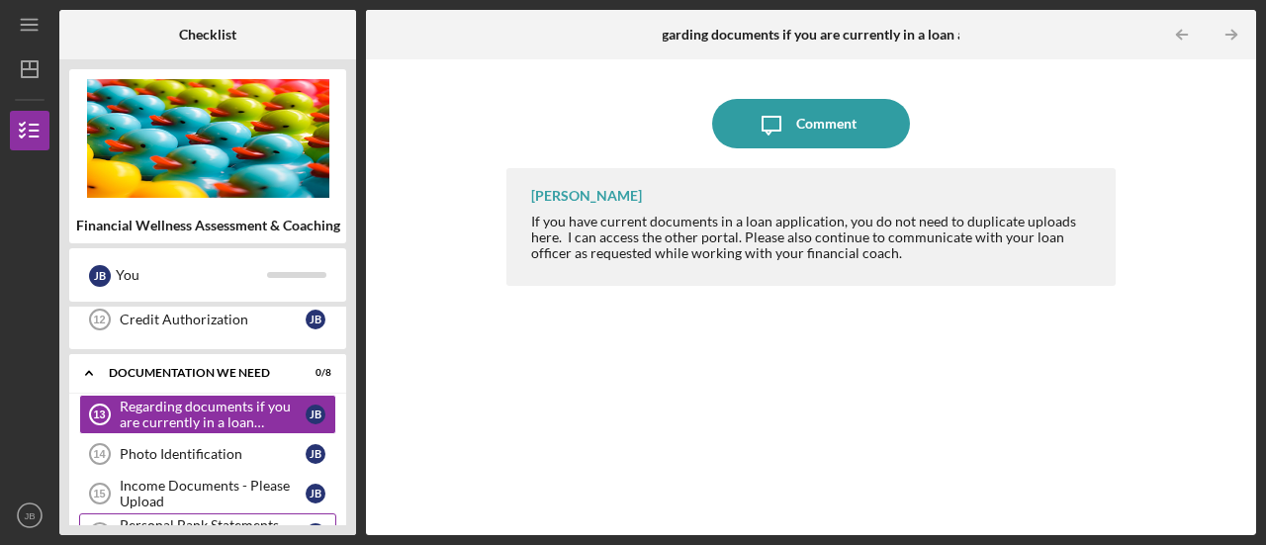
scroll to position [692, 0]
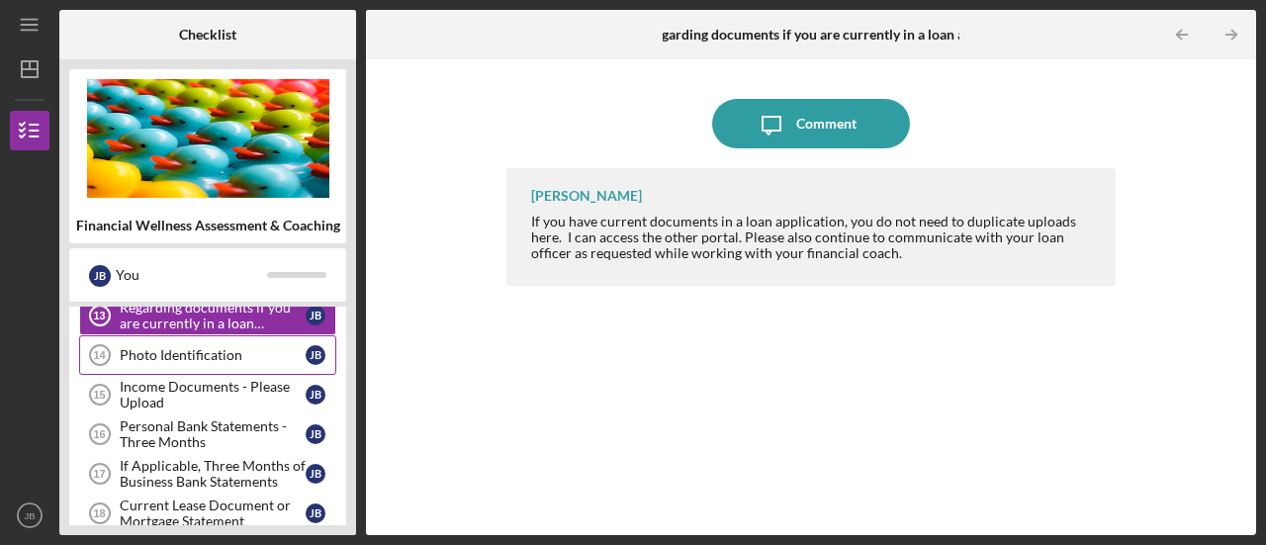
click at [227, 347] on div "Photo Identification" at bounding box center [213, 355] width 186 height 16
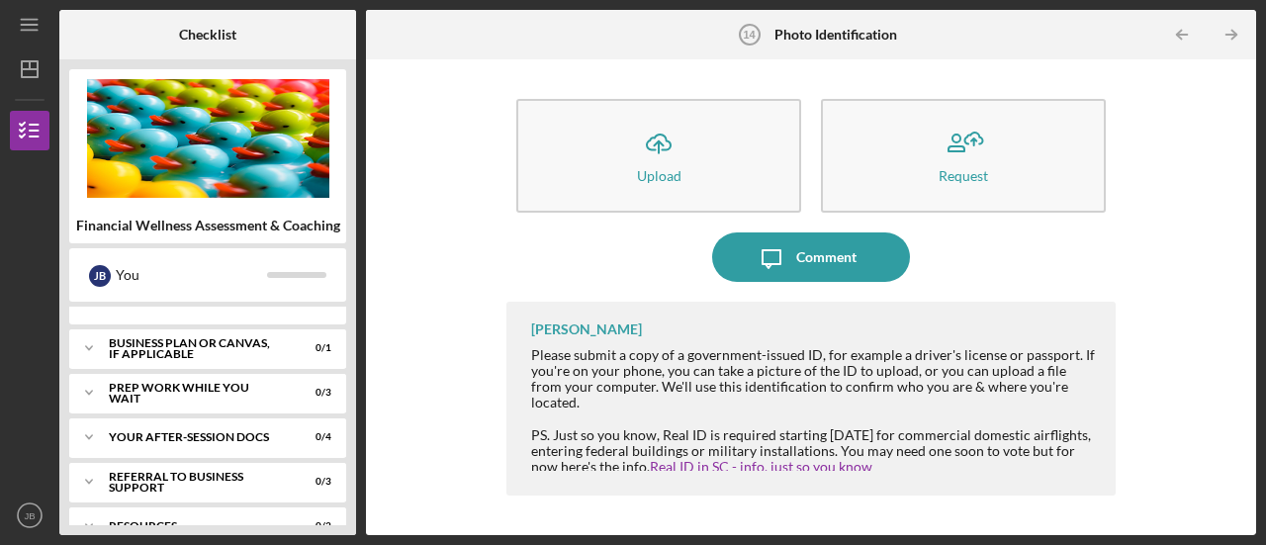
scroll to position [1007, 0]
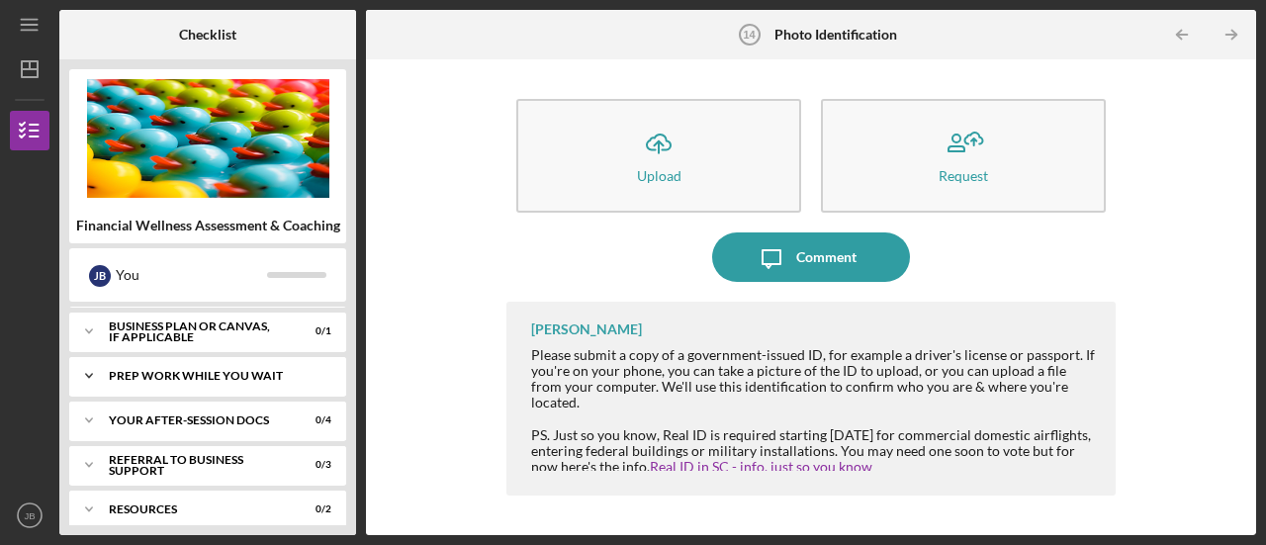
click at [188, 370] on div "Prep Work While You Wait" at bounding box center [215, 376] width 213 height 12
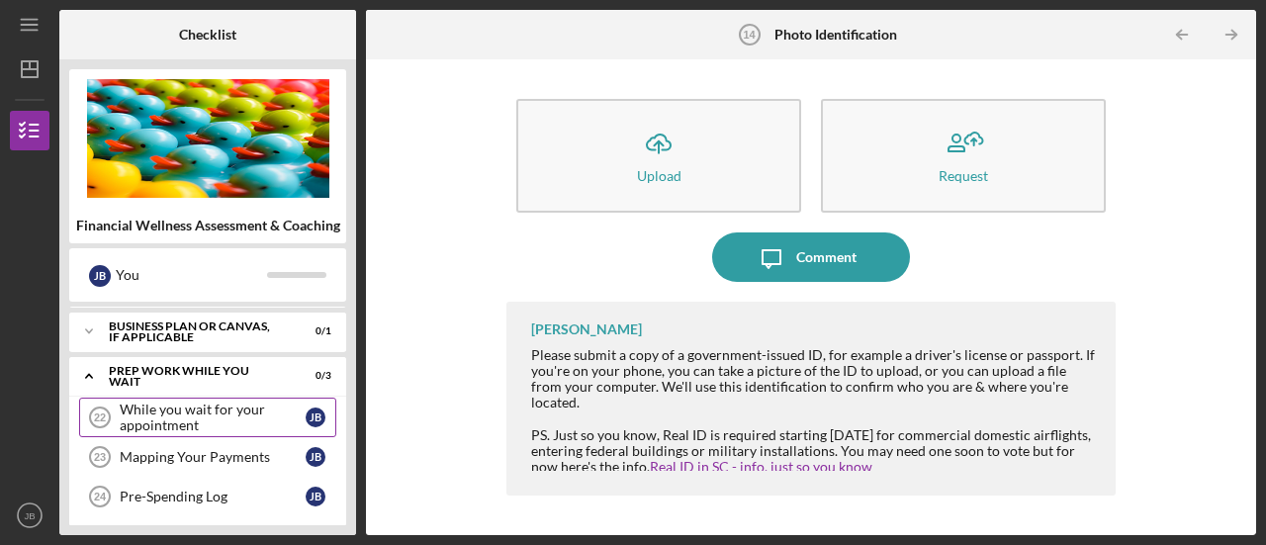
click at [179, 407] on div "While you wait for your appointment" at bounding box center [213, 418] width 186 height 32
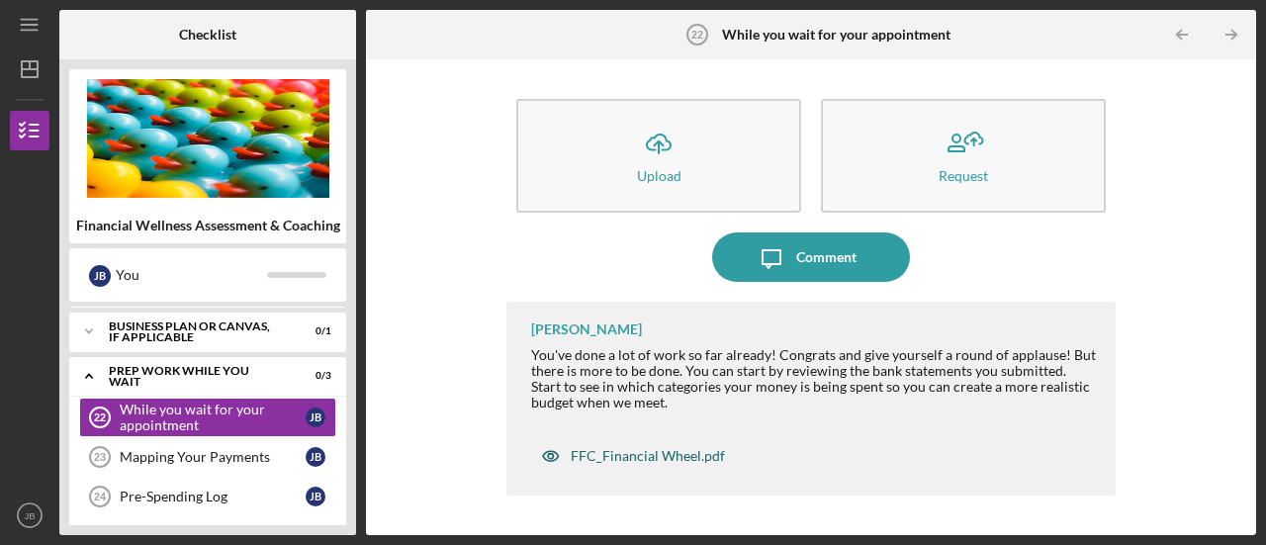
click at [598, 464] on div "FFC_Financial Wheel.pdf" at bounding box center [633, 456] width 204 height 40
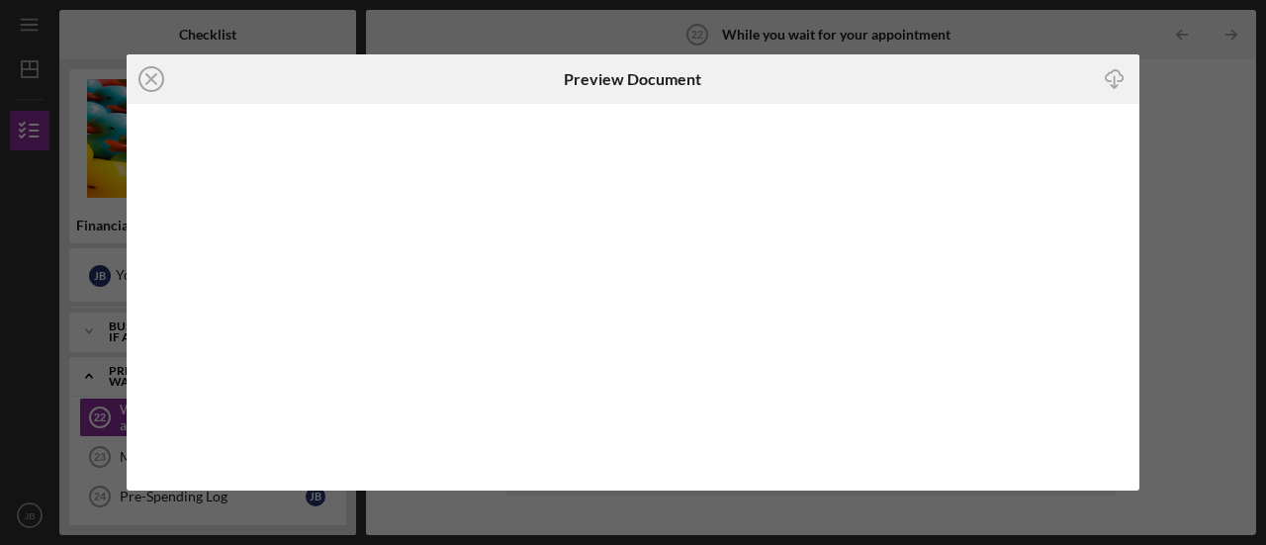
drag, startPoint x: 156, startPoint y: 82, endPoint x: 158, endPoint y: 114, distance: 31.7
click at [154, 82] on icon "Icon/Close" at bounding box center [151, 78] width 49 height 49
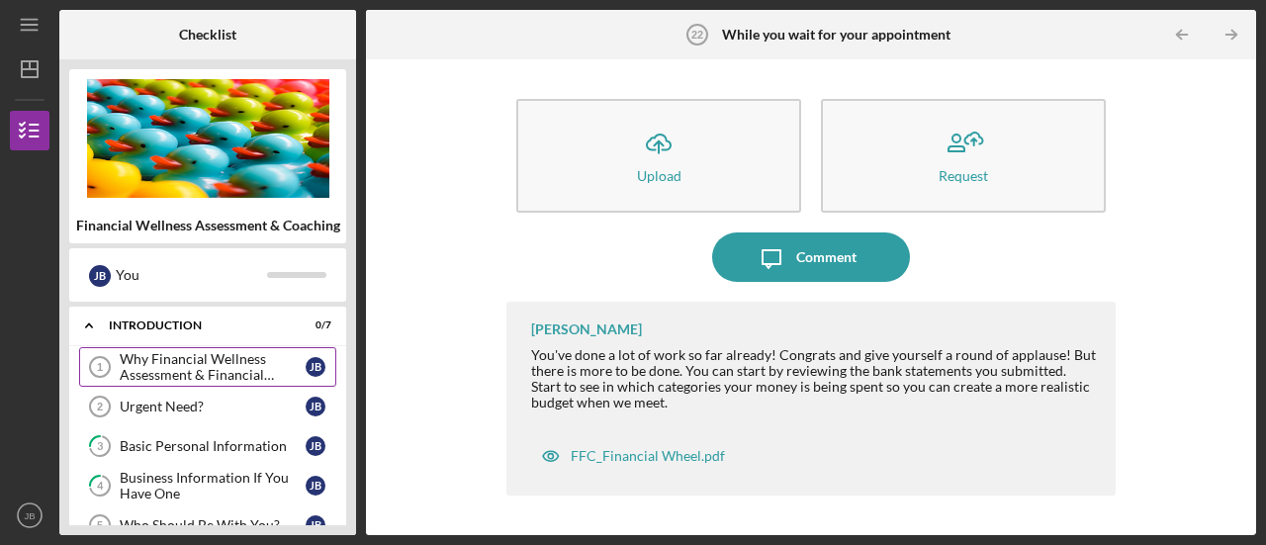
click at [286, 367] on div "Why Financial Wellness Assessment & Financial Coaching?" at bounding box center [213, 367] width 186 height 32
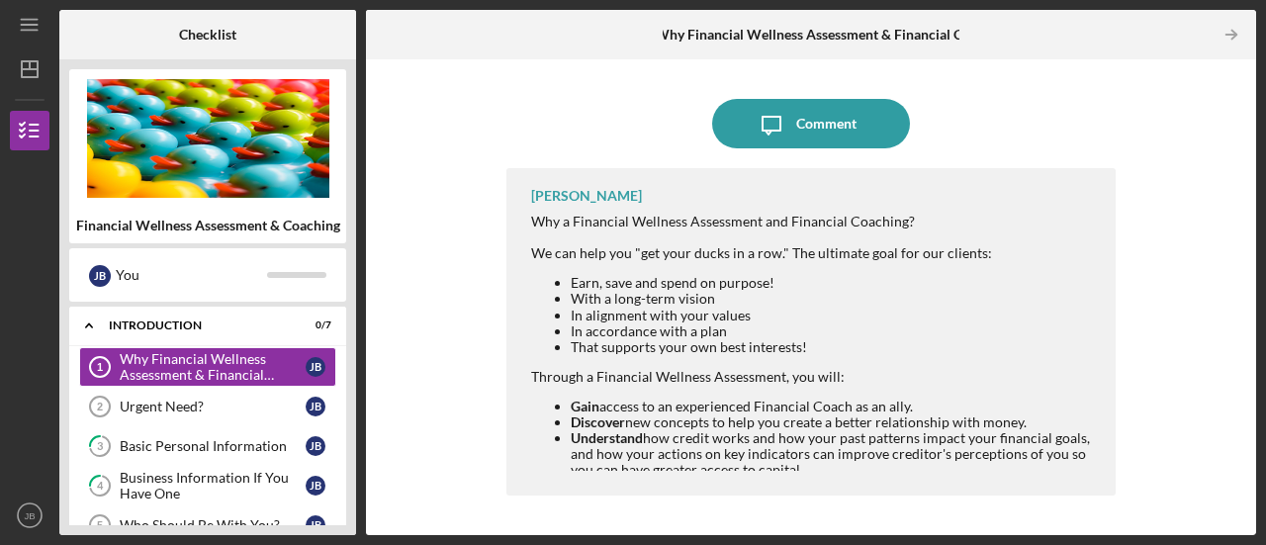
drag, startPoint x: 1135, startPoint y: 315, endPoint x: 1128, endPoint y: 308, distance: 10.5
click at [1131, 311] on div "Icon/Message Comment [PERSON_NAME] Why a Financial Wellness Assessment and Fina…" at bounding box center [811, 297] width 870 height 456
click at [260, 404] on div "Urgent Need?" at bounding box center [213, 407] width 186 height 16
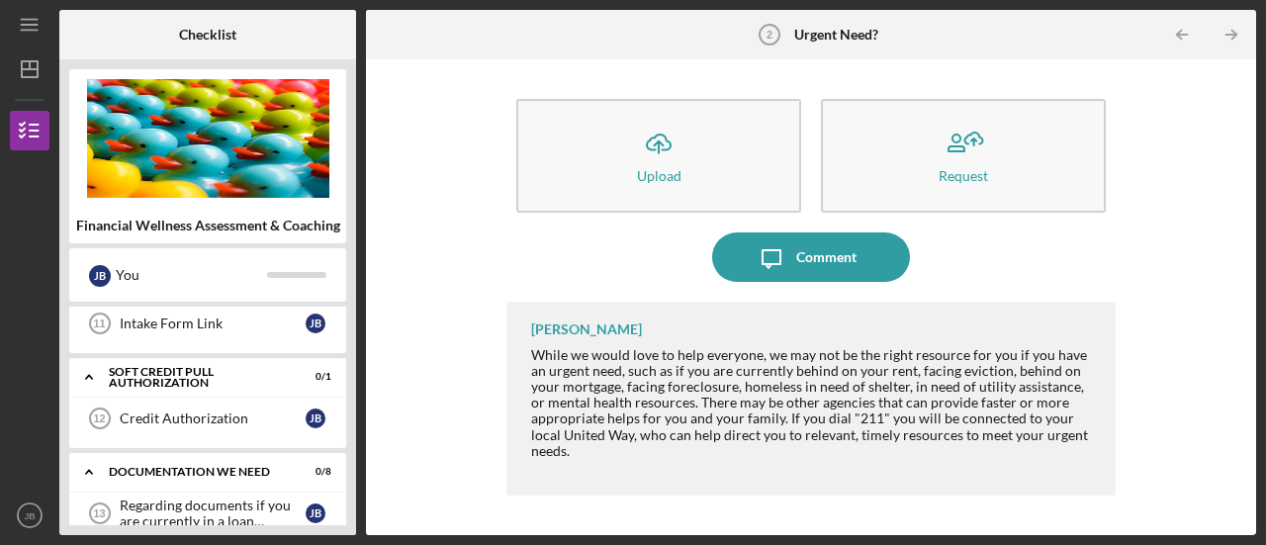
scroll to position [396, 0]
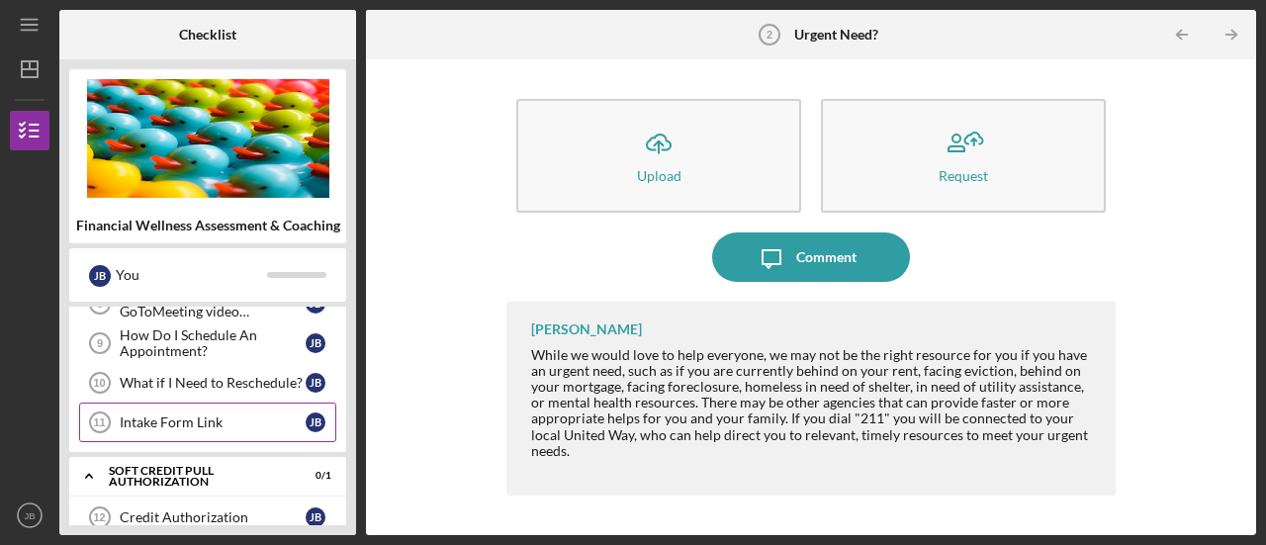
click at [211, 414] on div "Intake Form Link" at bounding box center [213, 422] width 186 height 16
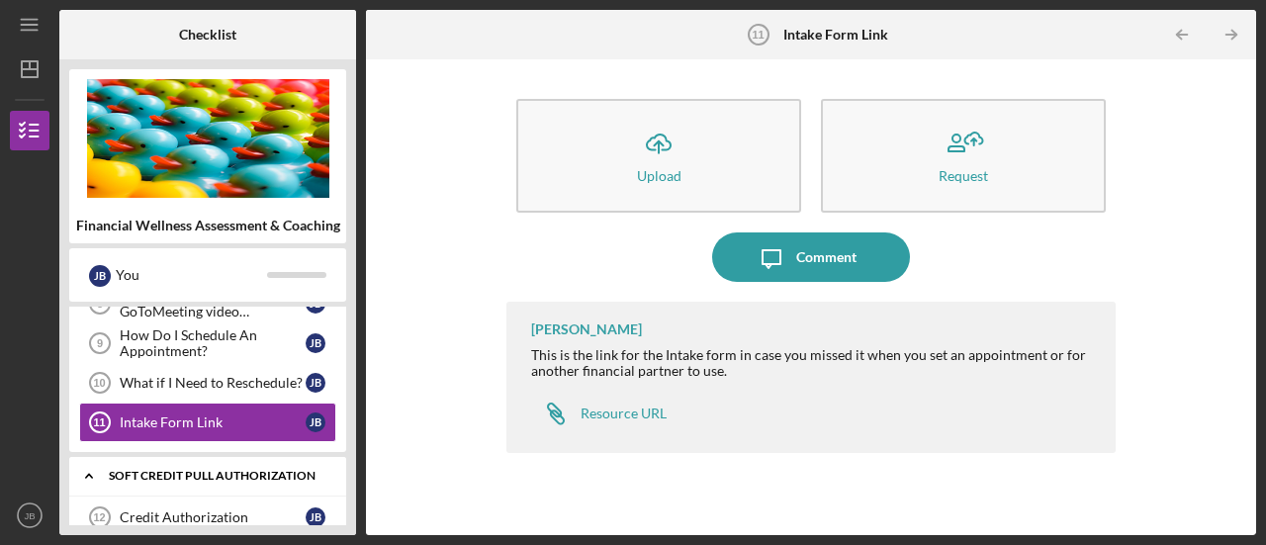
click at [200, 472] on div "Soft Credit Pull Authorization" at bounding box center [215, 476] width 213 height 12
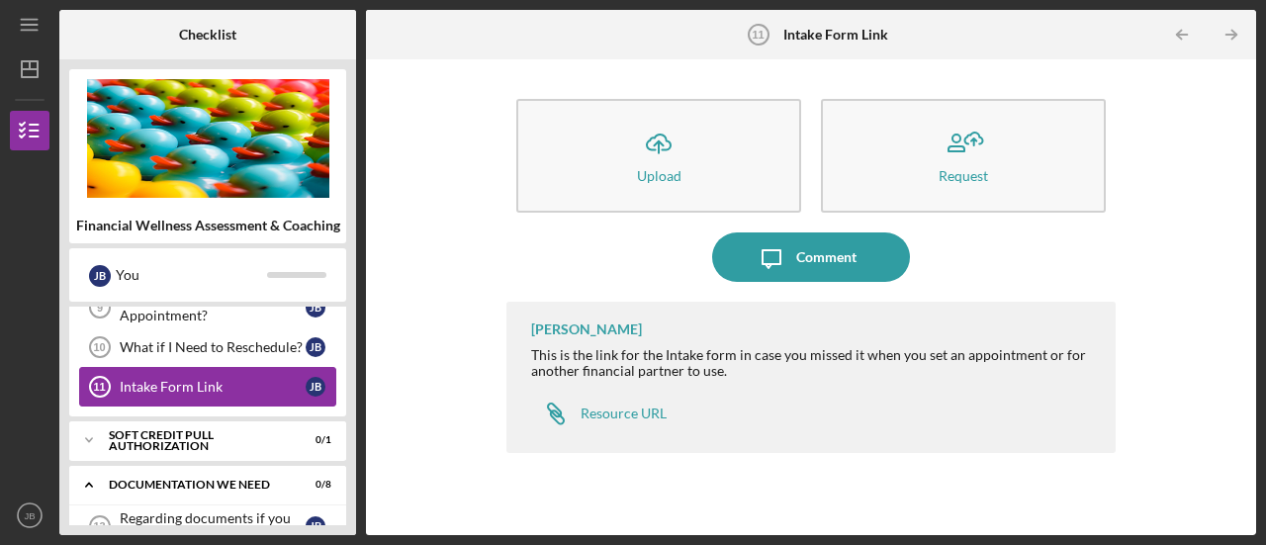
scroll to position [494, 0]
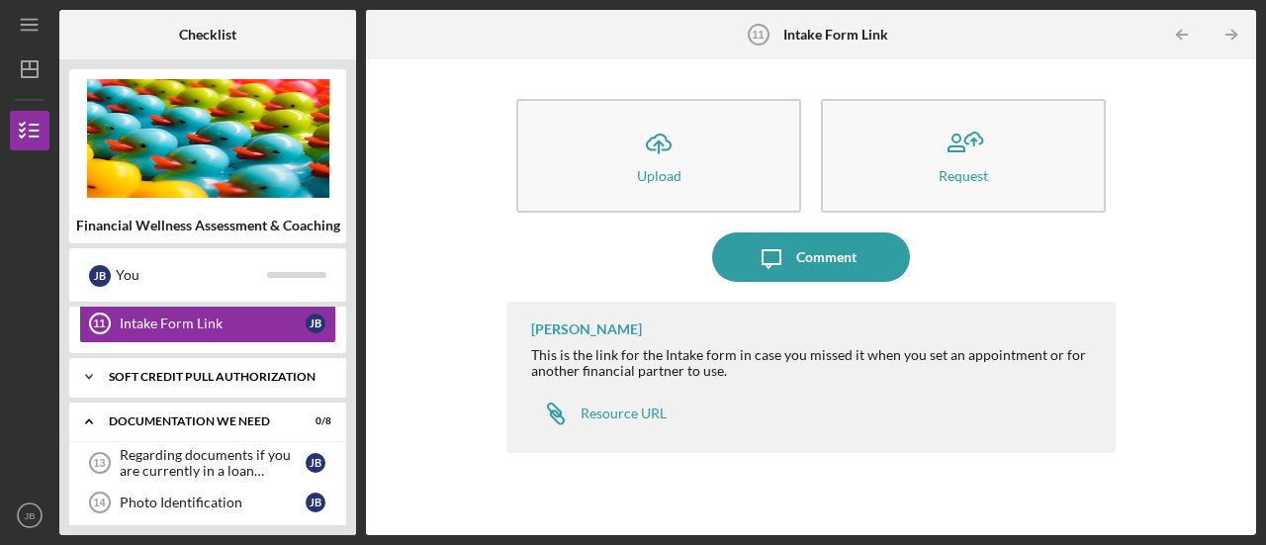
click at [235, 382] on div "Icon/Expander Soft Credit Pull Authorization 0 / 1" at bounding box center [207, 377] width 277 height 40
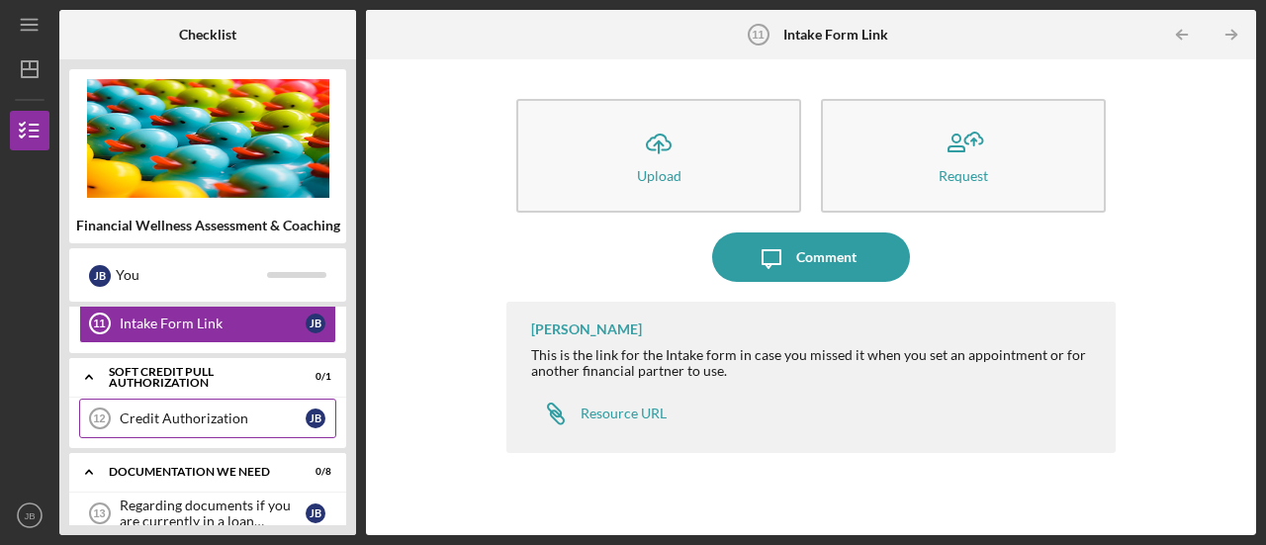
click at [222, 412] on div "Credit Authorization" at bounding box center [213, 418] width 186 height 16
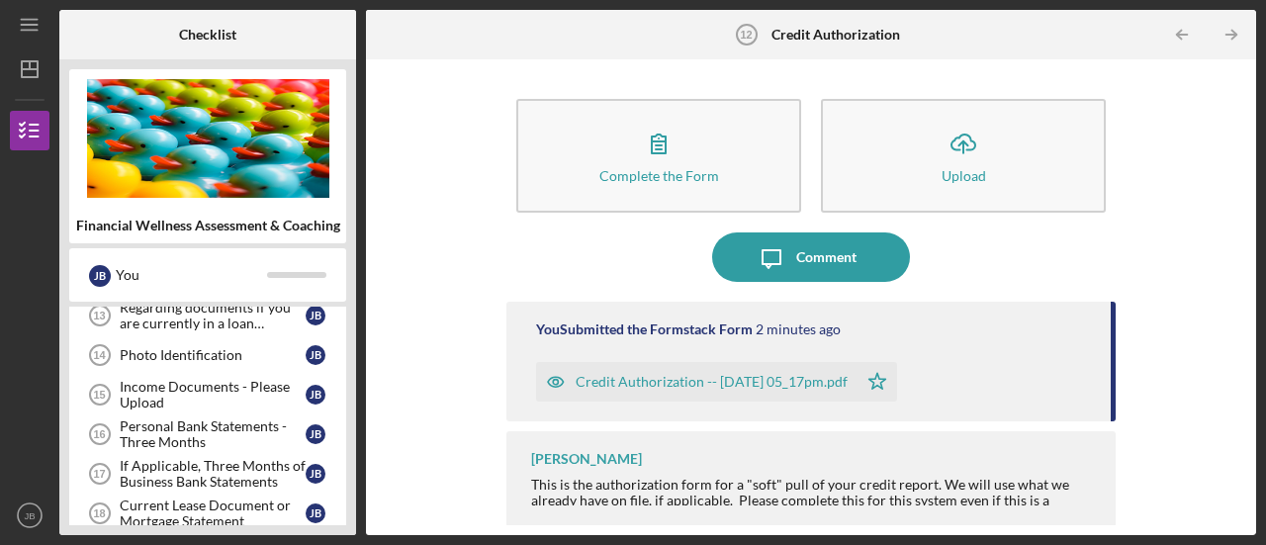
scroll to position [593, 0]
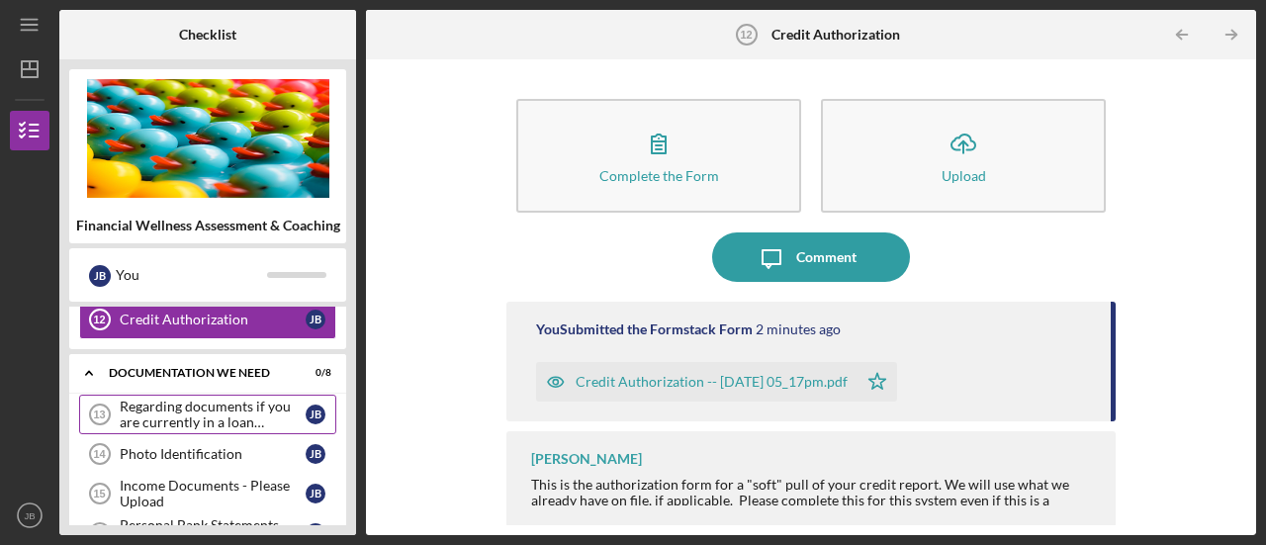
click at [229, 402] on div "Regarding documents if you are currently in a loan application" at bounding box center [213, 415] width 186 height 32
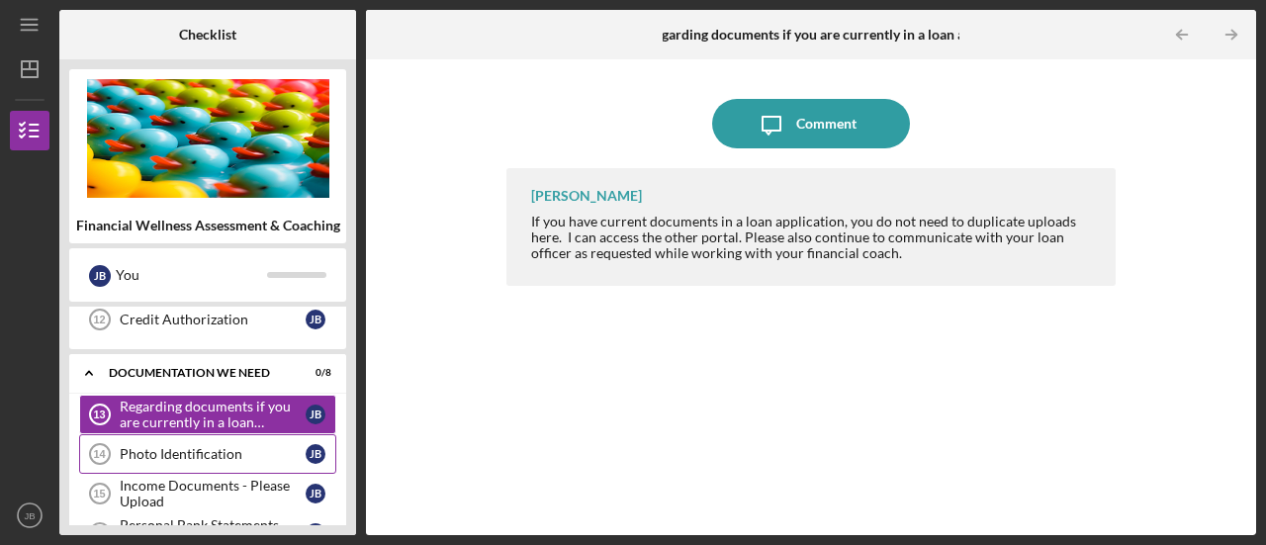
click at [226, 446] on div "Photo Identification" at bounding box center [213, 454] width 186 height 16
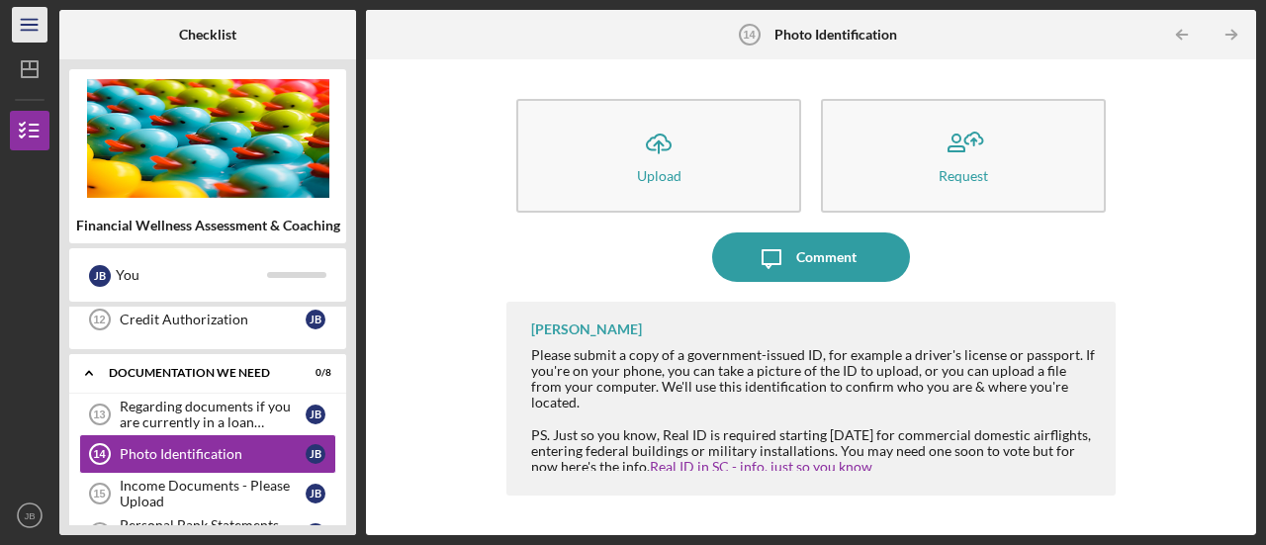
click at [24, 30] on line "button" at bounding box center [29, 30] width 16 height 0
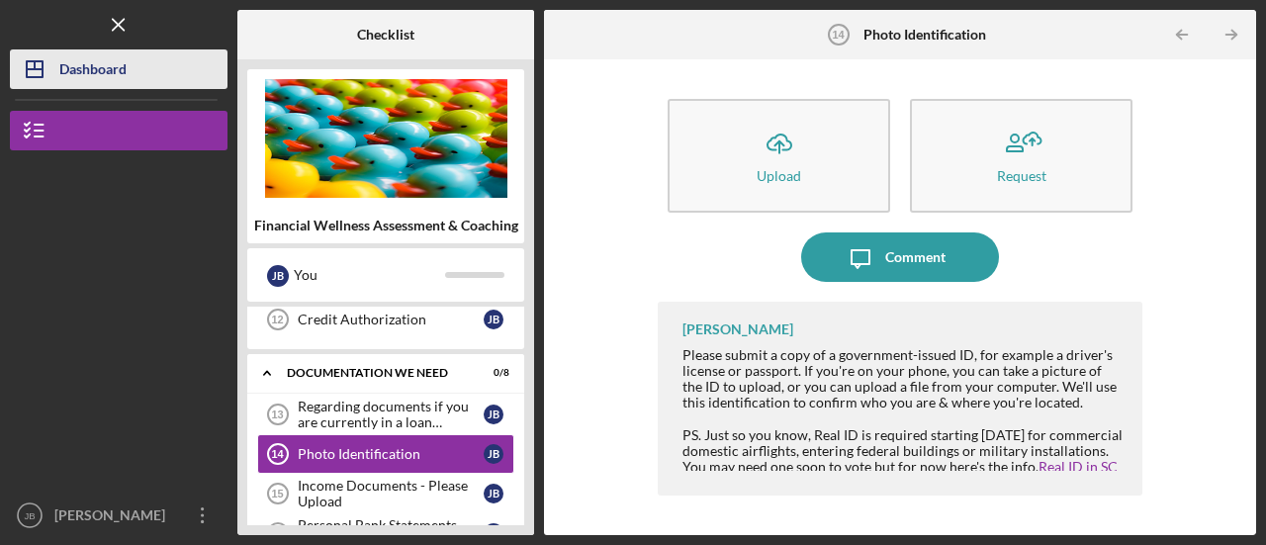
click at [45, 77] on icon "Icon/Dashboard" at bounding box center [34, 69] width 49 height 49
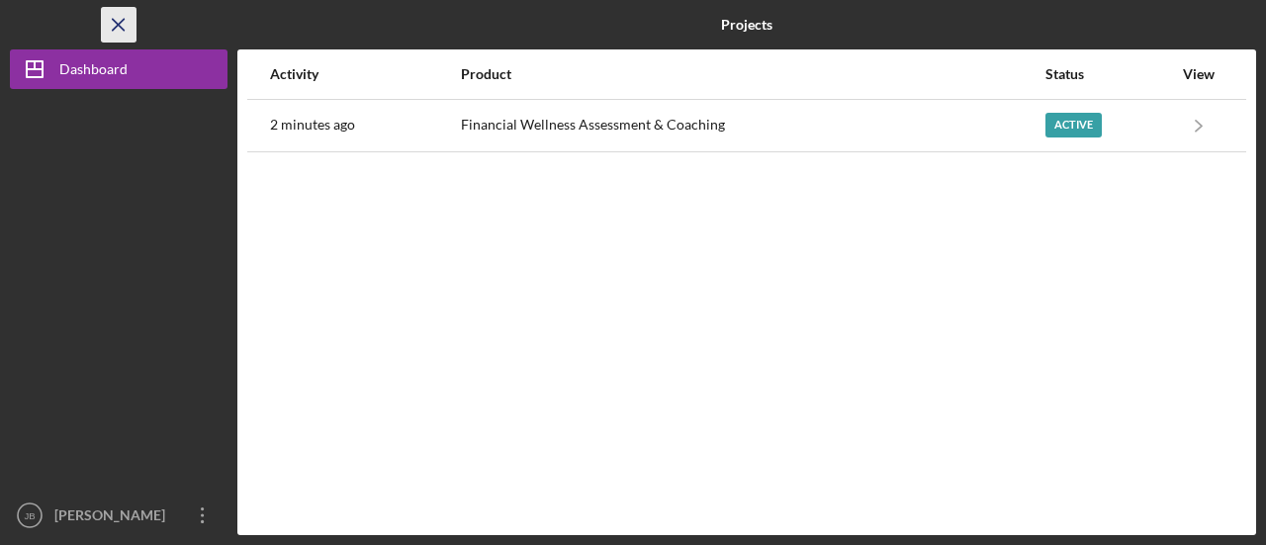
click at [120, 25] on icon "Icon/Menu Close" at bounding box center [119, 25] width 45 height 45
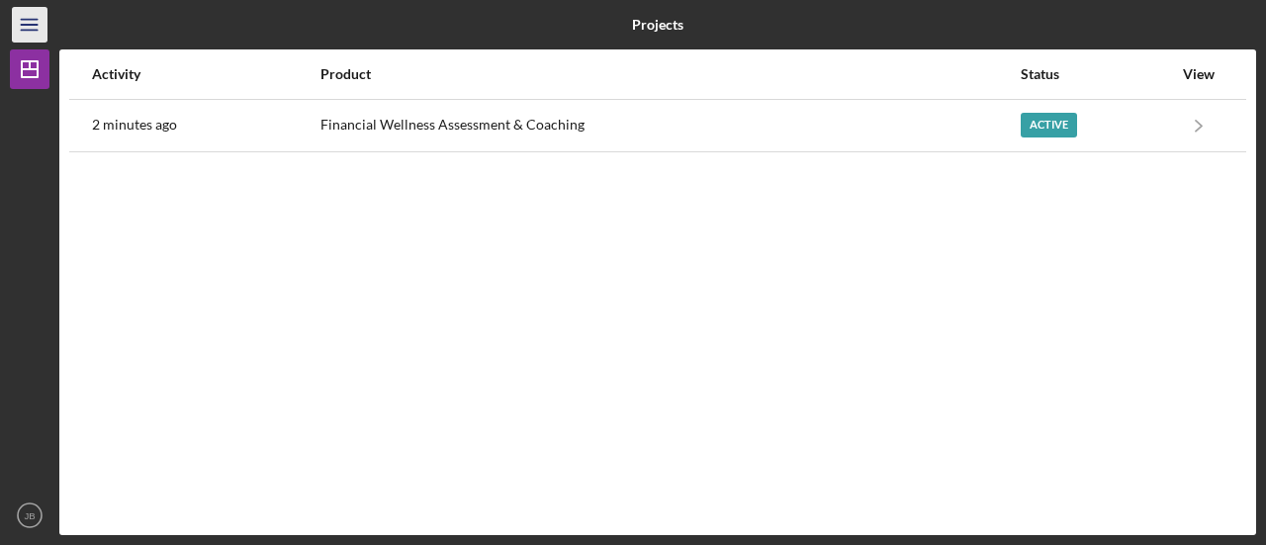
click at [35, 25] on line "button" at bounding box center [29, 25] width 16 height 0
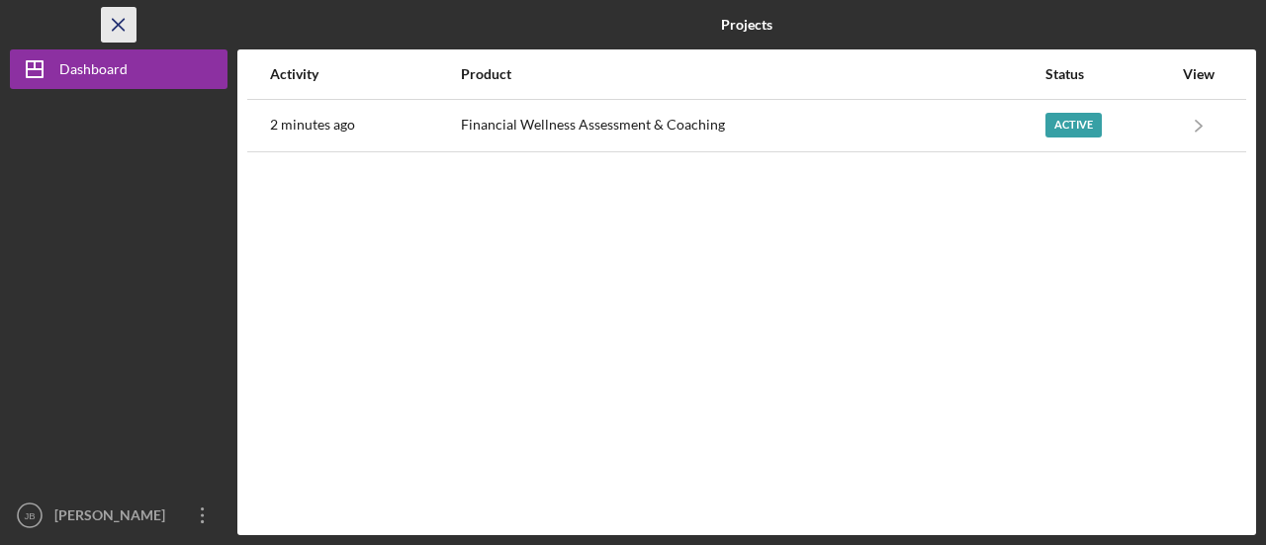
click at [115, 31] on icon "Icon/Menu Close" at bounding box center [119, 25] width 45 height 45
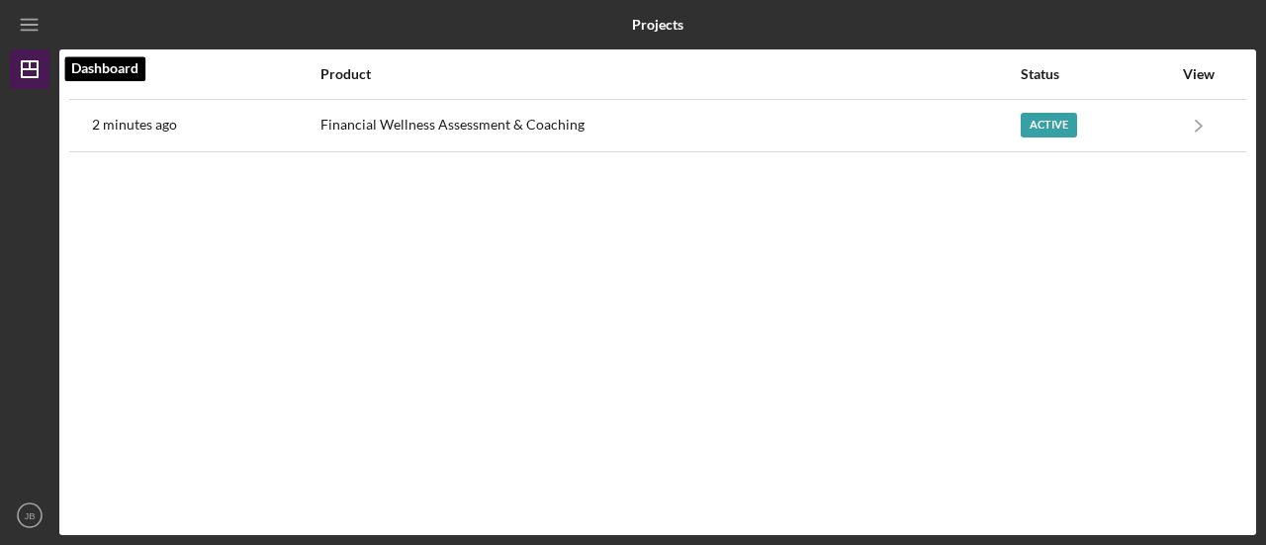
click at [32, 73] on icon "Icon/Dashboard" at bounding box center [29, 69] width 49 height 49
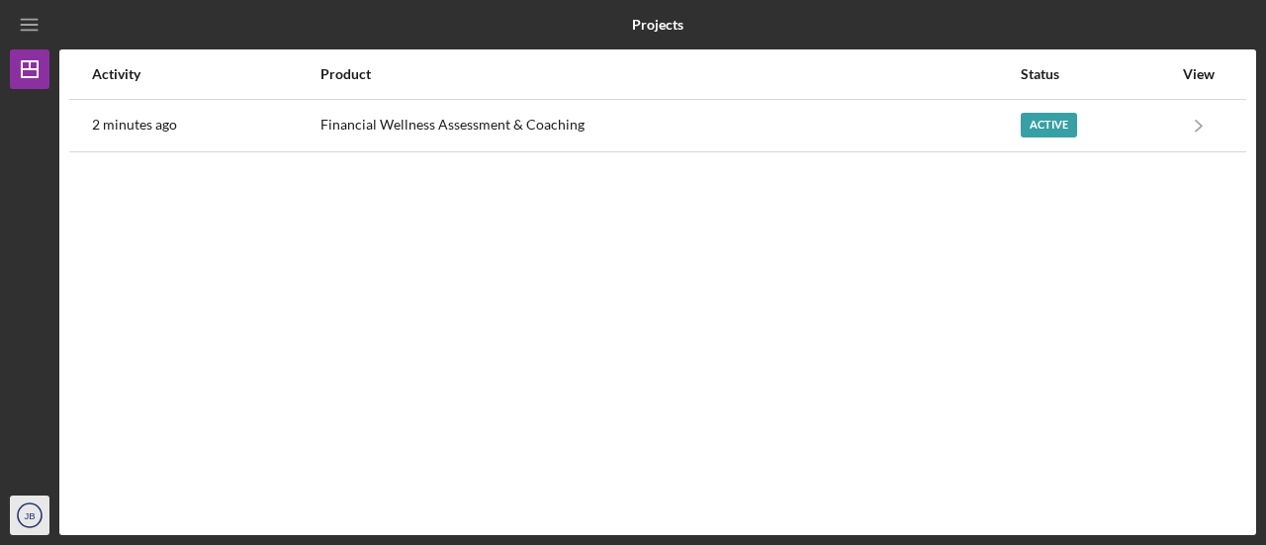
click at [30, 515] on text "JB" at bounding box center [29, 515] width 11 height 11
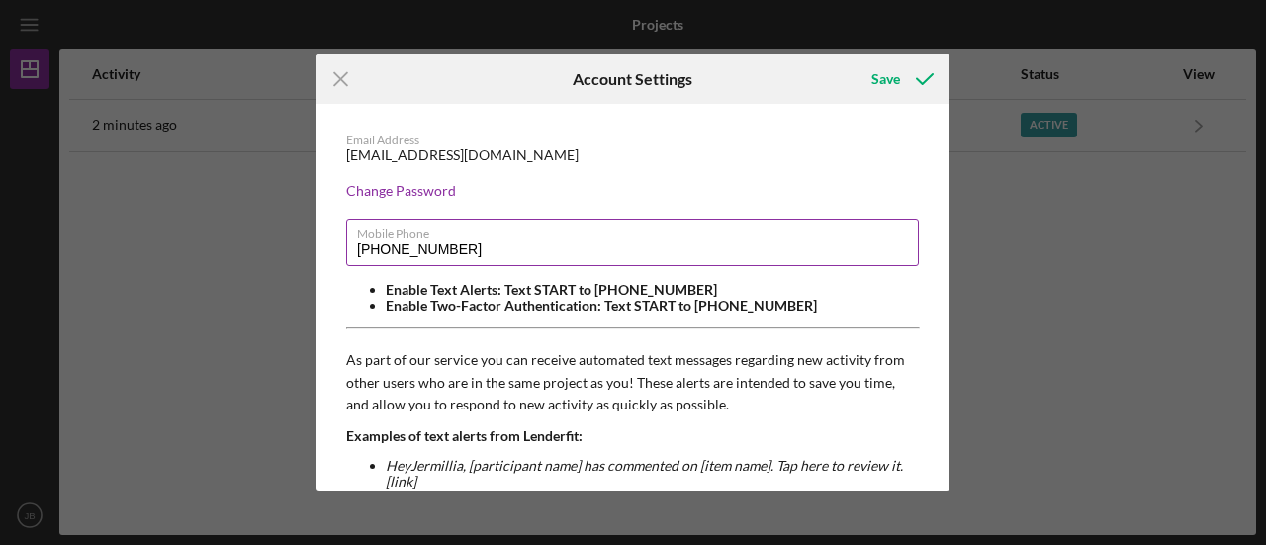
drag, startPoint x: 471, startPoint y: 254, endPoint x: 403, endPoint y: 254, distance: 67.2
click at [403, 254] on input "[PHONE_NUMBER]" at bounding box center [632, 242] width 573 height 47
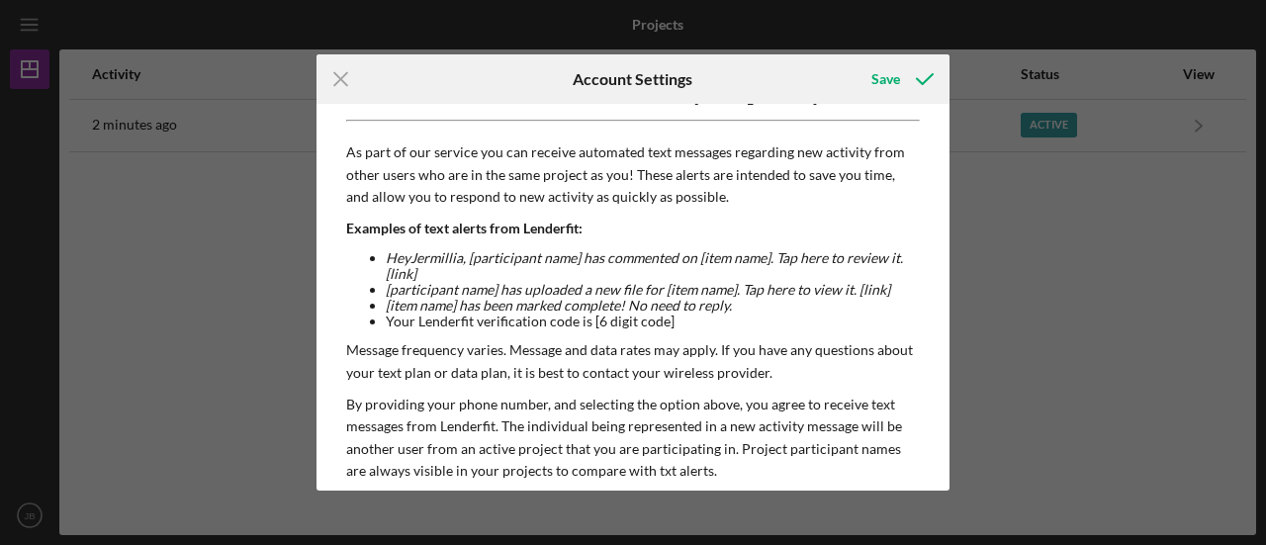
scroll to position [28, 0]
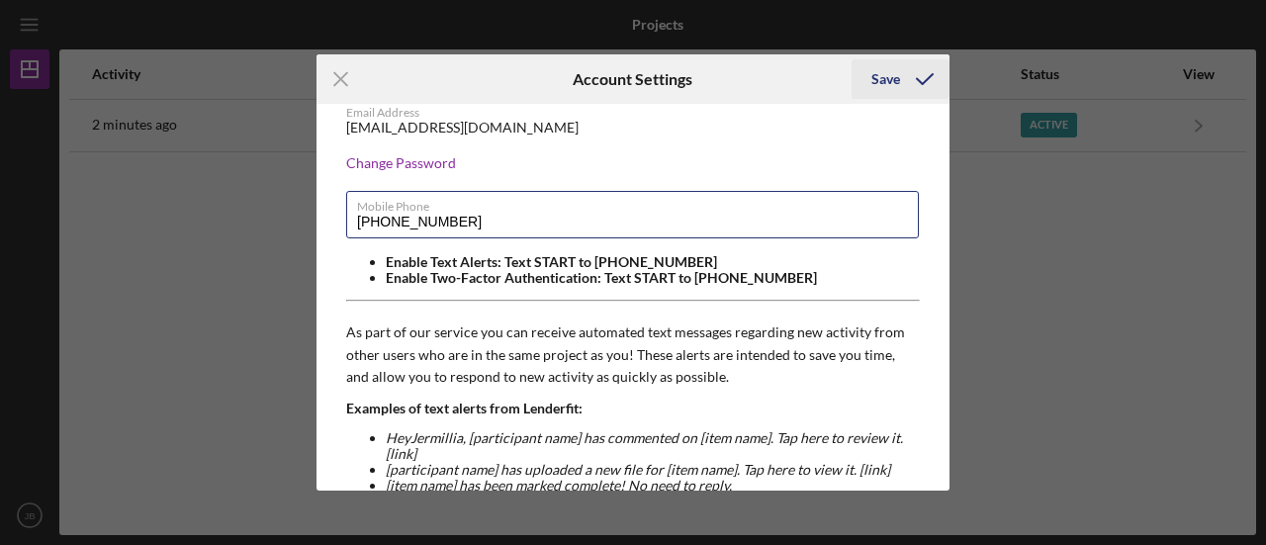
type input "[PHONE_NUMBER]"
click at [904, 82] on icon "submit" at bounding box center [924, 78] width 49 height 49
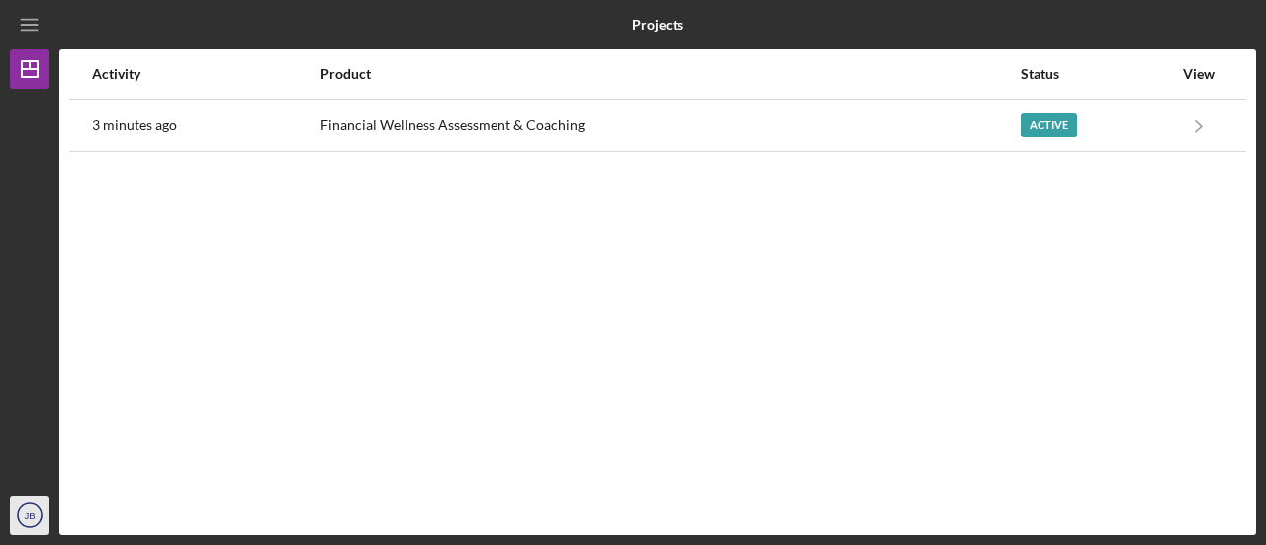
click at [27, 523] on icon "JB" at bounding box center [30, 515] width 40 height 49
click at [39, 499] on icon "JB" at bounding box center [30, 515] width 40 height 49
click at [45, 526] on icon "JB" at bounding box center [30, 515] width 40 height 49
click at [598, 67] on div "Product" at bounding box center [668, 74] width 697 height 16
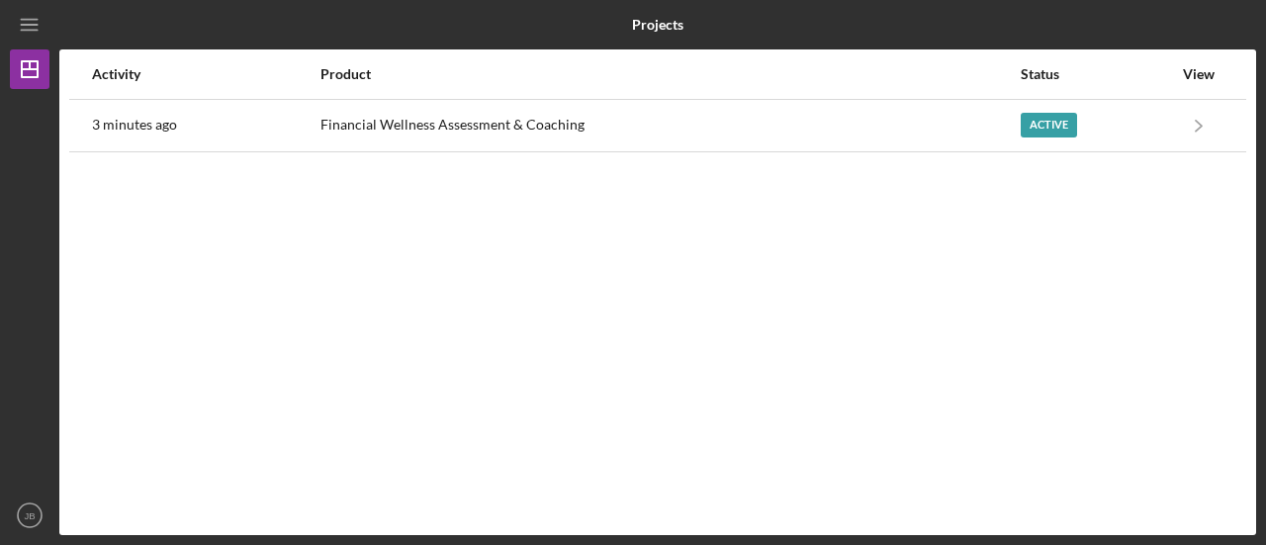
click at [598, 67] on div "Product" at bounding box center [668, 74] width 697 height 16
